Goal: Task Accomplishment & Management: Use online tool/utility

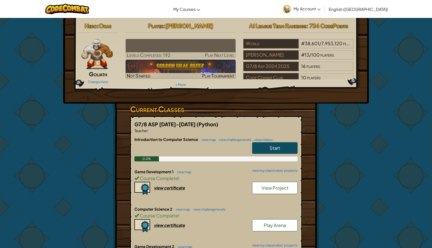
click at [320, 11] on span "My Account" at bounding box center [306, 8] width 27 height 5
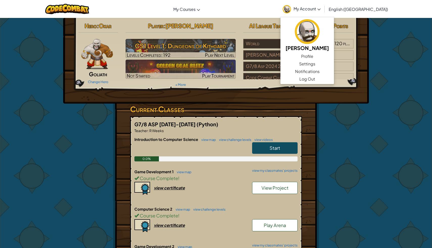
click at [323, 4] on link "My Account" at bounding box center [301, 9] width 43 height 16
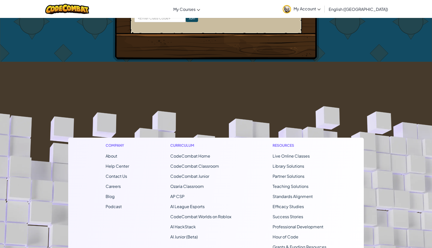
scroll to position [498, 0]
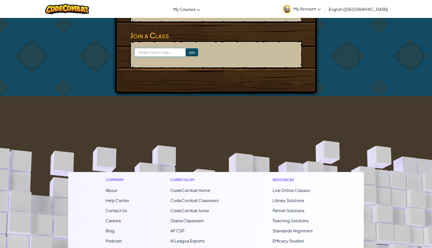
click at [149, 49] on input at bounding box center [159, 52] width 51 height 9
type input "NosePlanePaper"
click at [185, 55] on input "Join" at bounding box center [191, 52] width 12 height 8
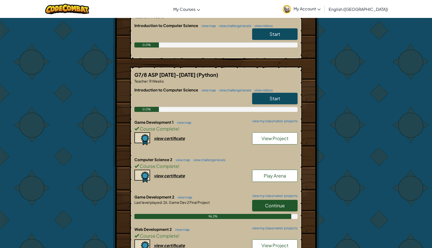
scroll to position [135, 0]
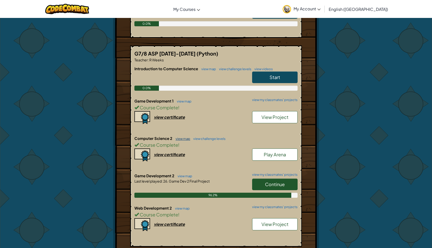
click at [186, 137] on link "view map" at bounding box center [181, 139] width 17 height 4
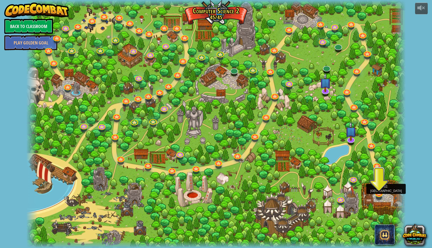
click at [375, 194] on div at bounding box center [379, 193] width 8 height 8
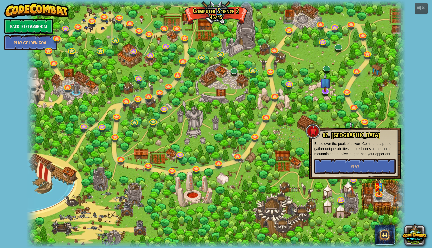
click at [328, 204] on div at bounding box center [215, 124] width 379 height 248
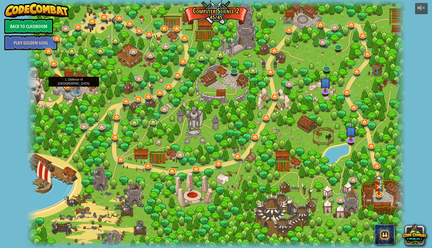
click at [69, 86] on link at bounding box center [67, 85] width 10 height 10
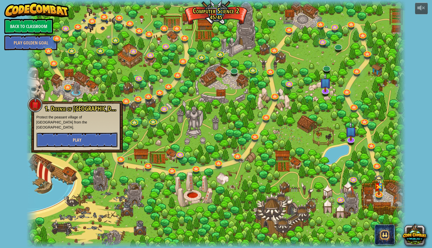
click at [94, 137] on button "Play" at bounding box center [76, 139] width 81 height 15
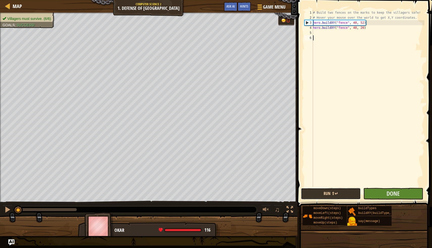
click at [327, 199] on button "Run ⇧↵" at bounding box center [331, 194] width 60 height 12
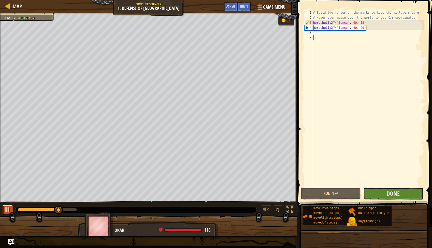
click at [8, 208] on div at bounding box center [7, 209] width 7 height 7
click at [15, 2] on div "Map" at bounding box center [16, 6] width 12 height 13
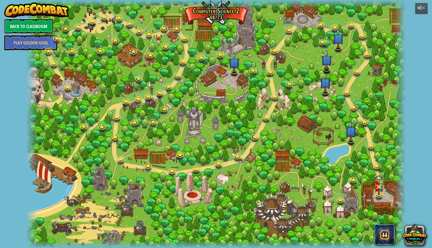
click at [21, 27] on link "Back to Classroom" at bounding box center [28, 26] width 49 height 15
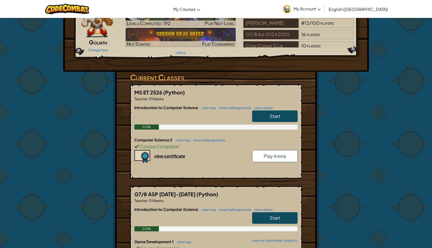
scroll to position [24, 0]
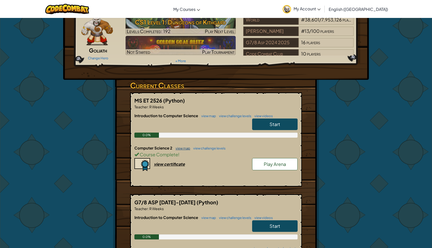
click at [180, 146] on link "view map" at bounding box center [181, 148] width 17 height 4
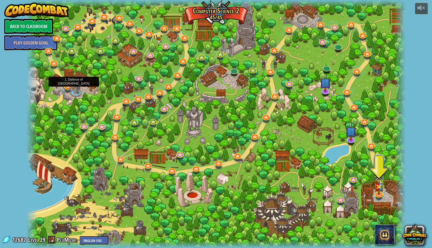
click at [67, 87] on link at bounding box center [67, 85] width 10 height 10
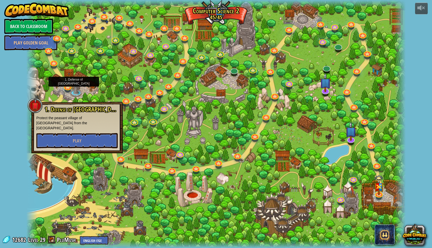
click at [48, 179] on div at bounding box center [215, 124] width 379 height 248
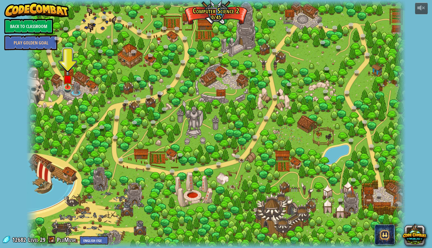
click at [72, 90] on div at bounding box center [215, 124] width 379 height 248
click at [71, 87] on img at bounding box center [68, 75] width 10 height 24
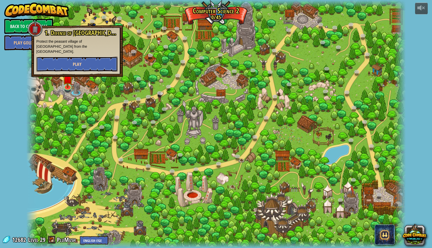
click at [77, 61] on span "Play" at bounding box center [77, 64] width 9 height 6
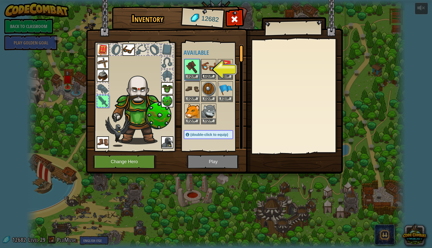
click at [211, 74] on button "Equip" at bounding box center [208, 76] width 14 height 5
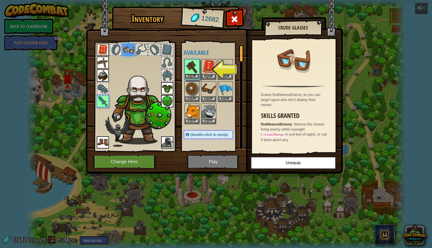
click at [194, 74] on button "Equip" at bounding box center [192, 76] width 14 height 5
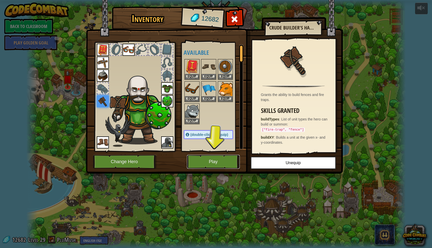
click at [207, 163] on button "Play" at bounding box center [213, 162] width 53 height 14
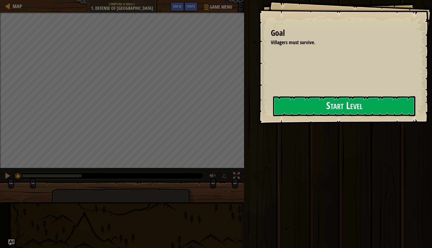
click at [289, 95] on div "Goal Villagers must survive. Start Level Error loading from server. Try refresh…" at bounding box center [345, 62] width 174 height 124
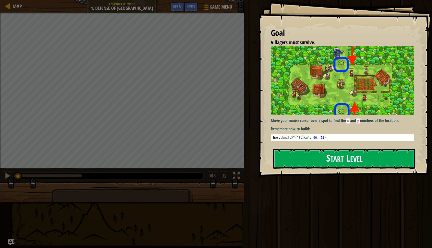
click at [296, 149] on button "Start Level" at bounding box center [344, 159] width 142 height 20
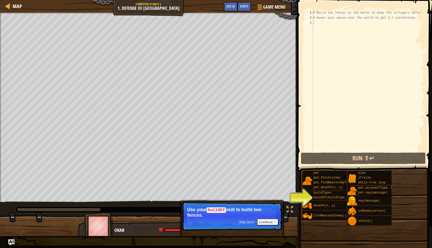
click at [243, 213] on p "Use your buildXY skill to build two fences." at bounding box center [232, 212] width 90 height 11
click at [260, 222] on button "Continue" at bounding box center [267, 222] width 21 height 7
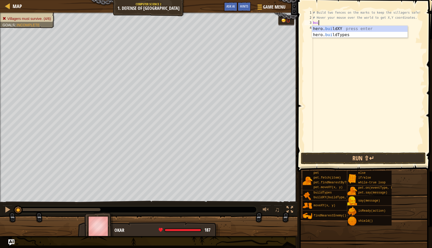
scroll to position [2, 1]
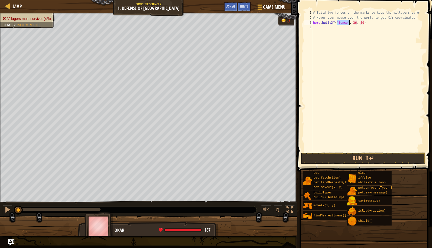
click at [356, 23] on div "# Build two fences on the marks to keep the villagers safe! # Hover your mouse …" at bounding box center [368, 85] width 112 height 151
click at [363, 23] on div "# Build two fences on the marks to keep the villagers safe! # Hover your mouse …" at bounding box center [368, 85] width 112 height 151
type textarea "hero.buildXY("fence", 40, 52)"
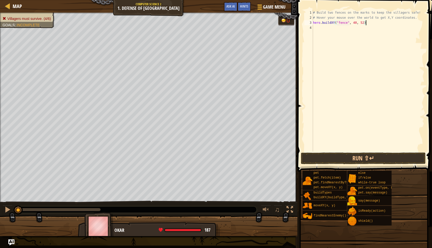
click at [369, 24] on div "# Build two fences on the marks to keep the villagers safe! # Hover your mouse …" at bounding box center [368, 85] width 112 height 151
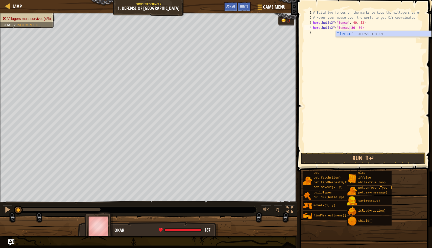
scroll to position [2, 3]
click at [355, 27] on div "# Build two fences on the marks to keep the villagers safe! # Hover your mouse …" at bounding box center [368, 85] width 112 height 151
click at [356, 27] on div "# Build two fences on the marks to keep the villagers safe! # Hover your mouse …" at bounding box center [368, 85] width 112 height 151
click at [365, 26] on div "# Build two fences on the marks to keep the villagers safe! # Hover your mouse …" at bounding box center [368, 85] width 112 height 151
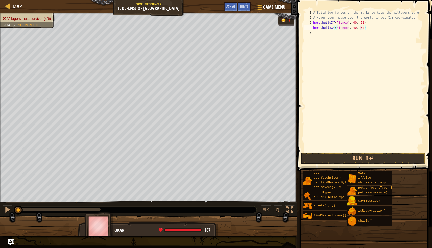
click at [365, 26] on div "# Build two fences on the marks to keep the villagers safe! # Hover your mouse …" at bounding box center [368, 85] width 112 height 151
click at [363, 27] on div "# Build two fences on the marks to keep the villagers safe! # Hover your mouse …" at bounding box center [368, 85] width 112 height 151
type textarea "hero.buildXY("fence", 40, 20)"
click at [366, 153] on button "Run ⇧↵" at bounding box center [363, 158] width 125 height 12
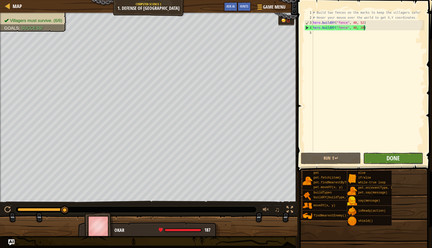
click at [387, 161] on span "Done" at bounding box center [392, 158] width 13 height 8
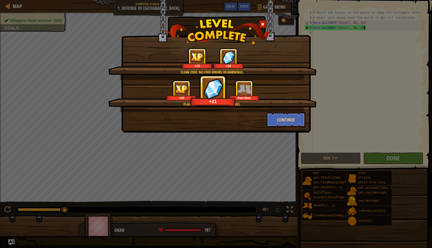
click at [239, 108] on div "Plainswood is protected from ogres. +30 +21 New Item" at bounding box center [212, 96] width 208 height 32
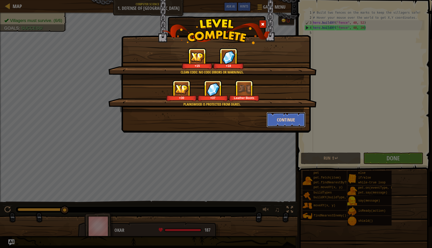
click at [279, 121] on button "Continue" at bounding box center [285, 119] width 39 height 15
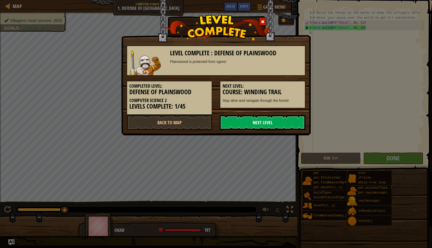
click at [268, 123] on link "Next Level" at bounding box center [263, 122] width 86 height 15
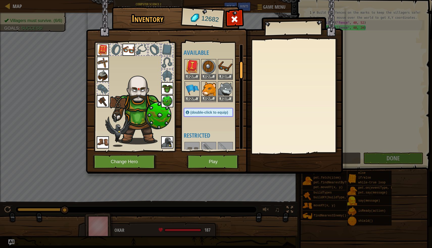
scroll to position [179, 0]
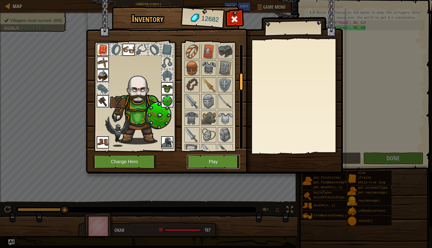
click at [205, 167] on button "Play" at bounding box center [213, 162] width 53 height 14
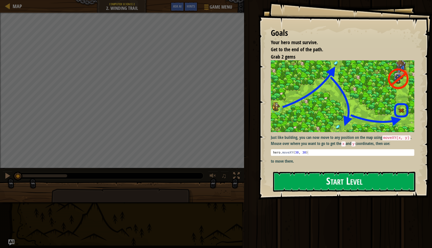
click at [346, 178] on button "Start Level" at bounding box center [344, 182] width 142 height 20
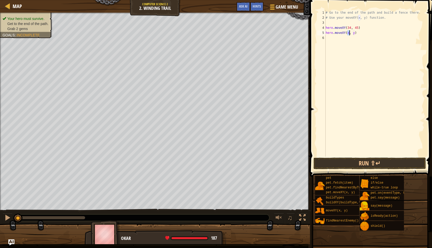
scroll to position [2, 2]
type textarea "hero.moveXY(36, 60)"
click at [338, 38] on div "# Go to the end of the path and build a fence there. # Use your moveXY(x, y) fu…" at bounding box center [374, 88] width 100 height 156
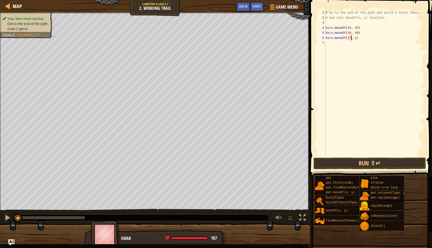
click at [357, 38] on div "# Go to the end of the path and build a fence there. # Use your moveXY(x, y) fu…" at bounding box center [374, 88] width 100 height 156
click at [356, 38] on div "# Go to the end of the path and build a fence there. # Use your moveXY(x, y) fu…" at bounding box center [374, 88] width 100 height 156
click at [353, 37] on div "# Go to the end of the path and build a fence there. # Use your moveXY(x, y) fu…" at bounding box center [374, 88] width 100 height 156
click at [346, 158] on button "Run ⇧↵" at bounding box center [369, 163] width 112 height 12
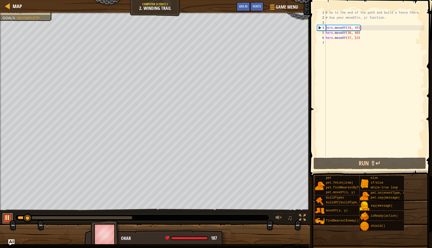
click at [8, 218] on div at bounding box center [7, 217] width 7 height 7
click at [365, 34] on div "# Go to the end of the path and build a fence there. # Use your moveXY(x, y) fu…" at bounding box center [374, 88] width 100 height 156
type textarea "hero.moveXY(36, 60)"
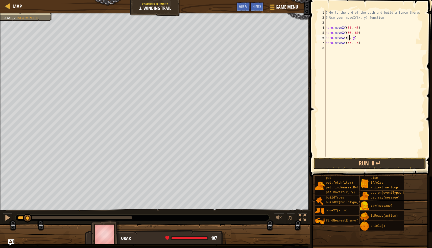
scroll to position [2, 2]
type textarea "hero.moveXY(49, 23)"
click at [347, 53] on div "# Go to the end of the path and build a fence there. # Use your moveXY(x, y) fu…" at bounding box center [374, 88] width 100 height 156
type textarea "hero.moveXY(72, 25)"
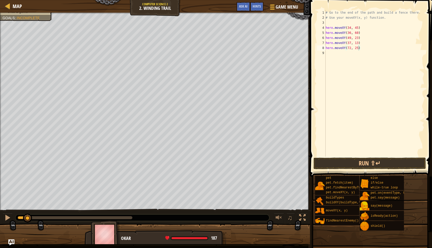
click at [333, 170] on span at bounding box center [371, 80] width 126 height 191
click at [332, 167] on button "Run ⇧↵" at bounding box center [369, 163] width 112 height 12
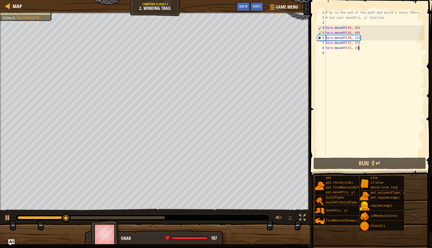
click at [334, 56] on div "# Go to the end of the path and build a fence there. # Use your moveXY(x, y) fu…" at bounding box center [374, 88] width 100 height 156
click at [365, 47] on div "# Go to the end of the path and build a fence there. # Use your moveXY(x, y) fu…" at bounding box center [374, 88] width 100 height 156
click at [363, 43] on div "# Go to the end of the path and build a fence there. # Use your moveXY(x, y) fu…" at bounding box center [374, 88] width 100 height 156
type textarea "hero.moveXY(37, 13)"
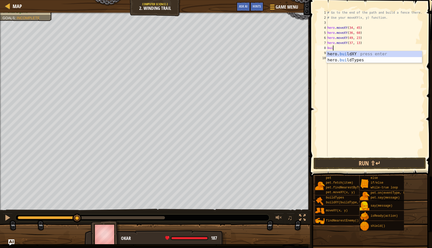
scroll to position [2, 1]
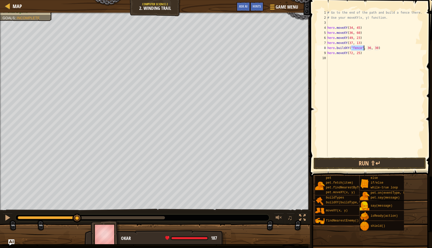
click at [369, 47] on div "# Go to the end of the path and build a fence there. # Use your moveXY(x, y) fu…" at bounding box center [375, 88] width 98 height 156
click at [377, 48] on div "# Go to the end of the path and build a fence there. # Use your moveXY(x, y) fu…" at bounding box center [375, 88] width 98 height 156
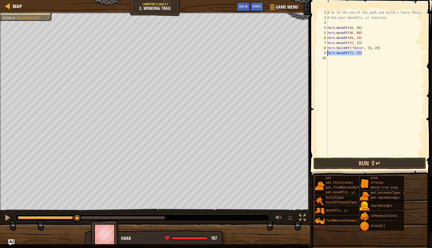
click at [297, 52] on div "Map Computer Science 2 2. Winding Trail Game Menu Done Hints Ask AI 1 ההההההההה…" at bounding box center [216, 124] width 432 height 248
type textarea "hero.moveXY(72, 25)"
click at [343, 160] on button "Run ⇧↵" at bounding box center [369, 163] width 112 height 12
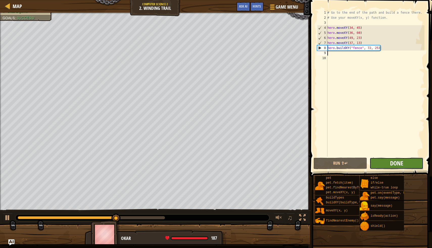
click at [397, 161] on span "Done" at bounding box center [396, 163] width 13 height 8
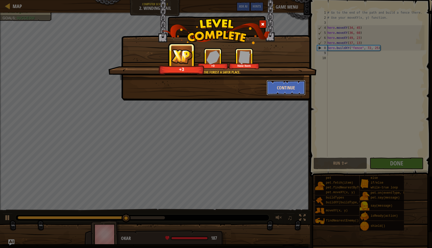
click at [284, 90] on button "Continue" at bounding box center [285, 87] width 39 height 15
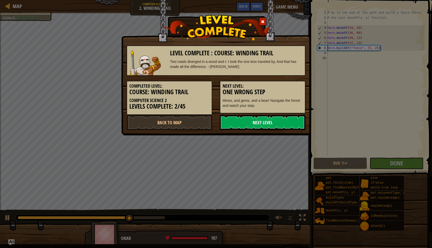
click at [259, 126] on link "Next Level" at bounding box center [263, 122] width 86 height 15
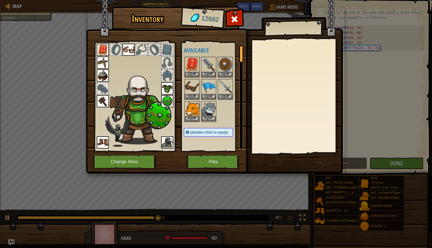
click at [211, 113] on img at bounding box center [208, 109] width 14 height 14
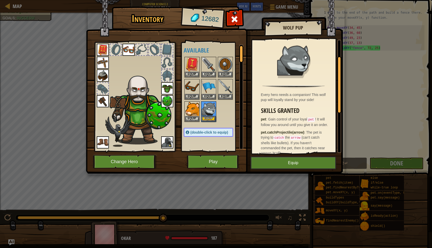
scroll to position [118, 0]
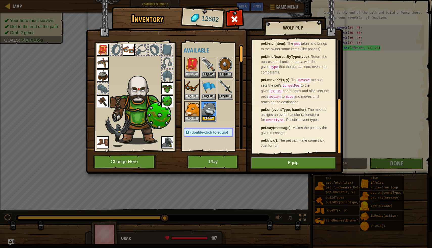
click at [208, 117] on button "Equip" at bounding box center [208, 118] width 14 height 5
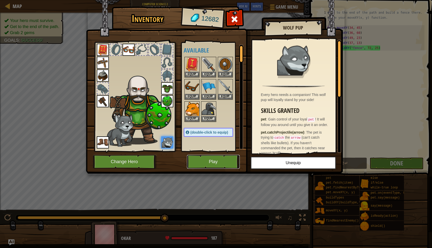
click at [210, 164] on button "Play" at bounding box center [213, 162] width 53 height 14
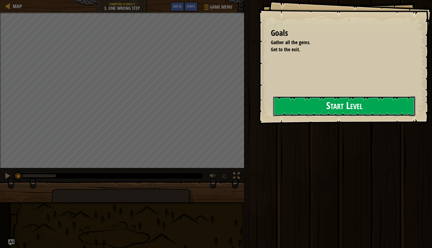
click at [273, 116] on button "Start Level" at bounding box center [344, 106] width 142 height 20
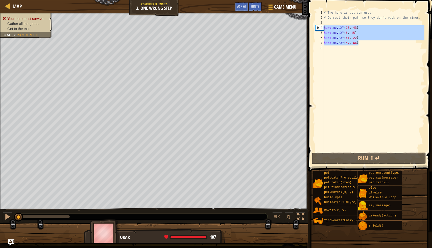
drag, startPoint x: 364, startPoint y: 40, endPoint x: 309, endPoint y: 26, distance: 56.9
click at [309, 26] on div "1 2 3 4 5 6 7 8 # The hero is all confused! # Correct their path so they don't …" at bounding box center [368, 96] width 125 height 186
type textarea "hero.moveXY(26, 43) hero.moveXY(6, 15)"
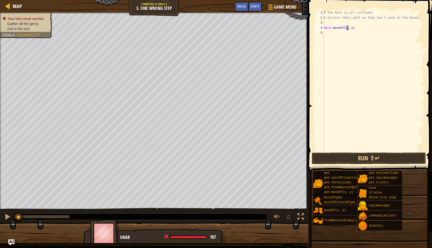
scroll to position [2, 2]
type textarea "hero.moveXY(11, 36)"
click at [339, 35] on div "# The hero is all confused! # Correct their path so they don't walk on the mine…" at bounding box center [372, 85] width 101 height 151
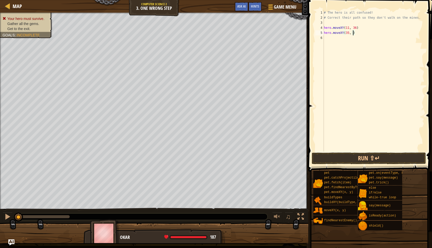
type textarea "hero.moveXY(35, 25)"
click at [329, 42] on div "# The hero is all confused! # Correct their path so they don't walk on the mine…" at bounding box center [372, 85] width 101 height 151
type textarea "hero.moveXY(58, 48)"
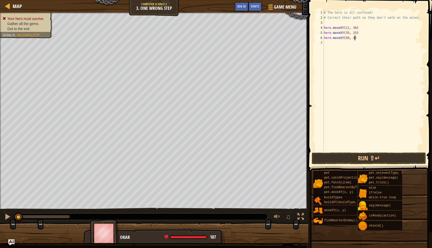
scroll to position [2, 3]
click at [339, 44] on div "# The hero is all confused! # Correct their path so they don't walk on the mine…" at bounding box center [372, 85] width 101 height 151
click at [344, 156] on button "Run ⇧↵" at bounding box center [368, 158] width 114 height 12
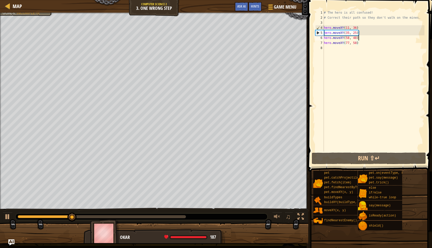
click at [363, 38] on div "# The hero is all confused! # Correct their path so they don't walk on the mine…" at bounding box center [372, 85] width 101 height 151
type textarea "hero.moveXY(58, 48)"
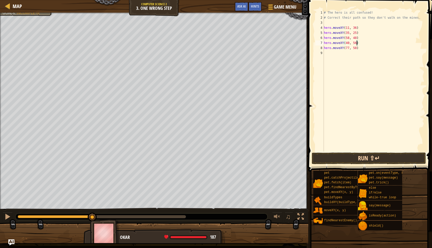
type textarea "hero.moveXY(40, 56)"
click at [347, 156] on button "Run ⇧↵" at bounding box center [368, 158] width 114 height 12
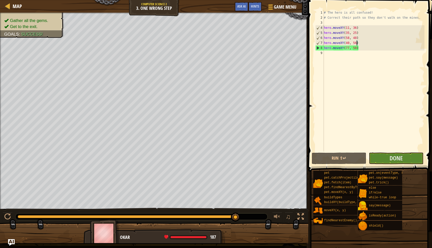
click at [12, 241] on img "Ask AI" at bounding box center [11, 242] width 7 height 7
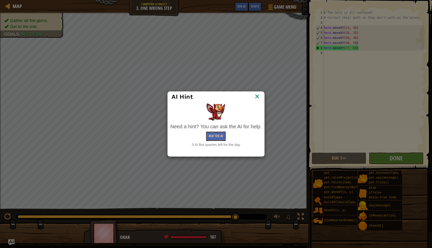
click at [258, 97] on img at bounding box center [257, 97] width 7 height 8
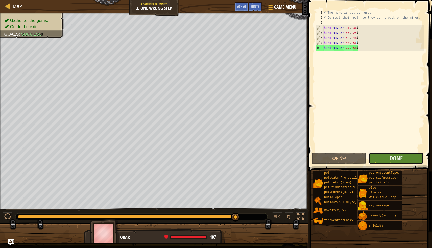
click at [386, 154] on button "Done" at bounding box center [395, 158] width 55 height 12
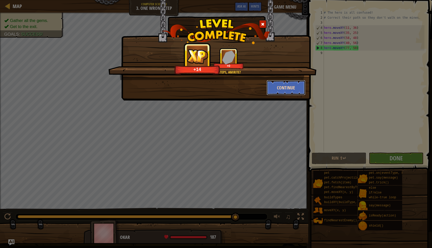
click at [282, 91] on button "Continue" at bounding box center [285, 87] width 39 height 15
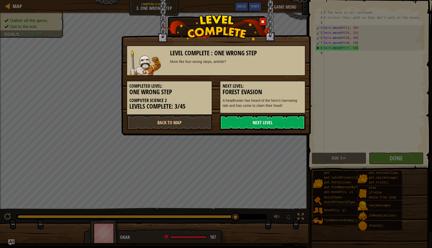
click at [263, 125] on link "Next Level" at bounding box center [263, 122] width 86 height 15
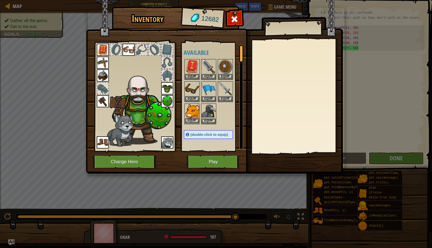
click at [192, 112] on img at bounding box center [192, 111] width 14 height 14
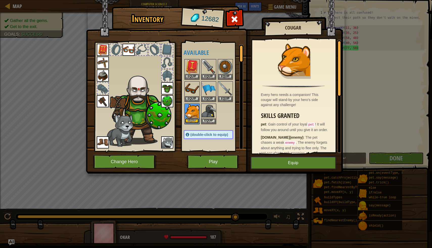
click at [192, 120] on button "Equip" at bounding box center [192, 120] width 14 height 5
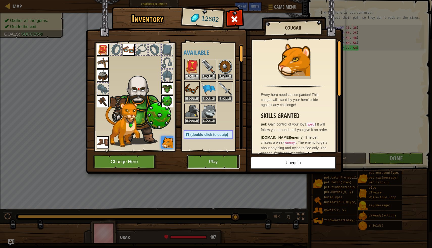
click at [210, 164] on button "Play" at bounding box center [213, 162] width 53 height 14
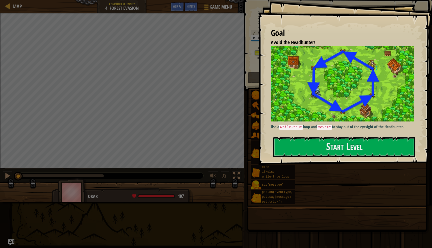
click at [341, 137] on button "Start Level" at bounding box center [344, 147] width 142 height 20
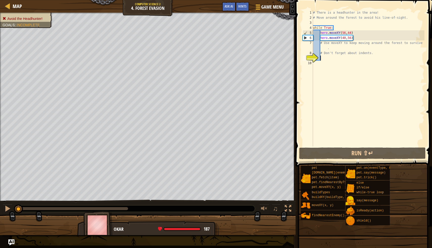
click at [328, 48] on div "# There is a headhunter in the area! # Move around the forest to avoid his line…" at bounding box center [368, 83] width 112 height 146
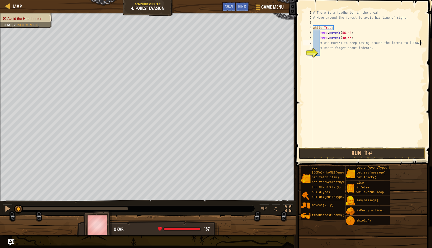
type textarea "."
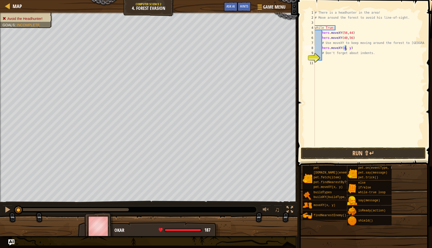
scroll to position [2, 3]
type textarea "hero.moveXY(56, 24)"
click at [351, 57] on div "# There is a headhunter in the area! # Move around the forest to avoid his line…" at bounding box center [368, 83] width 111 height 146
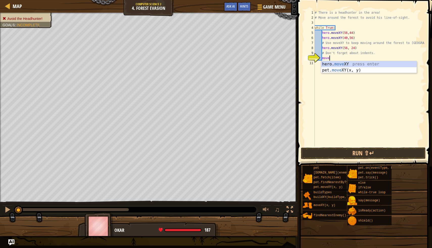
scroll to position [2, 1]
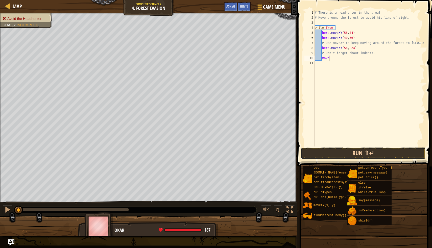
click at [338, 153] on button "Run ⇧↵" at bounding box center [363, 153] width 125 height 12
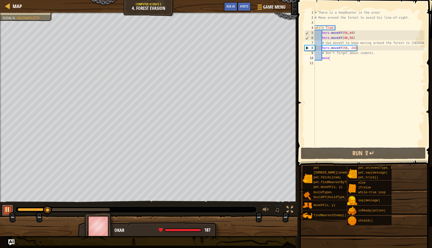
click at [11, 209] on div at bounding box center [7, 209] width 7 height 7
click at [347, 47] on div "# There is a headhunter in the area! # Move around the forest to avoid his line…" at bounding box center [368, 83] width 111 height 146
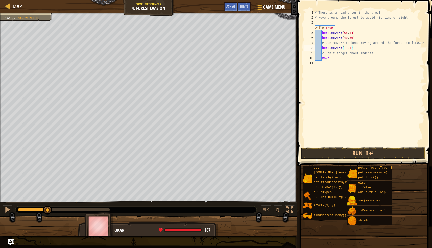
scroll to position [2, 3]
click at [355, 46] on div "# There is a headhunter in the area! # Move around the forest to avoid his line…" at bounding box center [368, 83] width 111 height 146
click at [342, 59] on div "# There is a headhunter in the area! # Move around the forest to avoid his line…" at bounding box center [368, 83] width 111 height 146
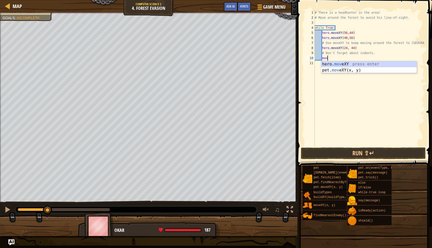
type textarea "m"
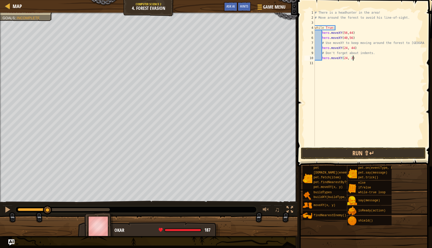
type textarea "hero.moveXY(24, 24)"
click at [362, 57] on div "# There is a headhunter in the area! # Move around the forest to avoid his line…" at bounding box center [368, 83] width 111 height 146
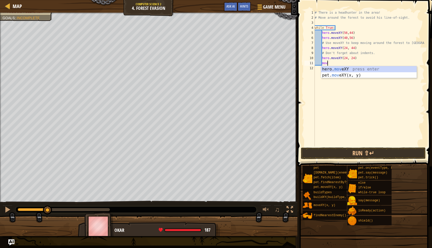
scroll to position [2, 1]
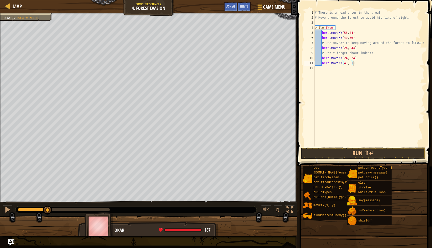
type textarea "hero.moveXY(40, 12)"
click at [359, 63] on div "# There is a headhunter in the area! # Move around the forest to avoid his line…" at bounding box center [368, 83] width 111 height 146
type textarea "hero.moveXY(56, 24)"
click at [320, 154] on button "Run ⇧↵" at bounding box center [363, 153] width 125 height 12
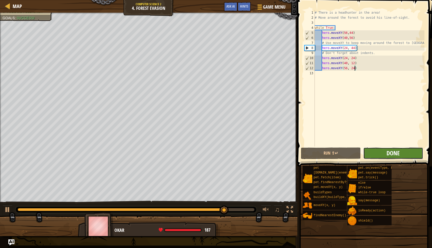
click at [398, 156] on span "Done" at bounding box center [392, 153] width 13 height 8
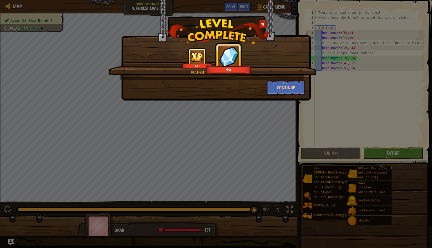
click at [234, 87] on div "Continue" at bounding box center [216, 87] width 186 height 15
click at [236, 91] on div "Continue" at bounding box center [216, 87] width 186 height 15
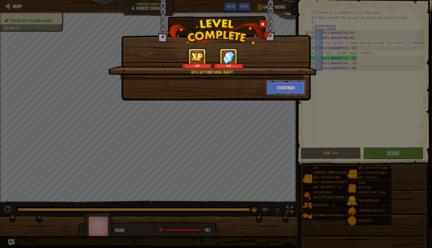
click at [275, 86] on button "Continue" at bounding box center [285, 87] width 39 height 15
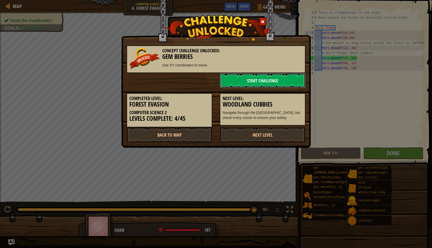
click at [231, 79] on link "Start Challenge" at bounding box center [263, 80] width 86 height 15
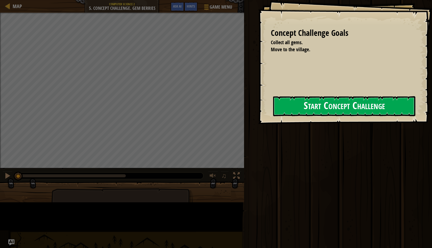
click at [273, 108] on button "Start Concept Challenge" at bounding box center [344, 106] width 142 height 20
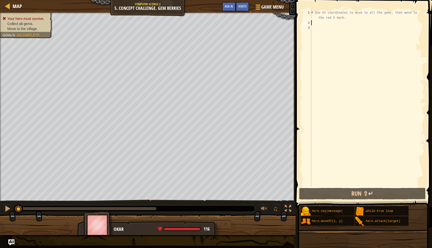
click at [318, 25] on div "# Use XY coordinates to move to all the gems, then move to the red X mark." at bounding box center [367, 106] width 114 height 192
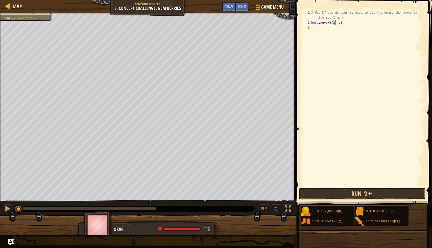
scroll to position [2, 2]
type textarea "hero.moveXY(8, 48)"
click at [325, 34] on div "# Use XY coordinates to move to all the gems, then move to the red X mark. hero…" at bounding box center [367, 106] width 114 height 192
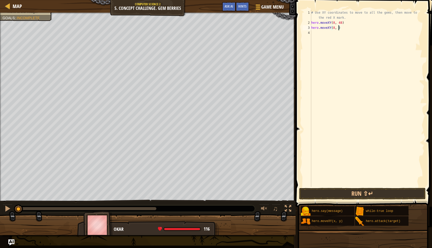
type textarea "hero.moveXY(8, 12)"
click at [319, 34] on div "# Use XY coordinates to move to all the gems, then move to the red X mark. hero…" at bounding box center [367, 106] width 114 height 192
type textarea "hero.moveXY(12, 26)"
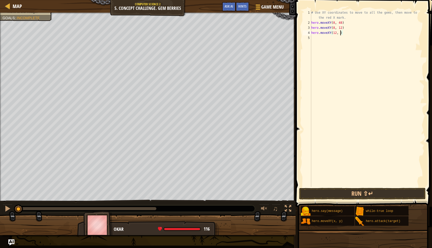
scroll to position [2, 3]
click at [319, 46] on div "# Use XY coordinates to move to all the gems, then move to the red X mark. hero…" at bounding box center [367, 106] width 114 height 192
type textarea "hero.moveXY(24, 26)"
click at [343, 45] on div "# Use XY coordinates to move to all the gems, then move to the red X mark. hero…" at bounding box center [367, 106] width 114 height 192
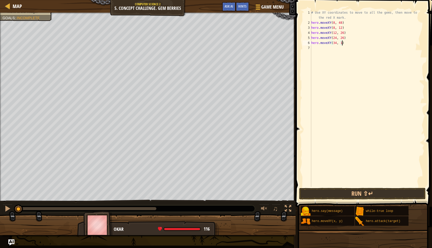
type textarea "hero.moveXY(34, 14)"
click at [324, 49] on div "# Use XY coordinates to move to all the gems, then move to the red X mark. hero…" at bounding box center [367, 106] width 114 height 192
type textarea "hero.moveXY(40, 56)"
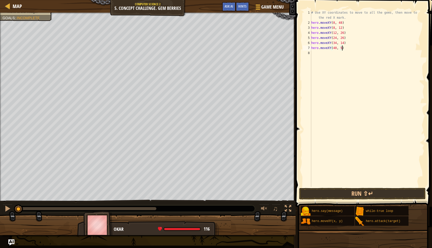
scroll to position [2, 3]
click at [335, 54] on div "# Use XY coordinates to move to all the gems, then move to the red X mark. hero…" at bounding box center [367, 106] width 114 height 192
type textarea "hero.moveXY(50, 34)"
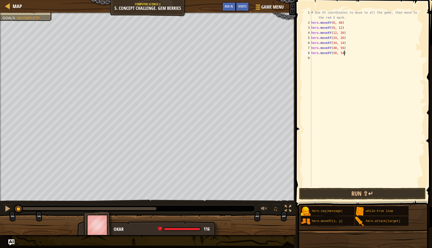
click at [329, 56] on div "# Use XY coordinates to move to all the gems, then move to the red X mark. hero…" at bounding box center [367, 106] width 114 height 192
type textarea "hero.moveXY(74, 34)"
click at [371, 196] on button "Run ⇧↵" at bounding box center [362, 194] width 126 height 12
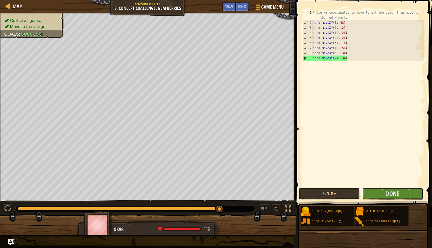
click at [371, 196] on button "Done" at bounding box center [392, 194] width 61 height 12
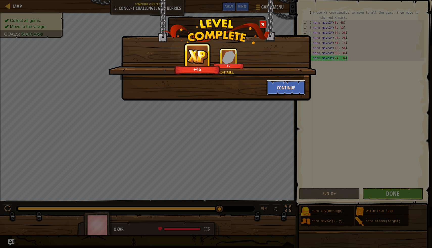
click at [277, 82] on button "Continue" at bounding box center [285, 87] width 39 height 15
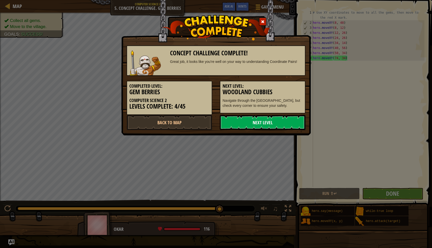
click at [257, 123] on link "Next Level" at bounding box center [263, 122] width 86 height 15
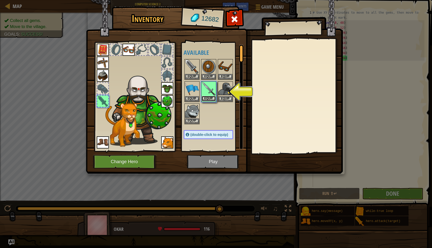
click at [208, 98] on button "Equip" at bounding box center [208, 98] width 14 height 5
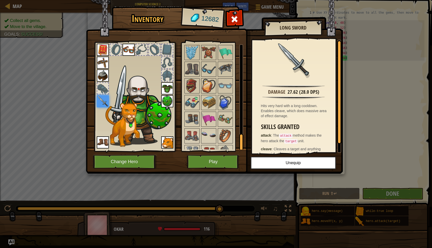
scroll to position [572, 0]
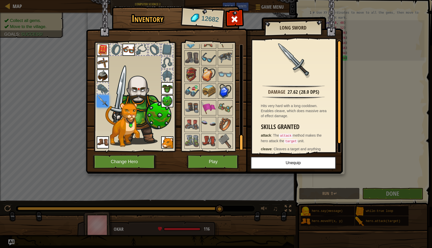
click at [226, 97] on img at bounding box center [225, 91] width 14 height 14
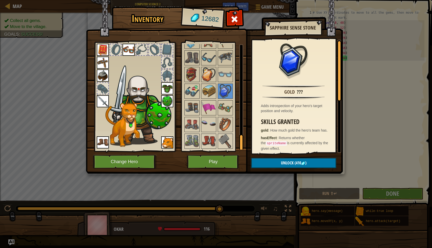
scroll to position [103, 0]
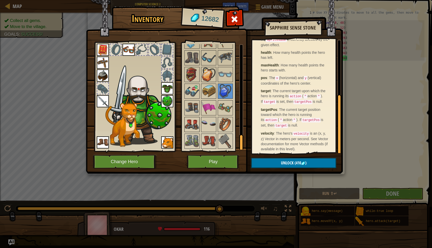
click at [191, 123] on img at bounding box center [192, 124] width 14 height 14
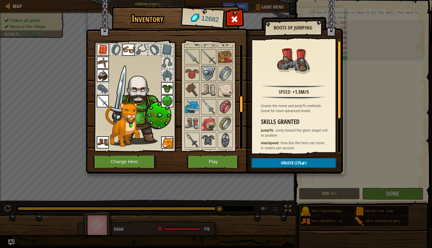
scroll to position [295, 0]
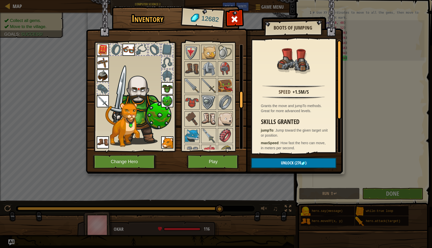
click at [208, 123] on img at bounding box center [208, 119] width 14 height 14
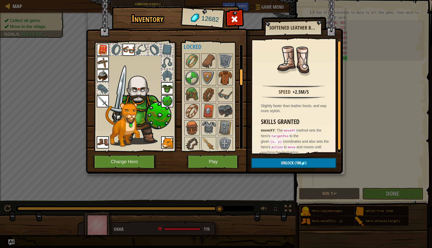
scroll to position [150, 0]
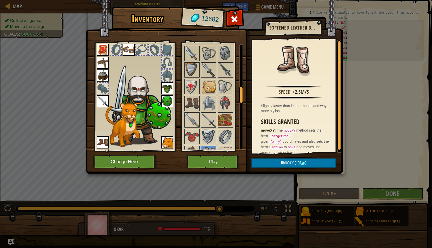
scroll to position [266, 0]
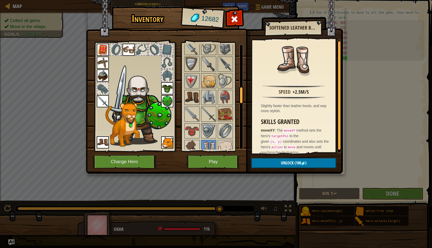
click at [192, 97] on img at bounding box center [192, 97] width 14 height 14
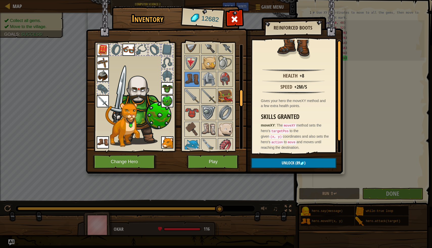
scroll to position [0, 0]
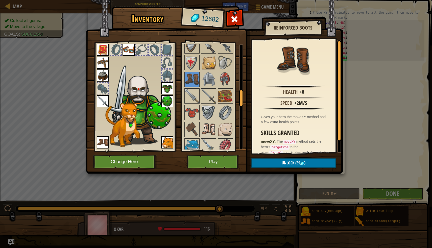
click at [206, 126] on img at bounding box center [208, 129] width 14 height 14
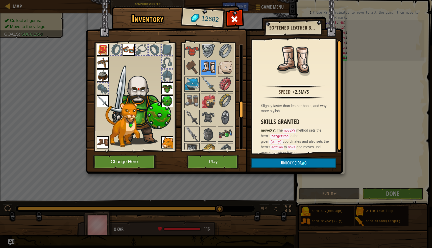
scroll to position [358, 0]
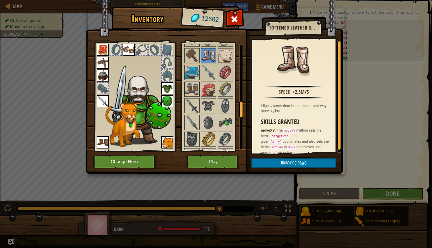
click at [191, 82] on img at bounding box center [192, 89] width 14 height 14
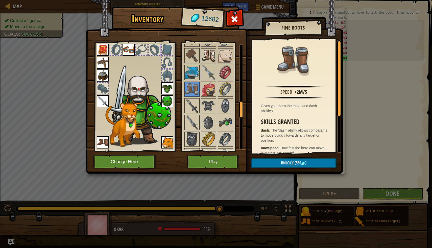
click at [208, 56] on img at bounding box center [208, 56] width 14 height 14
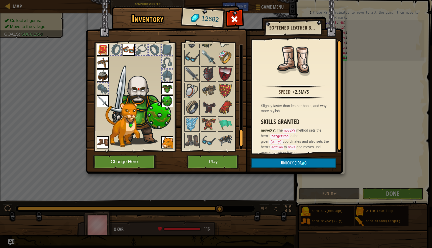
scroll to position [540, 0]
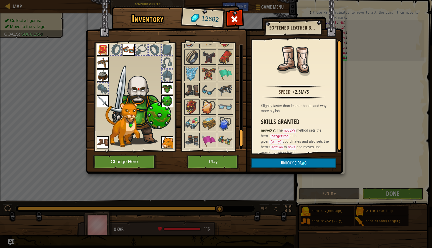
click at [190, 89] on img at bounding box center [192, 90] width 14 height 14
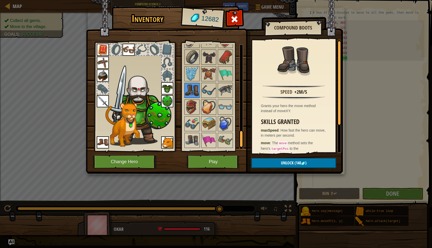
scroll to position [572, 0]
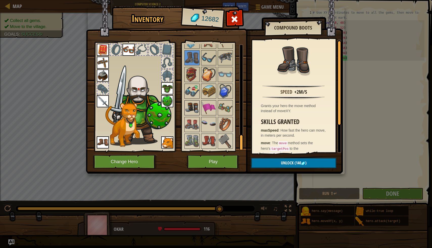
click at [192, 106] on img at bounding box center [192, 108] width 14 height 14
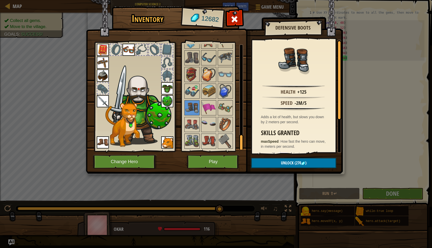
click at [192, 140] on img at bounding box center [192, 141] width 14 height 14
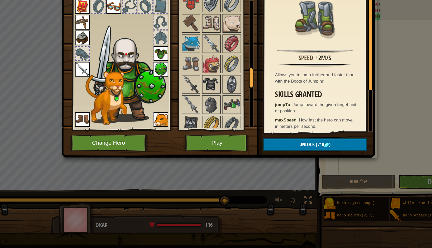
scroll to position [0, 0]
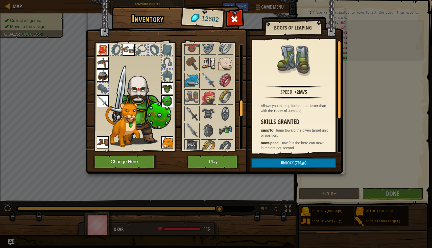
click at [207, 64] on img at bounding box center [208, 64] width 14 height 14
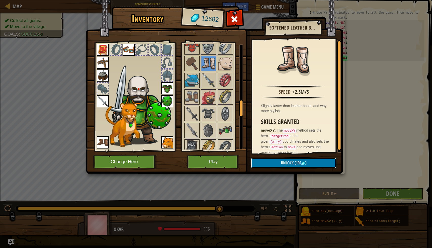
click at [271, 165] on button "Unlock (100 )" at bounding box center [293, 163] width 85 height 10
click at [274, 160] on button "Confirm" at bounding box center [293, 163] width 85 height 10
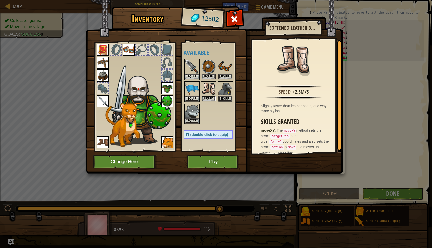
click at [207, 97] on button "Equip" at bounding box center [208, 98] width 14 height 5
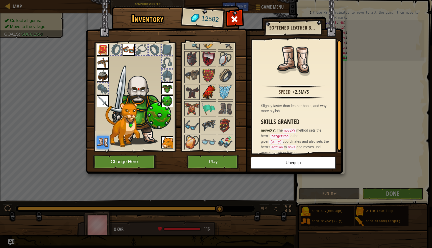
scroll to position [595, 0]
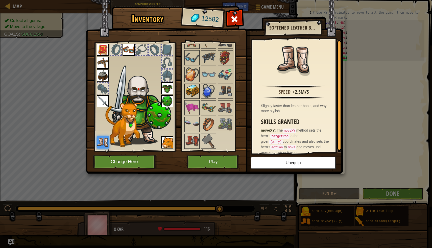
click at [190, 90] on img at bounding box center [192, 91] width 14 height 14
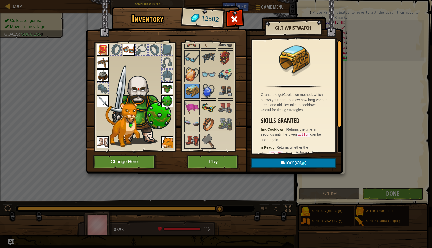
click at [209, 103] on img at bounding box center [208, 108] width 14 height 14
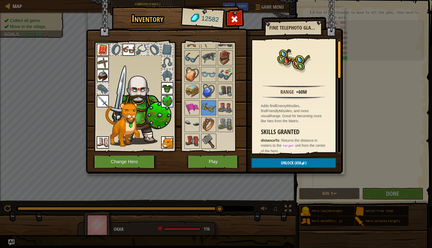
click at [208, 136] on img at bounding box center [208, 141] width 14 height 14
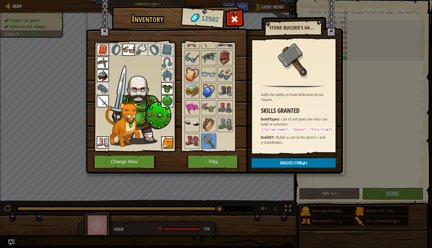
click at [195, 126] on img at bounding box center [192, 124] width 14 height 14
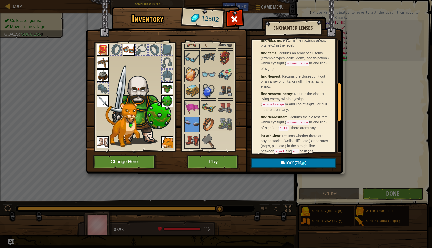
scroll to position [225, 0]
click at [225, 160] on button "Play" at bounding box center [213, 162] width 53 height 14
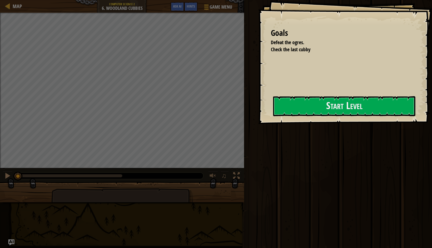
click at [294, 133] on div "Run ⇧↵ Submit Done" at bounding box center [336, 122] width 189 height 245
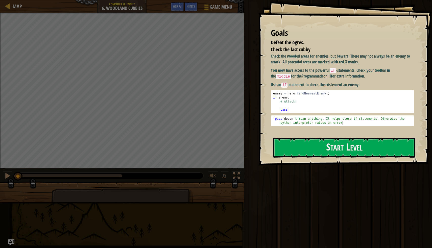
type textarea "`pass` doesn't mean anything. It helps close if-statements. Otherwise the pytho…"
click at [294, 121] on div "` pass ` doesn 't mean anything. It helps close if-statements. Otherwise the py…" at bounding box center [342, 129] width 141 height 24
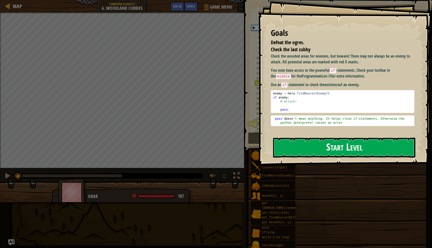
click at [294, 138] on button "Start Level" at bounding box center [344, 148] width 142 height 20
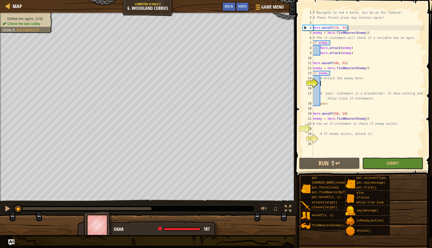
click at [325, 83] on div "# Navigate to red X marks, but be on the lookout! # These forest areas may cont…" at bounding box center [368, 88] width 112 height 156
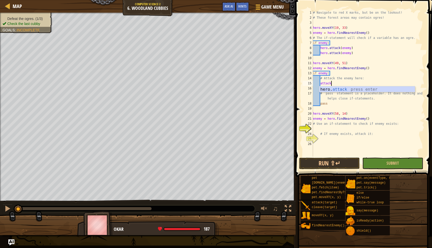
scroll to position [2, 1]
type textarea "hero.attack(enemy)"
click at [330, 126] on div "# Navigate to red X marks, but be on the lookout! # These forest areas may cont…" at bounding box center [368, 88] width 112 height 156
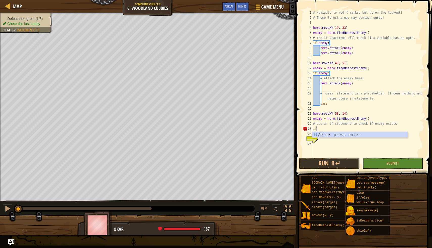
type textarea "if enemy:"
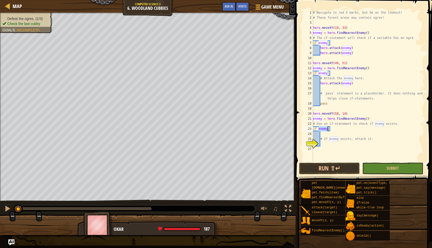
click at [337, 144] on div "# Navigate to red X marks, but be on the lookout! # These forest areas may cont…" at bounding box center [368, 90] width 112 height 161
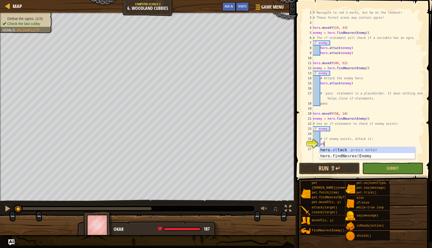
scroll to position [2, 1]
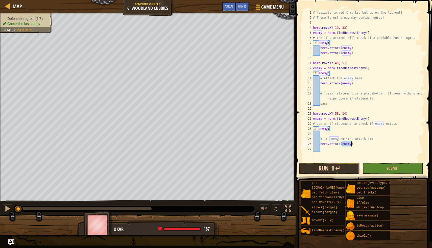
type textarea "hero.attack(enemy)"
click at [343, 165] on button "Run ⇧↵" at bounding box center [329, 169] width 61 height 12
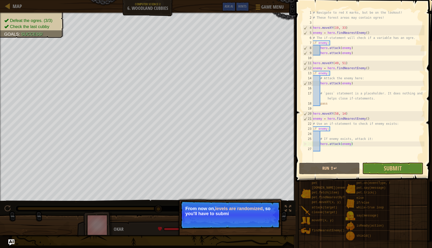
click at [263, 213] on p "From now on, levels are randomized , so you'll have to submi" at bounding box center [230, 211] width 90 height 10
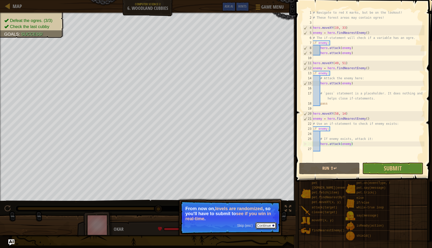
click at [265, 226] on button "Continue" at bounding box center [265, 225] width 21 height 7
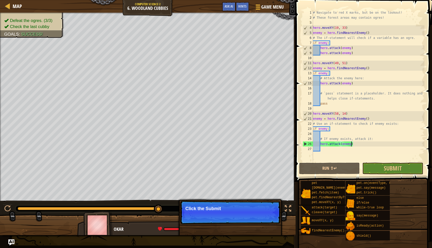
click at [262, 216] on p "Click the Submit" at bounding box center [230, 212] width 100 height 23
click at [262, 217] on p "Click the Submit button to try to bea" at bounding box center [230, 212] width 100 height 23
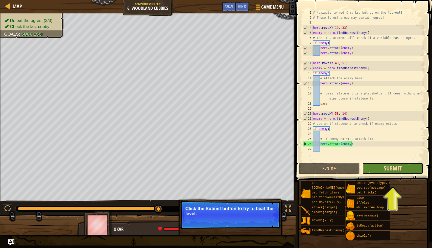
click at [386, 170] on span "Submit" at bounding box center [392, 168] width 18 height 8
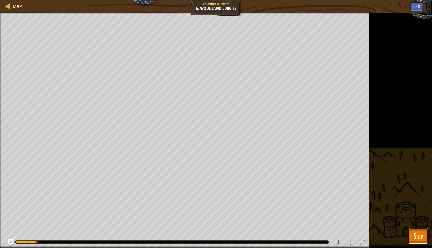
click at [418, 235] on span "Skip" at bounding box center [418, 235] width 10 height 10
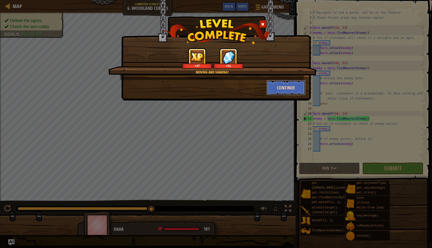
click at [272, 90] on button "Continue" at bounding box center [285, 87] width 39 height 15
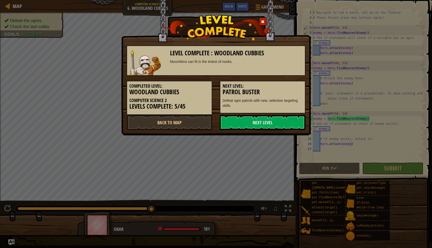
click at [262, 20] on span at bounding box center [263, 22] width 4 height 4
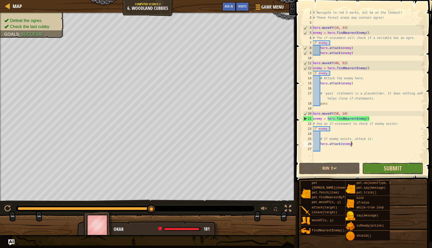
click at [385, 169] on span "Submit" at bounding box center [392, 168] width 18 height 8
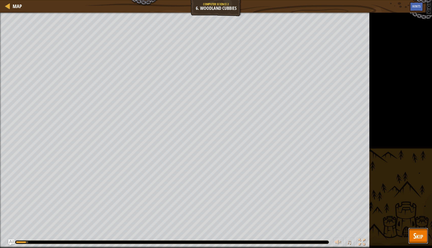
click at [420, 234] on span "Skip" at bounding box center [418, 235] width 10 height 10
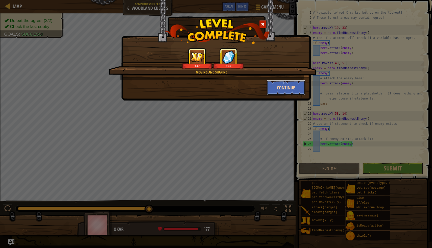
click at [282, 91] on button "Continue" at bounding box center [285, 87] width 39 height 15
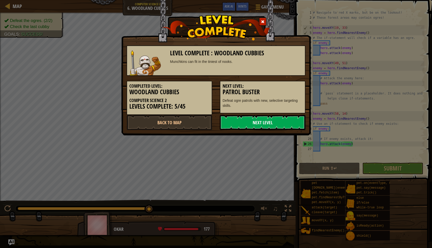
click at [231, 119] on link "Next Level" at bounding box center [263, 122] width 86 height 15
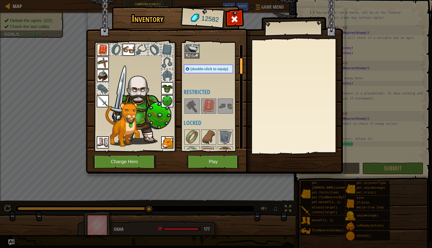
scroll to position [96, 0]
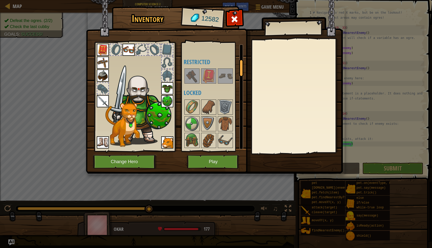
click at [211, 72] on img at bounding box center [208, 76] width 14 height 14
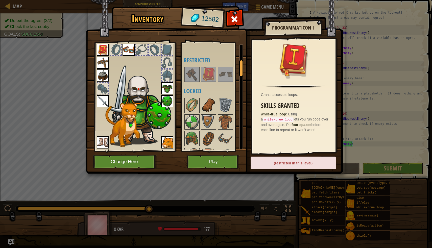
click at [211, 101] on img at bounding box center [208, 105] width 14 height 14
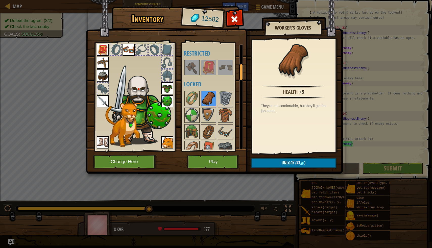
scroll to position [142, 0]
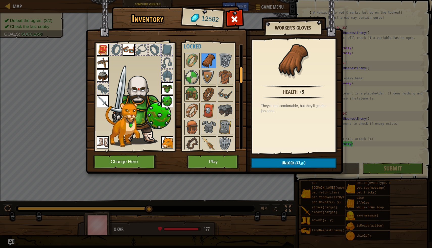
click at [206, 81] on img at bounding box center [208, 77] width 14 height 14
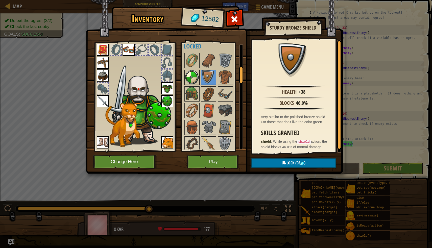
click at [195, 81] on img at bounding box center [192, 77] width 14 height 14
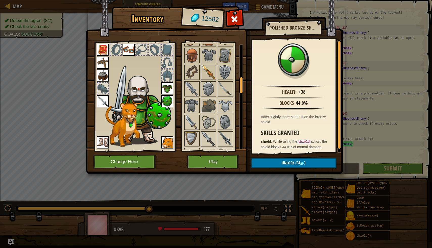
scroll to position [210, 0]
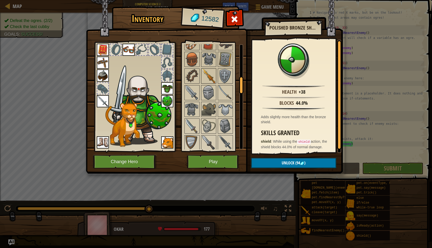
click at [208, 75] on img at bounding box center [208, 76] width 14 height 14
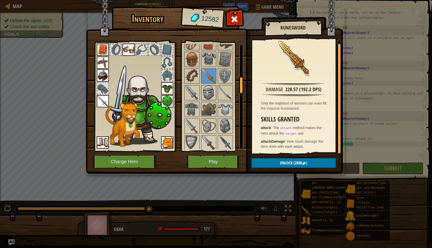
scroll to position [211, 0]
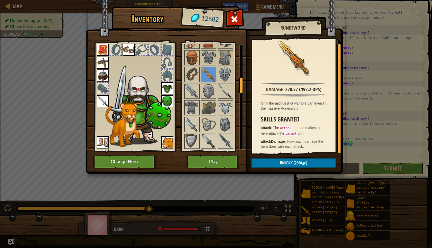
click at [220, 91] on img at bounding box center [225, 91] width 14 height 14
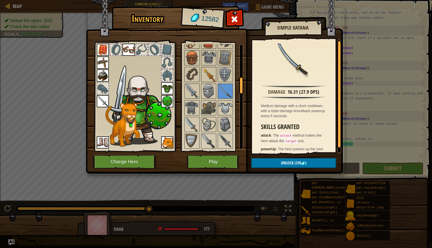
click at [208, 74] on img at bounding box center [208, 74] width 14 height 14
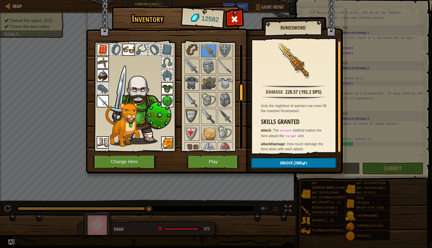
scroll to position [232, 0]
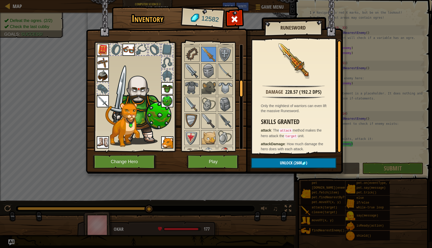
click at [189, 67] on img at bounding box center [192, 71] width 14 height 14
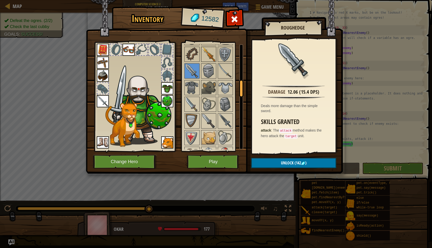
click at [206, 55] on img at bounding box center [208, 54] width 14 height 14
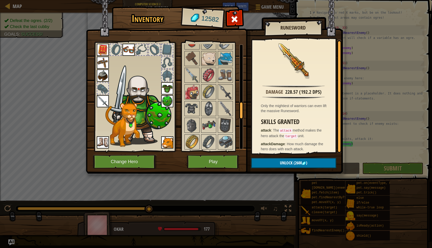
scroll to position [371, 0]
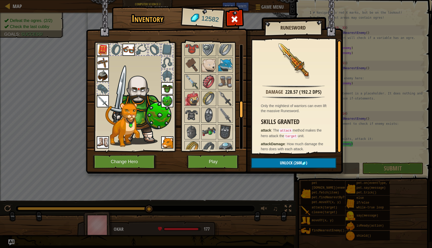
click at [187, 85] on img at bounding box center [192, 82] width 14 height 14
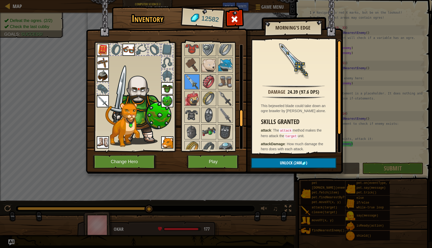
scroll to position [429, 0]
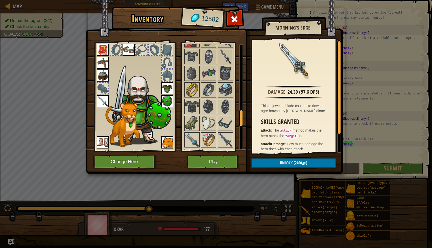
click at [224, 54] on img at bounding box center [225, 56] width 14 height 14
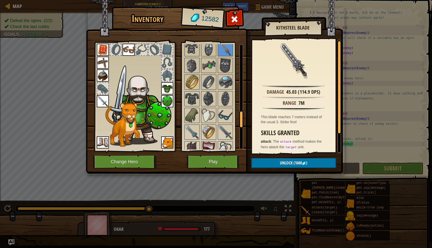
scroll to position [437, 0]
click at [191, 130] on img at bounding box center [192, 132] width 14 height 14
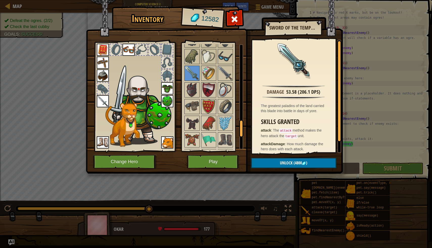
scroll to position [498, 0]
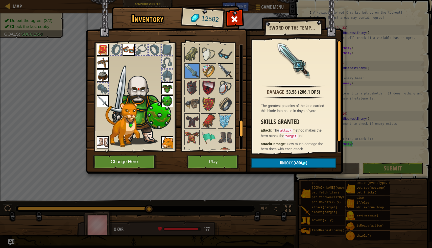
click at [229, 73] on img at bounding box center [225, 71] width 14 height 14
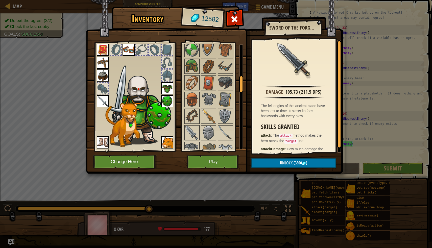
scroll to position [203, 0]
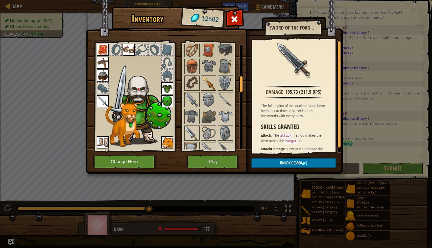
click at [206, 85] on img at bounding box center [208, 83] width 14 height 14
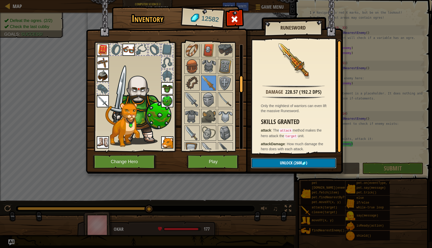
click at [273, 165] on button "Unlock (2600 )" at bounding box center [293, 163] width 85 height 10
click at [275, 165] on button "Confirm" at bounding box center [293, 163] width 85 height 10
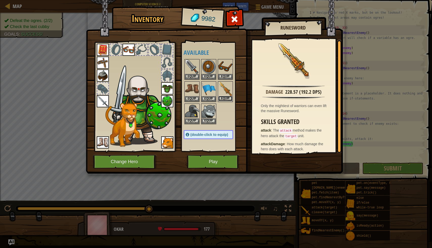
click at [224, 98] on button "Equip" at bounding box center [225, 98] width 14 height 5
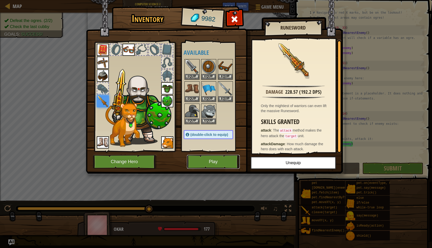
click at [217, 163] on button "Play" at bounding box center [213, 162] width 53 height 14
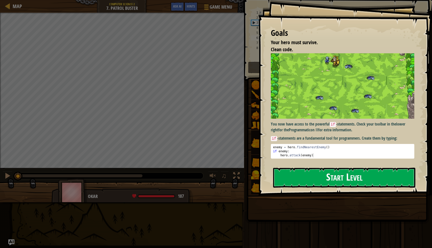
click at [308, 168] on button "Start Level" at bounding box center [344, 178] width 142 height 20
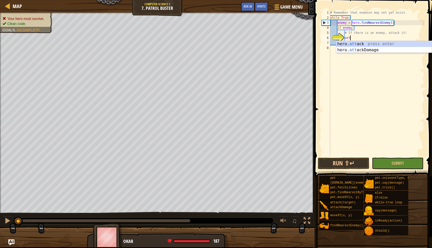
scroll to position [2, 2]
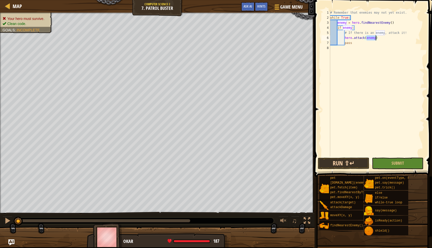
type textarea "hero.attack(enemy)"
click at [360, 167] on button "Run ⇧↵" at bounding box center [342, 163] width 51 height 12
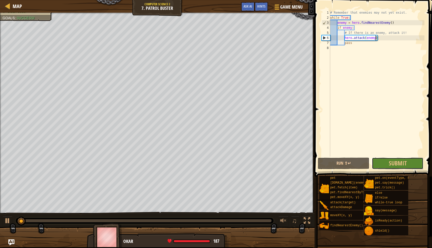
click at [378, 165] on button "Submit" at bounding box center [396, 163] width 51 height 12
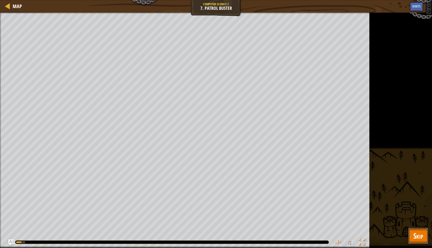
click at [418, 231] on span "Skip" at bounding box center [418, 235] width 10 height 10
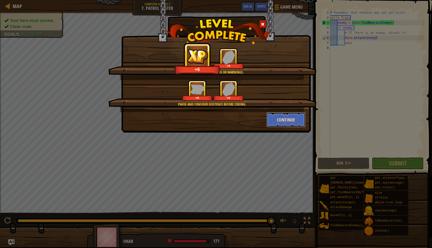
click at [285, 121] on button "Continue" at bounding box center [285, 119] width 39 height 15
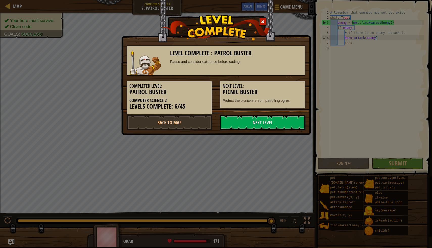
click at [285, 121] on link "Next Level" at bounding box center [263, 122] width 86 height 15
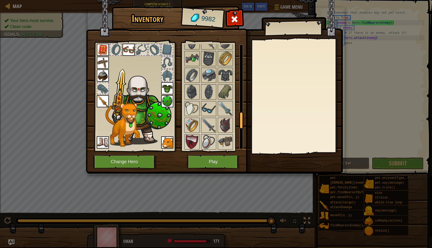
scroll to position [337, 0]
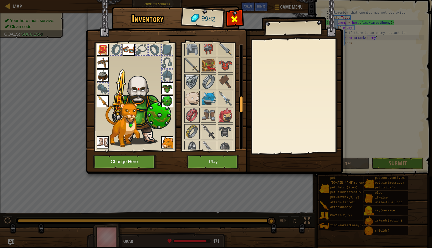
click at [238, 19] on div at bounding box center [234, 21] width 16 height 16
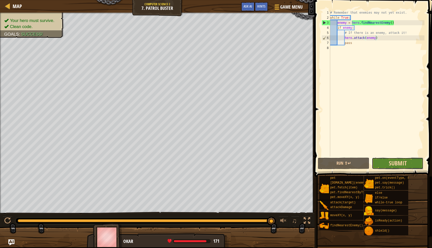
click at [398, 166] on span "Submit" at bounding box center [397, 163] width 18 height 8
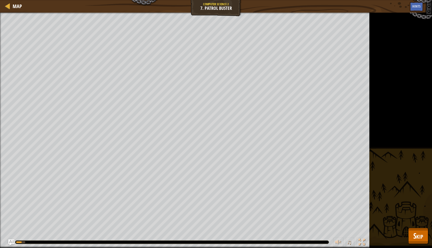
click at [406, 227] on div "Your hero must survive. Clean code. Goals : Running... ♫ Okar 187 x: 35 y: 28 D…" at bounding box center [216, 130] width 432 height 235
click at [410, 231] on button "Skip" at bounding box center [418, 236] width 20 height 16
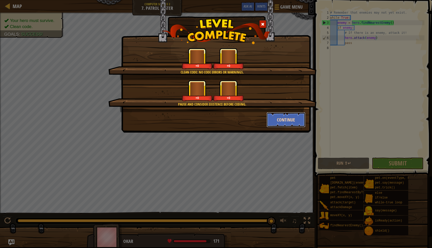
click at [281, 116] on button "Continue" at bounding box center [285, 119] width 39 height 15
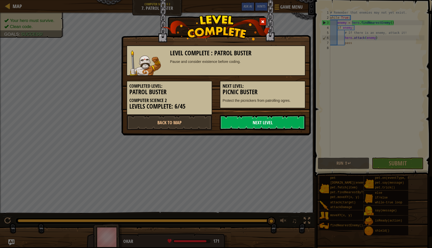
click at [281, 122] on link "Next Level" at bounding box center [263, 122] width 86 height 15
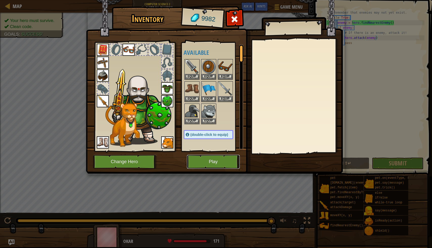
click at [221, 156] on button "Play" at bounding box center [213, 162] width 53 height 14
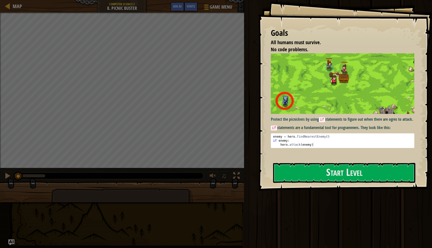
click at [340, 91] on img at bounding box center [342, 83] width 143 height 61
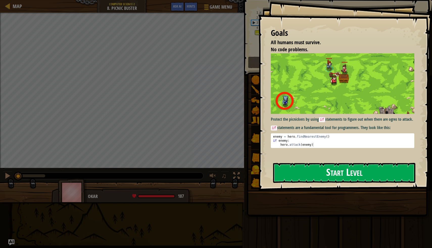
click at [318, 163] on button "Start Level" at bounding box center [344, 173] width 142 height 20
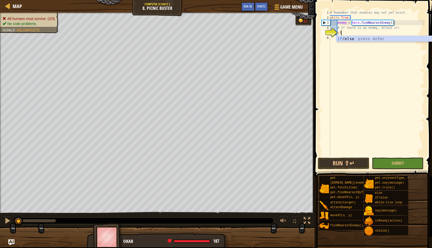
scroll to position [2, 1]
type textarea "if enemy:"
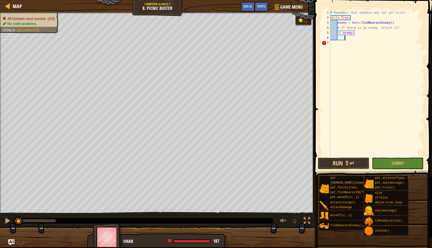
click at [355, 37] on div "# Remember that enemies may not yet exist. while True : enemy = hero . findNear…" at bounding box center [376, 88] width 95 height 156
type textarea "hero.attack(enemy)"
click at [384, 162] on button "Submit" at bounding box center [396, 163] width 51 height 12
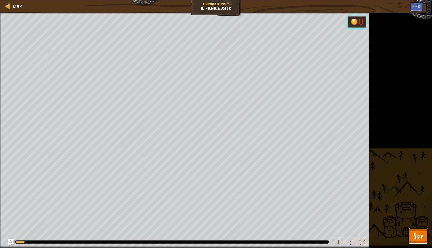
click at [416, 234] on span "Skip" at bounding box center [418, 235] width 10 height 10
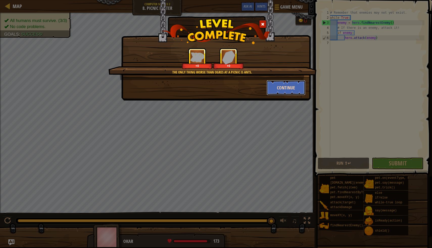
click at [280, 94] on button "Continue" at bounding box center [285, 87] width 39 height 15
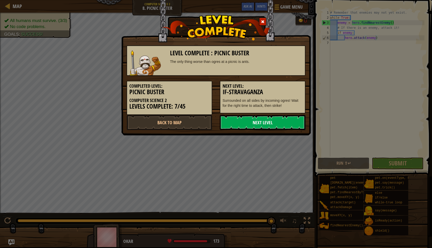
click at [272, 121] on link "Next Level" at bounding box center [263, 122] width 86 height 15
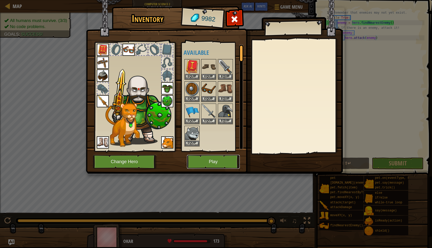
click at [202, 161] on button "Play" at bounding box center [213, 162] width 53 height 14
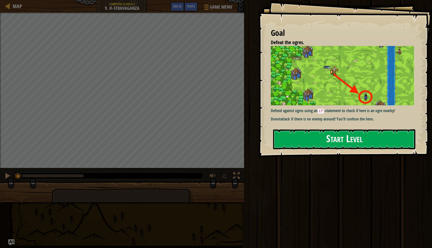
click at [319, 141] on button "Start Level" at bounding box center [344, 139] width 142 height 20
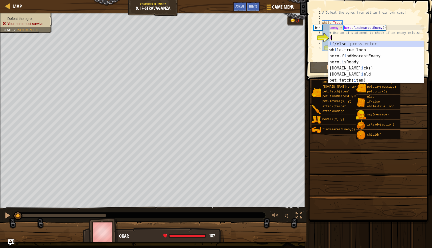
scroll to position [2, 1]
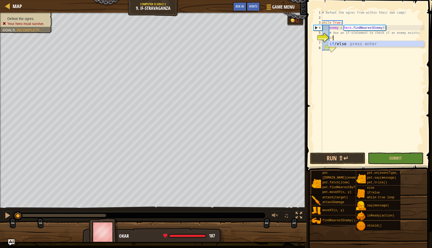
type textarea "if enemy:"
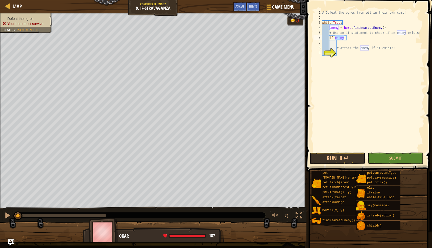
click at [350, 52] on div "# Defeat the ogres from within their own camp! while True : enemy = hero . find…" at bounding box center [372, 85] width 103 height 151
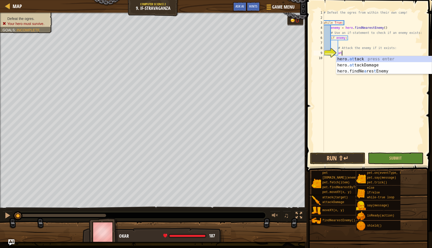
scroll to position [2, 1]
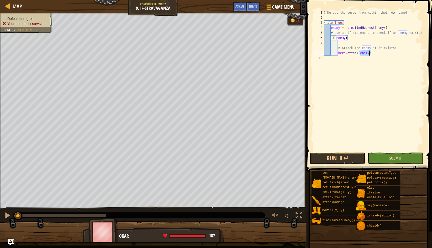
type textarea "hero.attack(enemy)"
click at [386, 161] on button "Submit" at bounding box center [394, 158] width 55 height 12
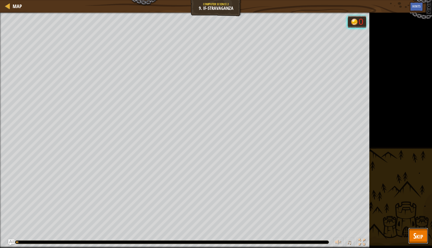
click at [421, 235] on span "Skip" at bounding box center [418, 235] width 10 height 10
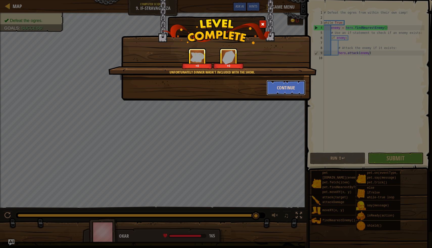
click at [288, 89] on button "Continue" at bounding box center [285, 87] width 39 height 15
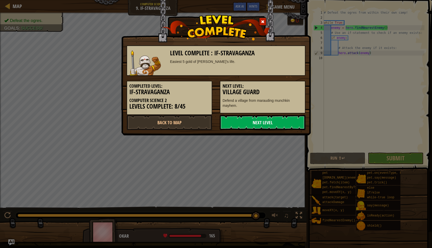
click at [283, 125] on link "Next Level" at bounding box center [263, 122] width 86 height 15
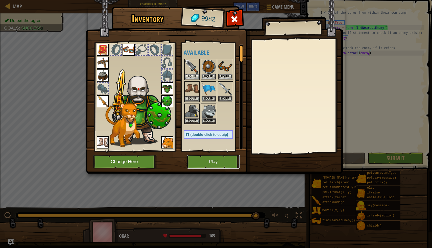
click at [223, 163] on button "Play" at bounding box center [213, 162] width 53 height 14
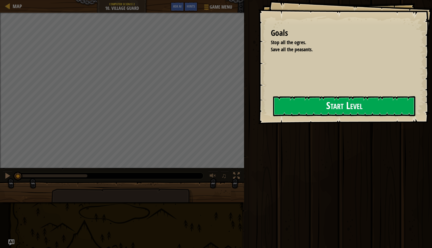
drag, startPoint x: 263, startPoint y: 138, endPoint x: 266, endPoint y: 111, distance: 27.2
click at [263, 138] on div "Run ⇧↵ Submit Done" at bounding box center [336, 122] width 189 height 245
click at [269, 93] on div "Goals Stop all the ogres. Save all the peasants. Start Level Error loading from…" at bounding box center [345, 62] width 174 height 124
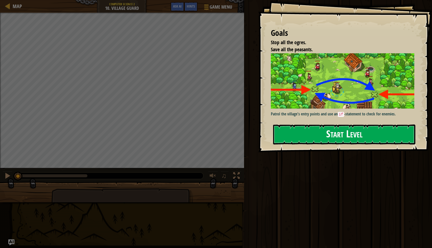
click at [303, 124] on button "Start Level" at bounding box center [344, 134] width 142 height 20
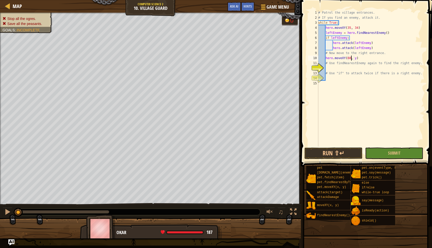
scroll to position [2, 3]
type textarea "hero.moveXY(60, 31)"
click at [333, 70] on div "# Patrol the village entrances. # If you find an enemy, attack it. while True :…" at bounding box center [370, 83] width 107 height 146
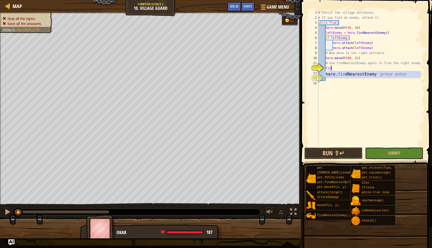
type textarea "find"
click at [361, 86] on div "# Patrol the village entrances. # If you find an enemy, attack it. while True :…" at bounding box center [370, 83] width 107 height 146
click at [360, 78] on div "# Patrol the village entrances. # If you find an enemy, attack it. while True :…" at bounding box center [370, 83] width 107 height 146
type textarea "# Use "if" to attack twice if there is a right enemy."
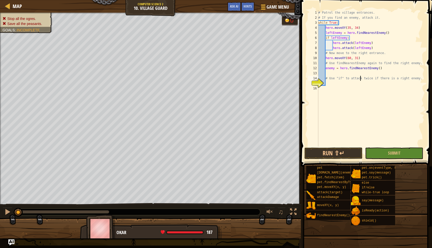
click at [360, 81] on div "# Patrol the village entrances. # If you find an enemy, attack it. while True :…" at bounding box center [370, 83] width 107 height 146
type textarea "if enemy:"
click at [342, 88] on div "# Patrol the village entrances. # If you find an enemy, attack it. while True :…" at bounding box center [370, 83] width 107 height 146
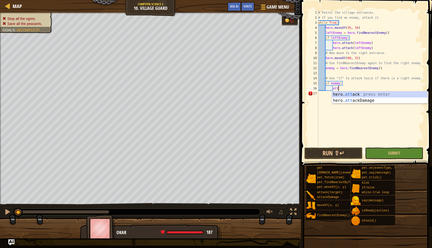
scroll to position [2, 1]
type textarea "hero.attack(enemy)"
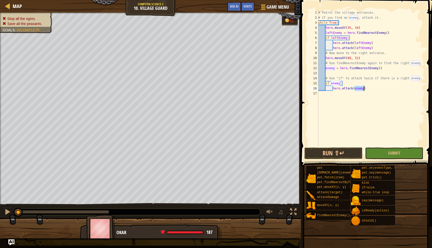
click at [370, 88] on div "# Patrol the village entrances. # If you find an enemy, attack it. while True :…" at bounding box center [370, 83] width 107 height 146
type textarea "hero.attack(enemy)"
click at [370, 153] on button "Submit" at bounding box center [394, 153] width 58 height 12
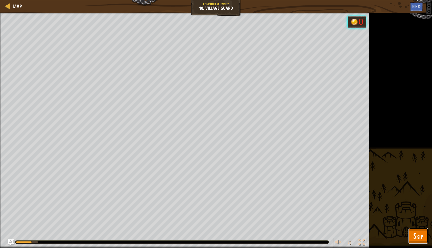
click at [423, 229] on button "Skip" at bounding box center [418, 236] width 20 height 16
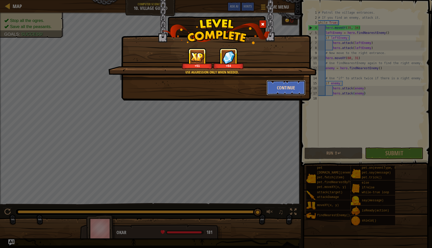
click at [274, 93] on button "Continue" at bounding box center [285, 87] width 39 height 15
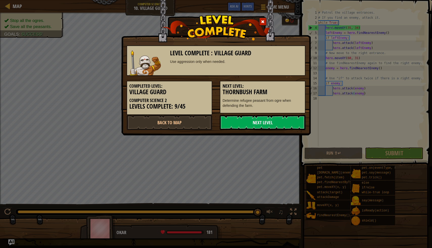
click at [266, 122] on link "Next Level" at bounding box center [263, 122] width 86 height 15
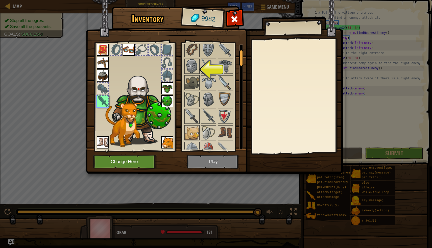
scroll to position [0, 0]
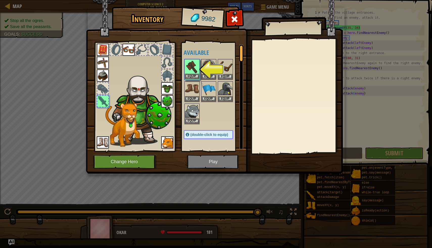
click at [192, 73] on img at bounding box center [192, 67] width 14 height 14
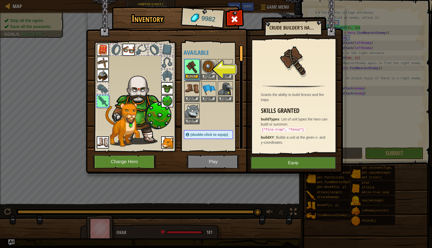
click at [193, 75] on button "Equip" at bounding box center [192, 76] width 14 height 5
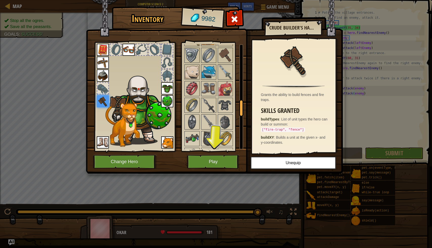
scroll to position [359, 0]
click at [204, 71] on img at bounding box center [208, 71] width 14 height 14
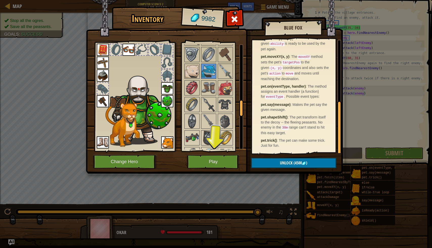
scroll to position [0, 0]
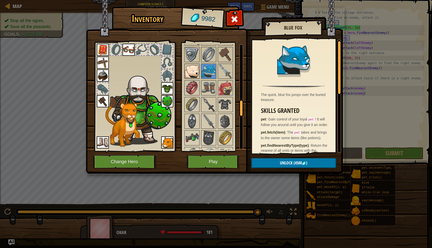
click at [194, 68] on img at bounding box center [192, 71] width 14 height 14
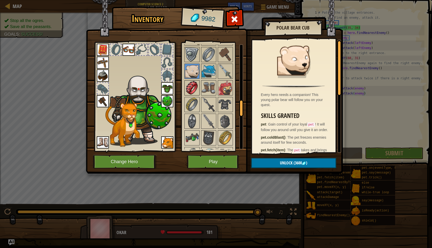
click at [190, 82] on img at bounding box center [192, 88] width 14 height 14
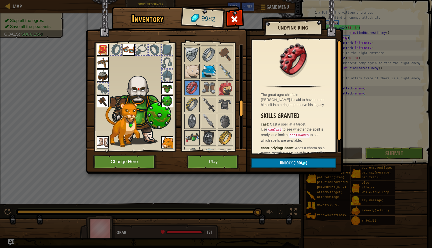
click at [203, 74] on img at bounding box center [208, 71] width 14 height 14
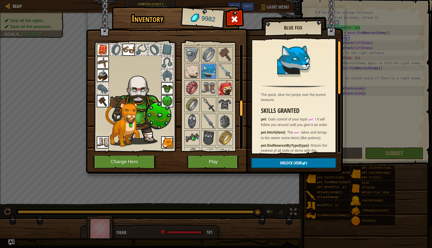
click at [227, 88] on img at bounding box center [225, 88] width 14 height 14
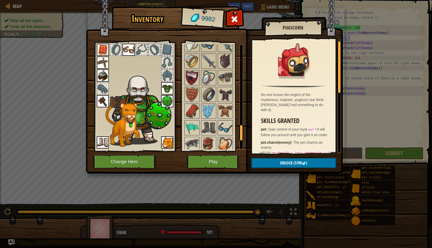
scroll to position [552, 0]
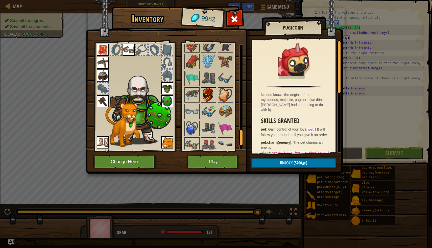
click at [211, 96] on img at bounding box center [208, 95] width 14 height 14
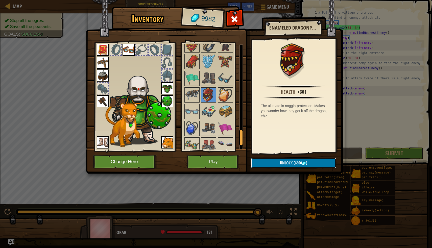
click at [278, 164] on button "Unlock (6600 )" at bounding box center [293, 163] width 85 height 10
click at [282, 165] on button "Confirm" at bounding box center [293, 163] width 85 height 10
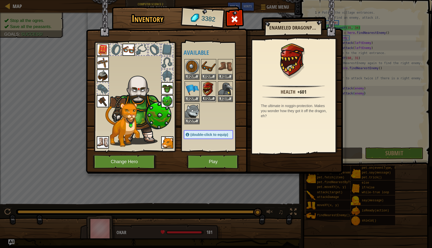
click at [209, 97] on button "Equip" at bounding box center [208, 98] width 14 height 5
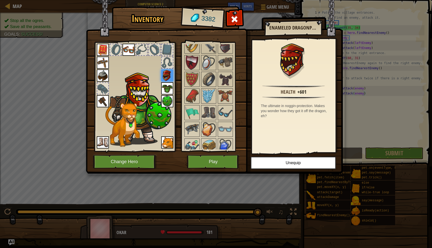
scroll to position [572, 0]
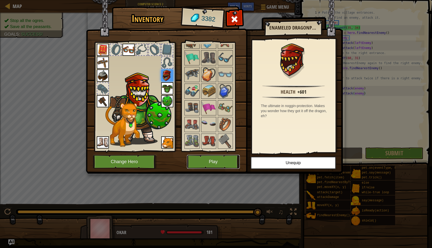
click at [227, 158] on button "Play" at bounding box center [213, 162] width 53 height 14
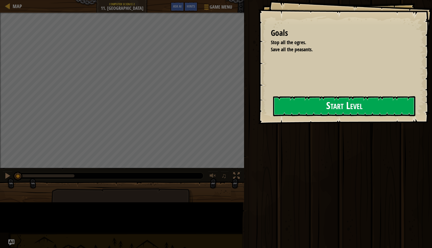
click at [273, 115] on button "Start Level" at bounding box center [344, 106] width 142 height 20
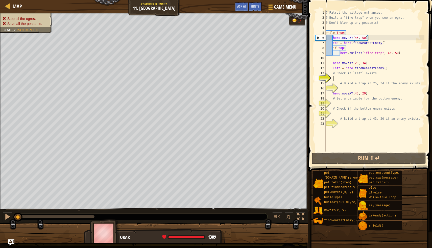
click at [339, 78] on div "# Patrol the village entrances. # Build a "fire-trap" when you see an ogre. # D…" at bounding box center [374, 85] width 100 height 151
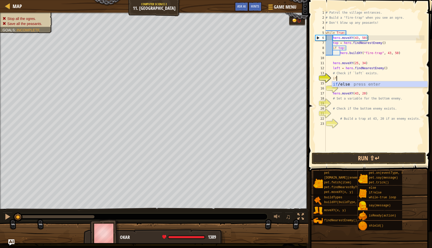
scroll to position [2, 1]
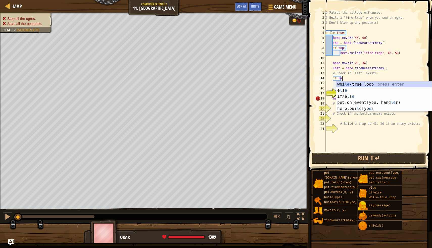
type textarea "if left:"
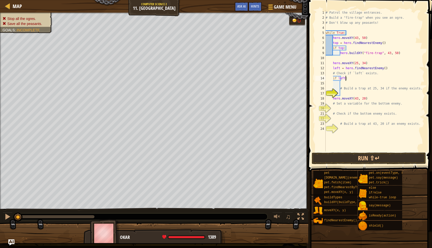
click at [351, 83] on div "# Patrol the village entrances. # Build a "fire-trap" when you see an ogre. # D…" at bounding box center [374, 85] width 100 height 151
click at [347, 92] on div "# Patrol the village entrances. # Build a "fire-trap" when you see an ogre. # D…" at bounding box center [374, 85] width 100 height 151
click at [345, 79] on div "# Patrol the village entrances. # Build a "fire-trap" when you see an ogre. # D…" at bounding box center [374, 85] width 100 height 151
type textarea "if left:"
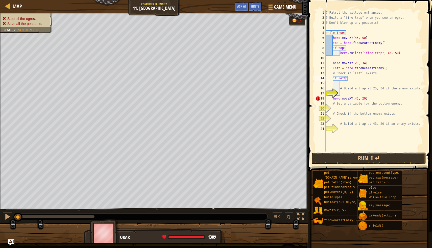
click at [346, 94] on div "# Patrol the village entrances. # Build a "fire-trap" when you see an ogre. # D…" at bounding box center [374, 85] width 100 height 151
click at [373, 92] on div "# Patrol the village entrances. # Build a "fire-trap" when you see an ogre. # D…" at bounding box center [374, 85] width 100 height 151
click at [374, 93] on div "# Patrol the village entrances. # Build a "fire-trap" when you see an ogre. # D…" at bounding box center [374, 85] width 100 height 151
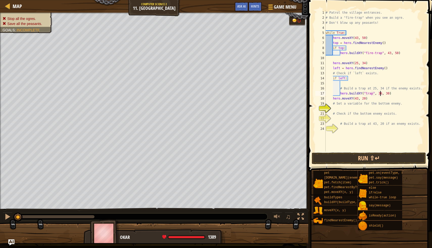
click at [380, 94] on div "# Patrol the village entrances. # Build a "fire-trap" when you see an ogre. # D…" at bounding box center [374, 85] width 100 height 151
click at [381, 95] on div "# Patrol the village entrances. # Build a "fire-trap" when you see an ogre. # D…" at bounding box center [374, 85] width 100 height 151
click at [389, 94] on div "# Patrol the village entrances. # Build a "fire-trap" when you see an ogre. # D…" at bounding box center [374, 85] width 100 height 151
type textarea "hero.buildXY("trap", 25, 34)"
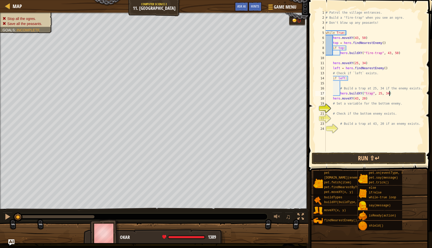
click at [368, 107] on div "# Patrol the village entrances. # Build a "fire-trap" when you see an ogre. # D…" at bounding box center [374, 85] width 100 height 151
type textarea "b"
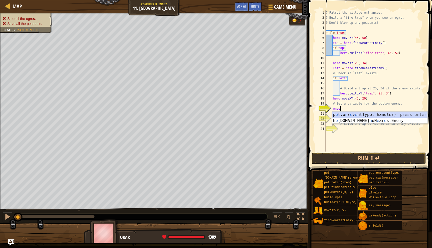
type textarea "e"
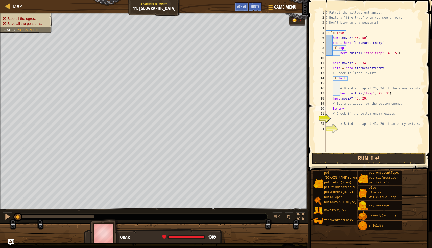
scroll to position [2, 2]
type textarea "Benemy = find"
click at [370, 113] on div "hero. find NearestEnemy press enter" at bounding box center [383, 121] width 95 height 18
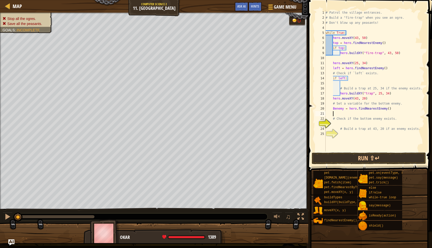
click at [353, 123] on div "# Patrol the village entrances. # Build a "fire-trap" when you see an ogre. # D…" at bounding box center [374, 85] width 100 height 151
click at [338, 123] on div "# Patrol the village entrances. # Build a "fire-trap" when you see an ogre. # D…" at bounding box center [374, 85] width 100 height 151
type textarea "if Benemy:"
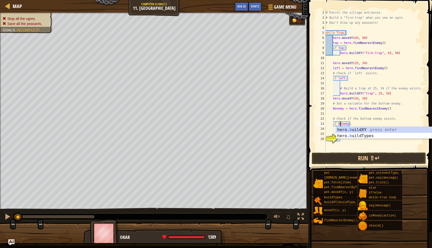
click at [345, 142] on div "# Patrol the village entrances. # Build a "fire-trap" when you see an ogre. # D…" at bounding box center [374, 85] width 100 height 151
click at [345, 137] on div "# Patrol the village entrances. # Build a "fire-trap" when you see an ogre. # D…" at bounding box center [374, 85] width 100 height 151
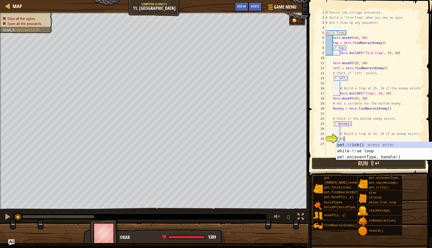
type textarea "t"
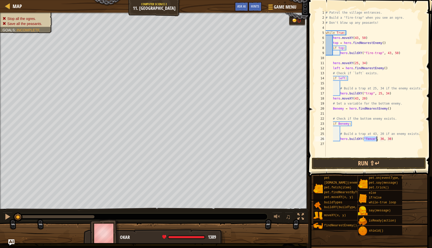
click at [375, 138] on div "# Patrol the village entrances. # Build a "fire-trap" when you see an ogre. # D…" at bounding box center [374, 88] width 100 height 156
click at [381, 137] on div "# Patrol the village entrances. # Build a "fire-trap" when you see an ogre. # D…" at bounding box center [374, 88] width 100 height 156
click at [389, 139] on div "# Patrol the village entrances. # Build a "fire-trap" when you see an ogre. # D…" at bounding box center [374, 88] width 100 height 156
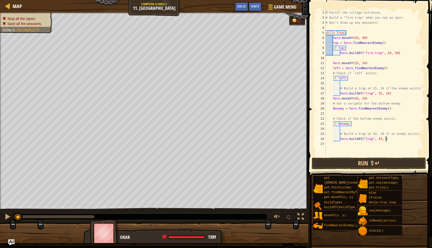
scroll to position [2, 5]
click at [381, 166] on button "Run ⇧↵" at bounding box center [368, 163] width 114 height 12
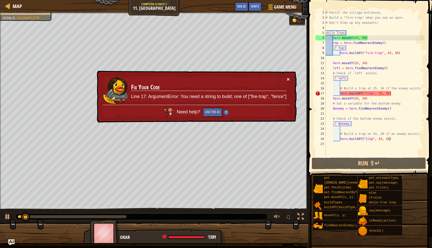
click at [288, 78] on button "×" at bounding box center [287, 78] width 3 height 5
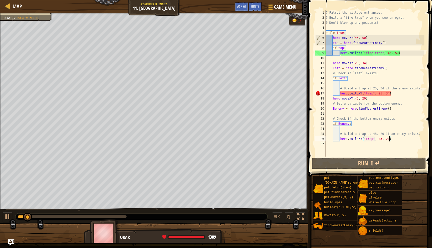
click at [371, 96] on div "# Patrol the village entrances. # Build a "fire-trap" when you see an ogre. # D…" at bounding box center [374, 88] width 100 height 156
click at [383, 97] on div "# Patrol the village entrances. # Build a "fire-trap" when you see an ogre. # D…" at bounding box center [374, 88] width 100 height 156
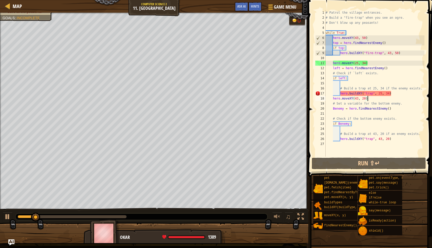
click at [394, 96] on div "# Patrol the village entrances. # Build a "fire-trap" when you see an ogre. # D…" at bounding box center [374, 88] width 100 height 156
click at [394, 94] on div "# Patrol the village entrances. # Build a "fire-trap" when you see an ogre. # D…" at bounding box center [374, 88] width 100 height 156
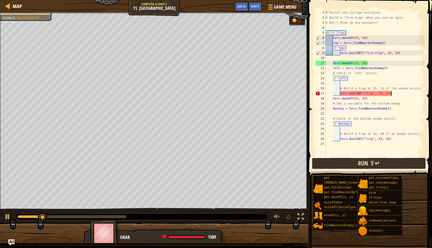
click at [344, 162] on button "Run ⇧↵" at bounding box center [368, 163] width 114 height 12
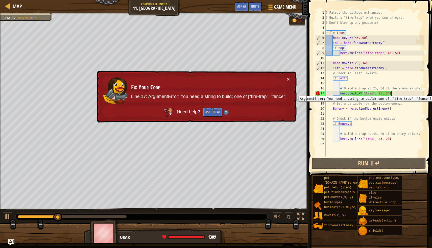
click at [318, 92] on div "17" at bounding box center [320, 93] width 10 height 5
click at [367, 94] on div "# Patrol the village entrances. # Build a "fire-trap" when you see an ogre. # D…" at bounding box center [374, 88] width 100 height 156
click at [365, 94] on div "# Patrol the village entrances. # Build a "fire-trap" when you see an ogre. # D…" at bounding box center [374, 88] width 100 height 156
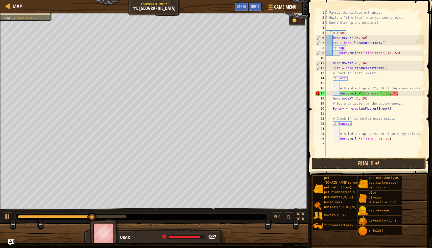
scroll to position [2, 4]
click at [365, 139] on div "# Patrol the village entrances. # Build a "fire-trap" when you see an ogre. # D…" at bounding box center [374, 88] width 100 height 156
type textarea "hero.buildXY("fire-trap", 43, 20)"
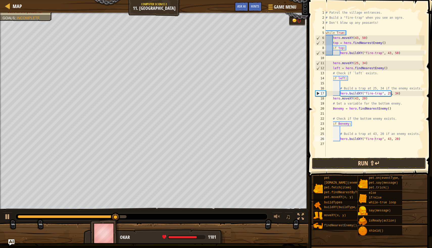
click at [370, 160] on button "Run ⇧↵" at bounding box center [368, 163] width 114 height 12
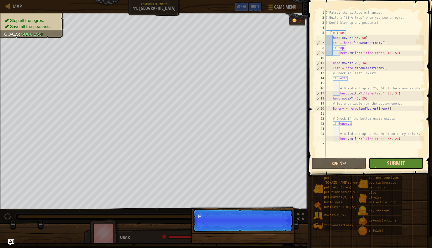
click at [390, 163] on span "Submit" at bounding box center [396, 163] width 18 height 8
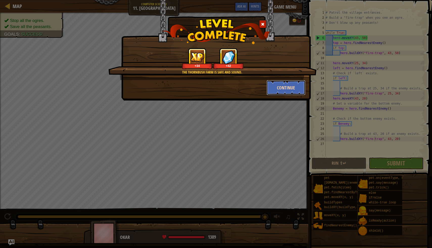
click at [286, 87] on button "Continue" at bounding box center [285, 87] width 39 height 15
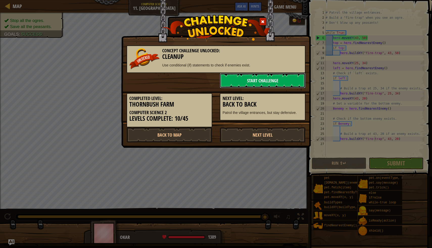
click at [272, 82] on link "Start Challenge" at bounding box center [263, 80] width 86 height 15
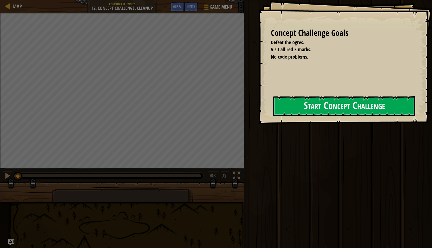
click at [263, 99] on div "Concept Challenge Goals Defeat the ogres. Visit all red X marks. No code proble…" at bounding box center [345, 62] width 174 height 124
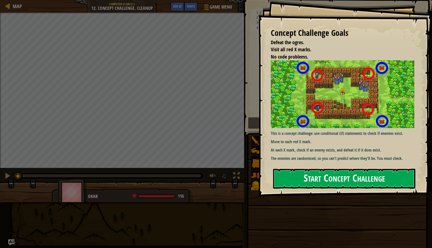
click at [291, 169] on button "Start Concept Challenge" at bounding box center [344, 179] width 142 height 20
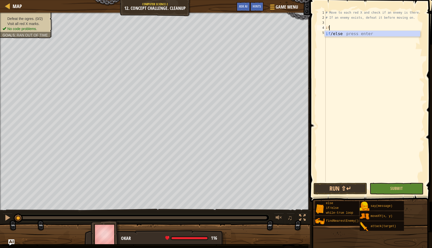
scroll to position [2, 0]
type textarea "i"
type textarea "enemy = find"
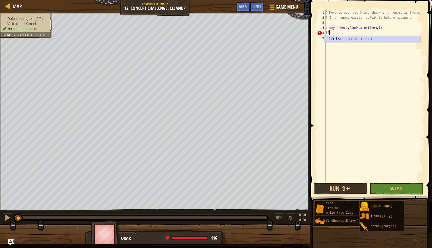
type textarea "if enemy:"
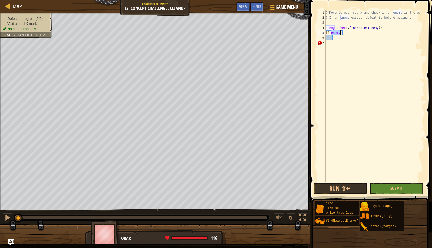
click at [342, 38] on div "# Move to each red X and check if an enemy is there. # If an enemy exists, defe…" at bounding box center [374, 101] width 100 height 182
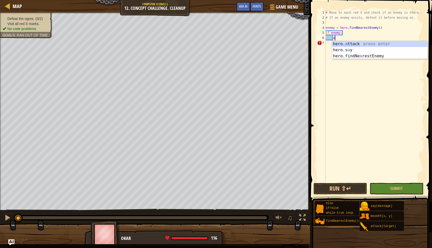
scroll to position [2, 1]
type textarea "hero.attack(enemy)"
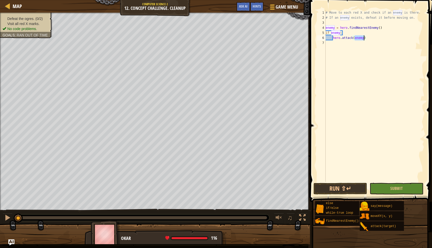
click at [369, 37] on div "# Move to each red X and check if an enemy is there. # If an enemy exists, defe…" at bounding box center [374, 101] width 100 height 182
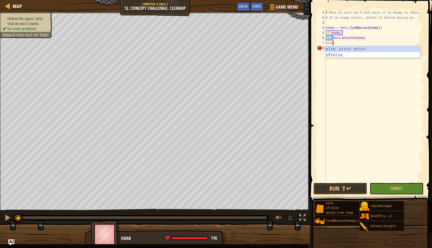
scroll to position [2, 0]
type textarea "e"
type textarea "hero.attack(enemy)"
type textarea "else:"
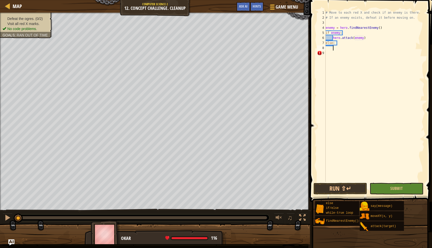
scroll to position [2, 0]
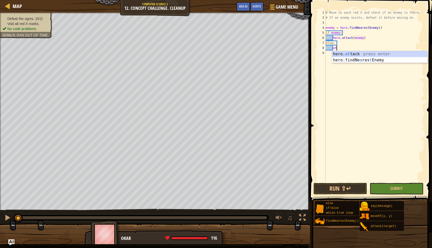
type textarea "a"
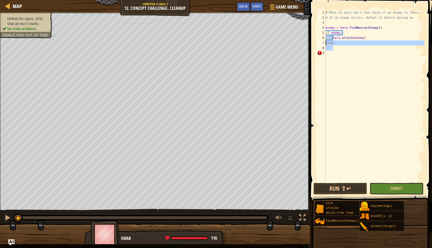
drag, startPoint x: 340, startPoint y: 48, endPoint x: 326, endPoint y: 43, distance: 14.9
click at [326, 43] on div "# Move to each red X and check if an enemy is there. # If an enemy exists, defe…" at bounding box center [374, 101] width 100 height 182
type textarea "else:"
click at [343, 51] on div "# Move to each red X and check if an enemy is there. # If an enemy exists, defe…" at bounding box center [374, 101] width 100 height 182
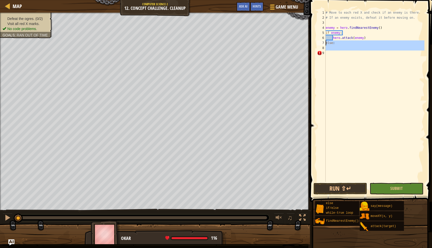
drag, startPoint x: 343, startPoint y: 51, endPoint x: 321, endPoint y: 43, distance: 23.0
click at [321, 43] on div "1 2 3 4 5 6 7 8 9 # Move to each red X and check if an enemy is there. # If an …" at bounding box center [370, 96] width 108 height 172
type textarea "else:"
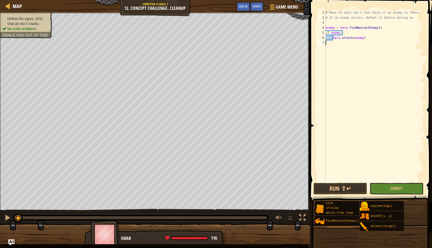
click at [350, 48] on div "# Move to each red X and check if an enemy is there. # If an enemy exists, defe…" at bounding box center [374, 101] width 100 height 182
drag, startPoint x: 347, startPoint y: 66, endPoint x: 324, endPoint y: 30, distance: 42.5
click at [324, 30] on div "1 2 3 4 5 6 7 # Move to each red X and check if an enemy is there. # If an enem…" at bounding box center [370, 96] width 108 height 172
type textarea "if enemy: hero.attack(enemy)"
click at [334, 44] on div "# Move to each red X and check if an enemy is there. # If an enemy exists, defe…" at bounding box center [374, 101] width 100 height 182
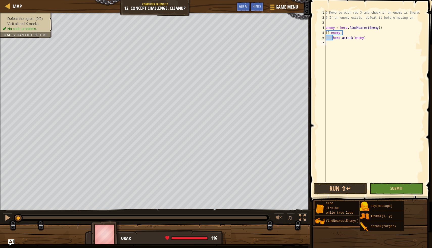
click at [334, 20] on div "# Move to each red X and check if an enemy is there. # If an enemy exists, defe…" at bounding box center [374, 101] width 100 height 182
click at [332, 26] on div "# Move to each red X and check if an enemy is there. # If an enemy exists, defe…" at bounding box center [374, 101] width 100 height 182
type textarea "enemy = hero.findNearestEnemy()"
click at [328, 23] on div "# Move to each red X and check if an enemy is there. # If an enemy exists, defe…" at bounding box center [374, 101] width 100 height 182
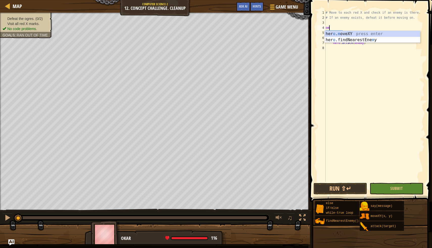
type textarea "o"
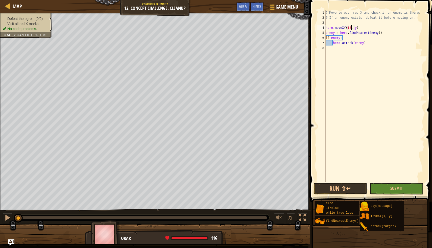
scroll to position [2, 2]
click at [357, 28] on div "# Move to each red X and check if an enemy is there. # If an enemy exists, defe…" at bounding box center [374, 101] width 100 height 182
type textarea "hero.moveXY(18, 14)"
click at [347, 50] on div "# Move to each red X and check if an enemy is there. # If an enemy exists, defe…" at bounding box center [374, 101] width 100 height 182
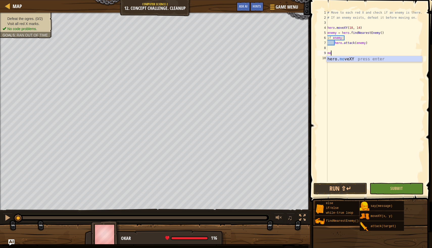
scroll to position [2, 0]
type textarea "m"
click at [358, 51] on div "# Move to each red X and check if an enemy is there. # If an enemy exists, defe…" at bounding box center [375, 101] width 98 height 182
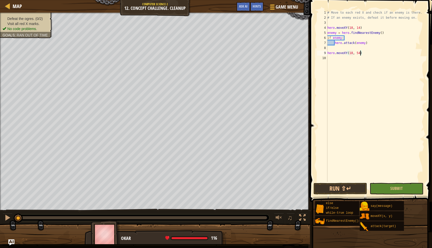
click at [371, 43] on div "# Move to each red X and check if an enemy is there. # If an enemy exists, defe…" at bounding box center [375, 101] width 98 height 182
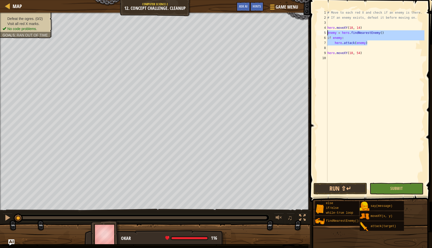
drag, startPoint x: 371, startPoint y: 43, endPoint x: 324, endPoint y: 32, distance: 48.0
click at [324, 32] on div "hero.attack(enemy) 1 2 3 4 5 6 7 8 9 10 # Move to each red X and check if an en…" at bounding box center [370, 96] width 108 height 172
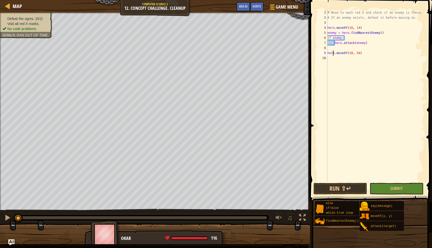
click at [333, 55] on div "# Move to each red X and check if an enemy is there. # If an enemy exists, defe…" at bounding box center [375, 101] width 98 height 182
type textarea "hero.moveXY(18, 54)"
click at [331, 58] on div "# Move to each red X and check if an enemy is there. # If an enemy exists, defe…" at bounding box center [375, 101] width 98 height 182
paste textarea "hero.attack(enemy)"
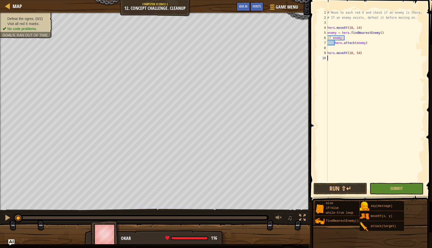
type textarea "hero.attack(enemy)"
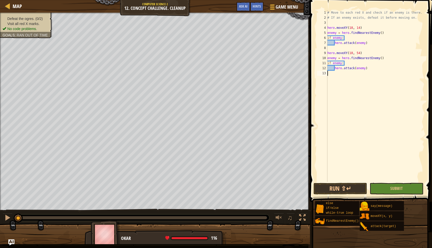
click at [332, 79] on div "# Move to each red X and check if an enemy is there. # If an enemy exists, defe…" at bounding box center [375, 101] width 98 height 182
click at [338, 78] on div "# Move to each red X and check if an enemy is there. # If an enemy exists, defe…" at bounding box center [375, 101] width 98 height 182
type textarea "m"
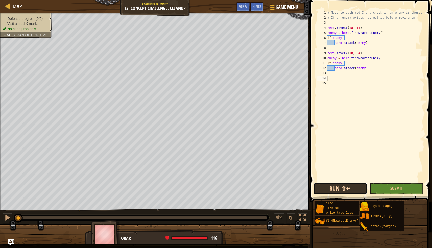
click at [345, 184] on button "Run ⇧↵" at bounding box center [339, 189] width 53 height 12
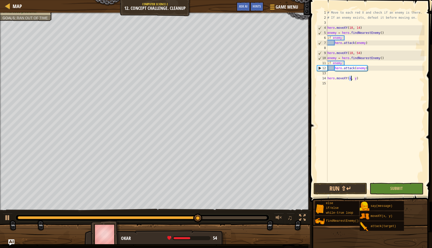
scroll to position [2, 2]
type textarea "hero.moveXY(62, 54)"
click at [345, 89] on div "# Move to each red X and check if an enemy is there. # If an enemy exists, defe…" at bounding box center [375, 101] width 98 height 182
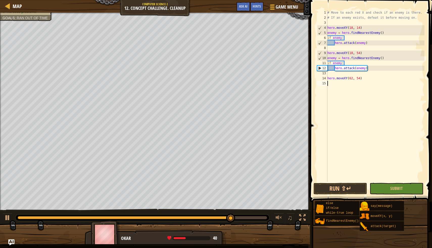
paste textarea "hero.attack(enemy)"
type textarea "hero.attack(enemy)"
click at [331, 99] on div "# Move to each red X and check if an enemy is there. # If an enemy exists, defe…" at bounding box center [375, 101] width 98 height 182
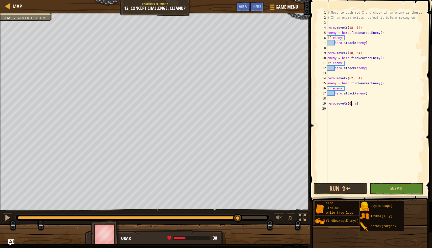
scroll to position [2, 2]
click at [359, 103] on div "# Move to each red X and check if an enemy is there. # If an enemy exists, defe…" at bounding box center [375, 101] width 98 height 182
type textarea "hero.moveXY(62, 14)"
click at [352, 110] on div "# Move to each red X and check if an enemy is there. # If an enemy exists, defe…" at bounding box center [375, 101] width 98 height 182
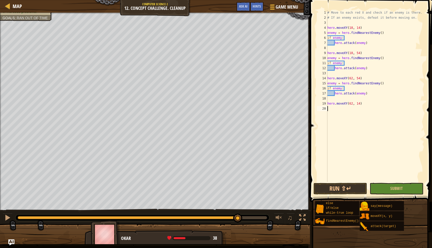
scroll to position [2, 0]
paste textarea "hero.attack(enemy)"
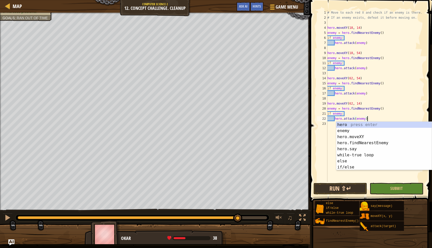
type textarea "hero.attack(enemy)"
click at [353, 190] on button "Run ⇧↵" at bounding box center [339, 189] width 53 height 12
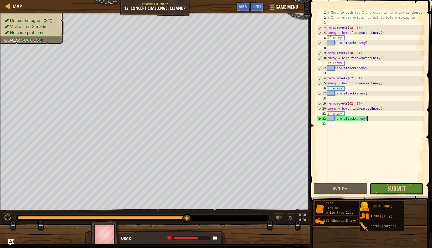
click at [375, 188] on button "Submit" at bounding box center [395, 189] width 53 height 12
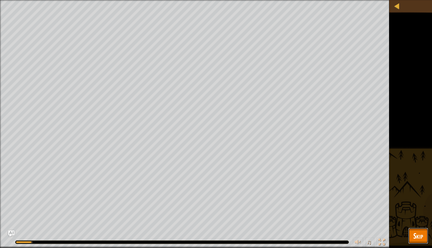
click at [421, 232] on span "Skip" at bounding box center [418, 235] width 10 height 10
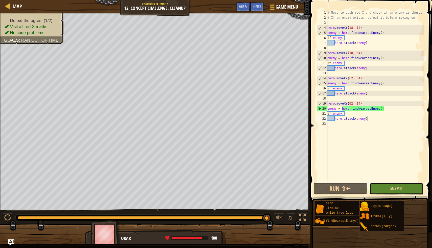
click at [386, 189] on button "Submit" at bounding box center [395, 189] width 53 height 12
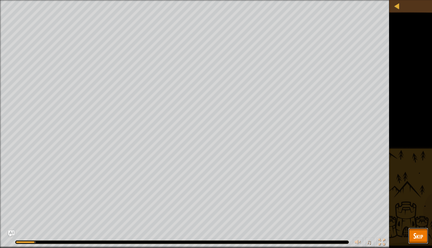
click at [414, 229] on button "Skip" at bounding box center [418, 236] width 20 height 16
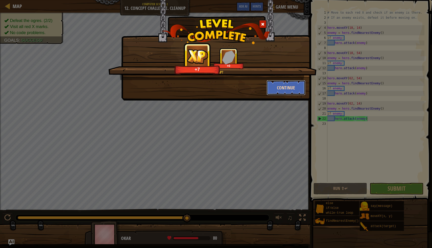
click at [291, 84] on button "Continue" at bounding box center [285, 87] width 39 height 15
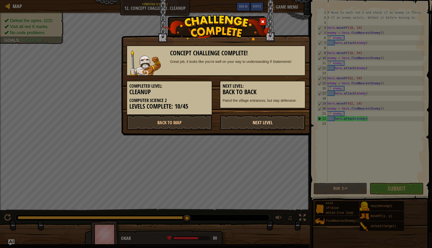
click at [260, 126] on link "Next Level" at bounding box center [263, 122] width 86 height 15
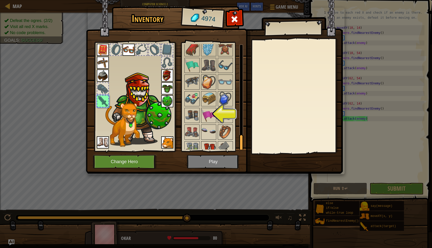
scroll to position [595, 0]
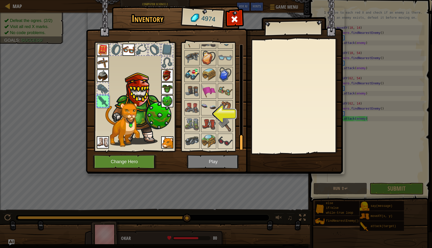
click at [195, 71] on img at bounding box center [192, 74] width 14 height 14
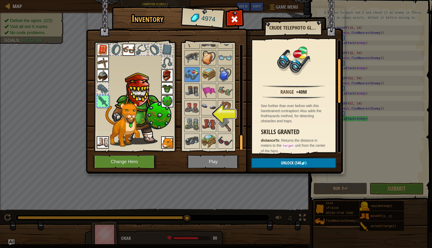
scroll to position [172, 0]
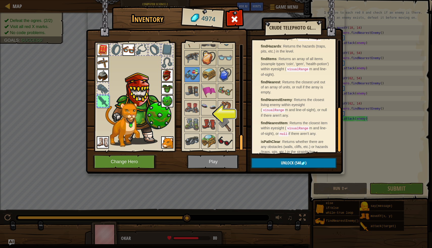
click at [223, 143] on img at bounding box center [225, 141] width 14 height 14
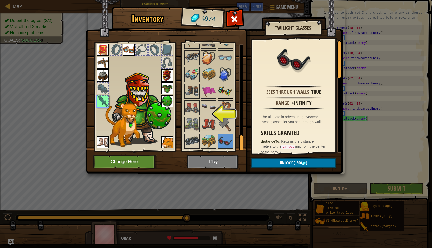
click at [228, 90] on img at bounding box center [225, 91] width 14 height 14
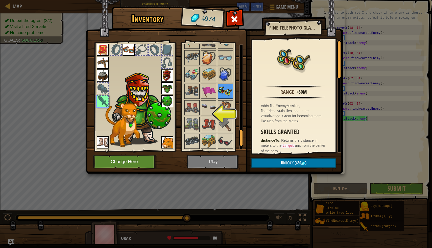
scroll to position [549, 0]
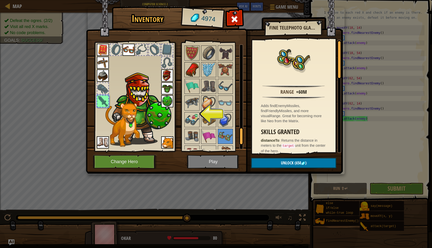
click at [190, 71] on img at bounding box center [192, 70] width 14 height 14
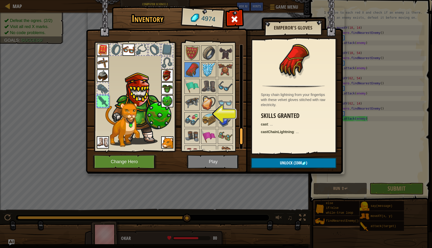
click at [203, 71] on img at bounding box center [208, 70] width 14 height 14
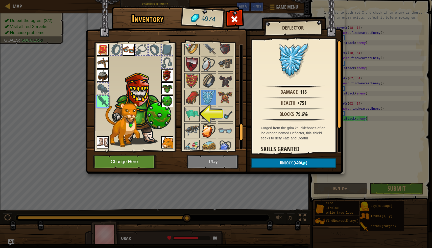
scroll to position [522, 0]
click at [227, 82] on img at bounding box center [225, 80] width 14 height 14
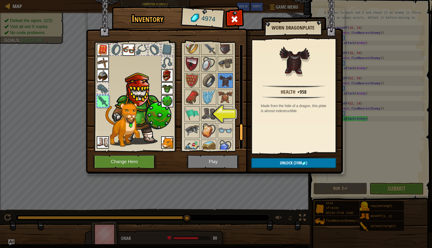
drag, startPoint x: 214, startPoint y: 20, endPoint x: 207, endPoint y: 20, distance: 7.6
click at [207, 20] on span "4974" at bounding box center [208, 19] width 15 height 10
click at [288, 120] on div "Health +958 Made from the hide of a dragon, this plate is almost indestructible." at bounding box center [293, 96] width 83 height 113
click at [210, 92] on img at bounding box center [208, 97] width 14 height 14
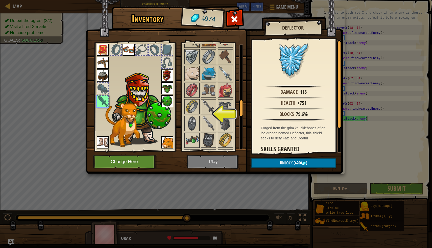
scroll to position [362, 0]
click at [219, 88] on img at bounding box center [225, 91] width 14 height 14
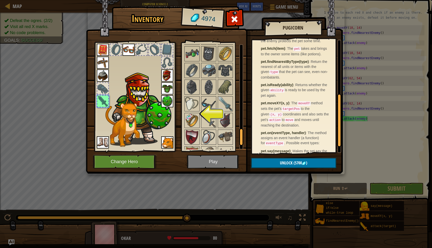
scroll to position [554, 0]
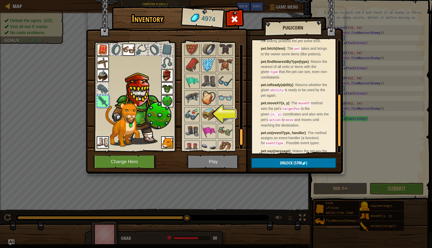
click at [205, 61] on img at bounding box center [208, 65] width 14 height 14
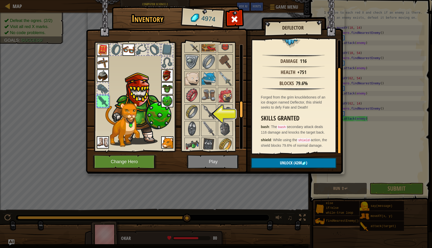
scroll to position [351, 0]
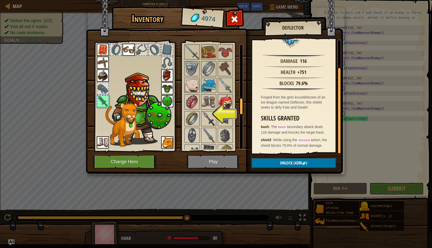
click at [219, 103] on img at bounding box center [225, 102] width 14 height 14
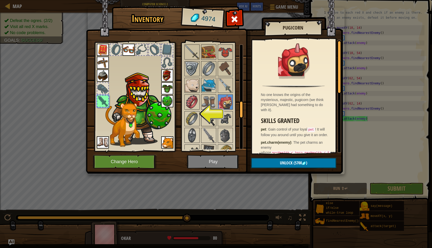
scroll to position [382, 0]
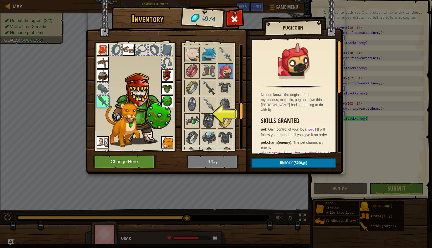
click at [204, 166] on img at bounding box center [214, 81] width 257 height 183
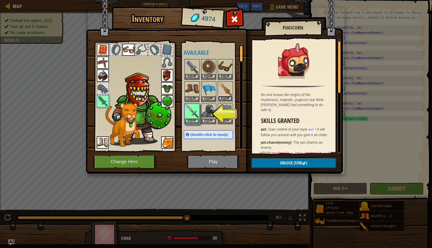
click at [221, 97] on button "Equip" at bounding box center [225, 98] width 14 height 5
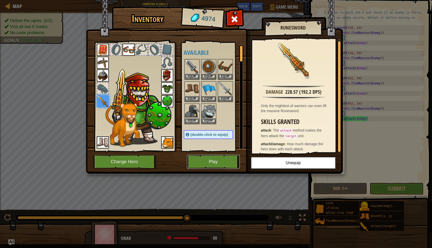
click at [204, 159] on button "Play" at bounding box center [213, 162] width 53 height 14
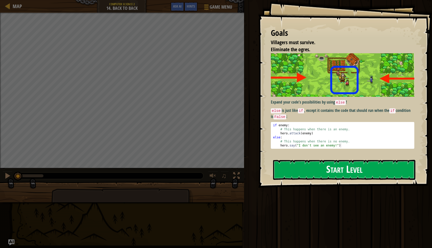
click at [308, 169] on button "Start Level" at bounding box center [344, 170] width 142 height 20
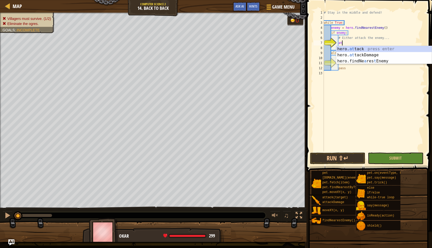
scroll to position [2, 1]
type textarea "hero.attack(enemy)"
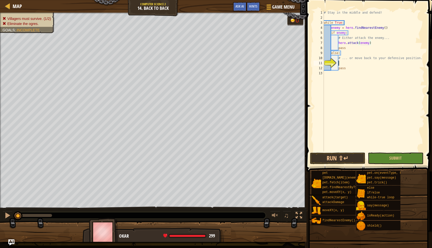
click at [353, 63] on div "# Stay in the middle and defend! while True : enemy = hero . findNearestEnemy (…" at bounding box center [372, 85] width 101 height 151
type textarea "hero.moveXY(40, 34)"
click at [403, 163] on button "Submit" at bounding box center [394, 158] width 55 height 12
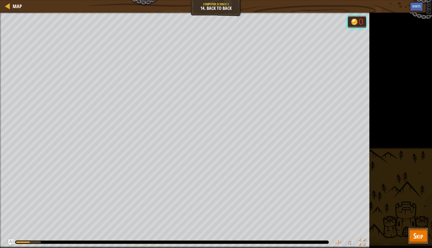
click at [417, 234] on span "Skip" at bounding box center [418, 235] width 10 height 10
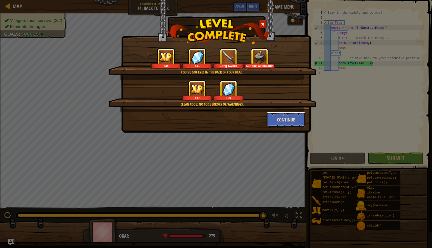
click at [272, 121] on button "Continue" at bounding box center [285, 119] width 39 height 15
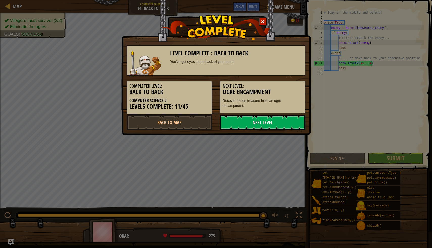
click at [240, 119] on link "Next Level" at bounding box center [263, 122] width 86 height 15
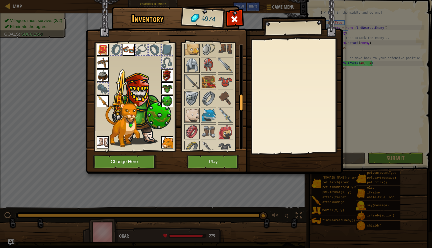
scroll to position [325, 0]
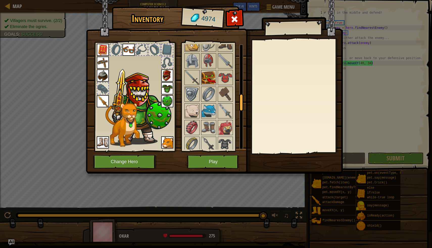
click at [209, 83] on img at bounding box center [208, 77] width 14 height 14
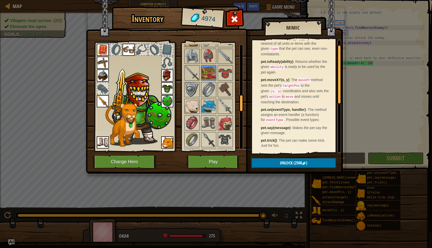
scroll to position [0, 0]
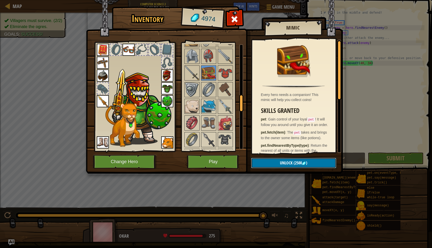
click at [293, 163] on span "(2500" at bounding box center [296, 163] width 9 height 6
click at [257, 160] on button "Confirm" at bounding box center [293, 163] width 85 height 10
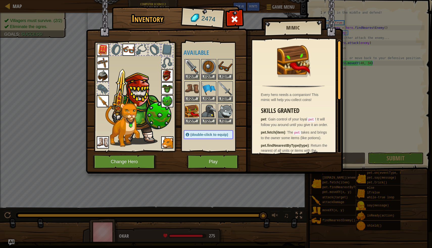
scroll to position [21, 0]
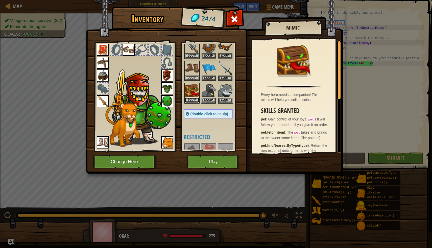
click at [193, 97] on button "Equip" at bounding box center [192, 99] width 14 height 5
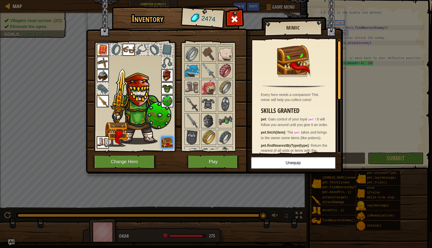
scroll to position [310, 0]
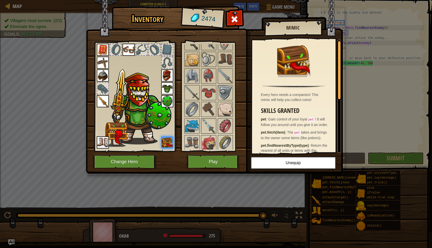
click at [207, 126] on img at bounding box center [208, 126] width 14 height 14
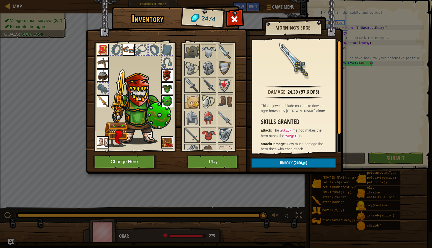
click at [207, 104] on img at bounding box center [208, 102] width 14 height 14
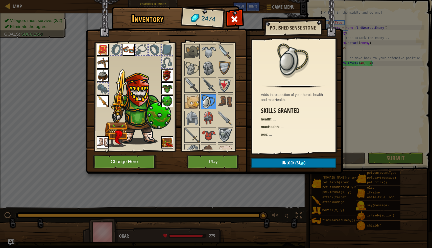
scroll to position [227, 0]
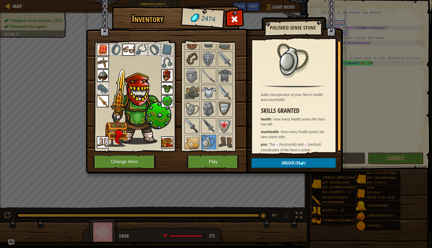
click at [204, 87] on img at bounding box center [208, 92] width 14 height 14
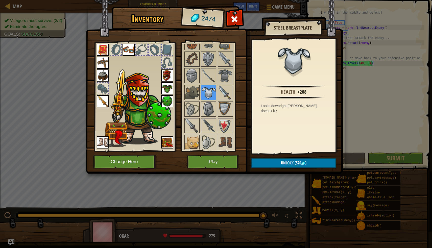
scroll to position [202, 0]
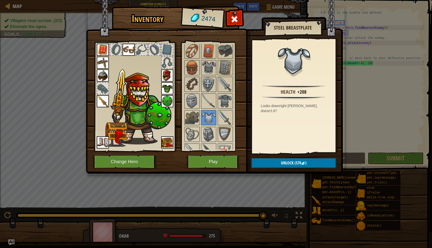
click at [204, 89] on img at bounding box center [208, 84] width 14 height 14
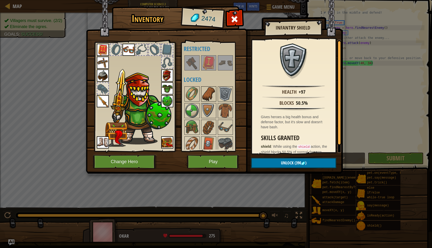
scroll to position [111, 0]
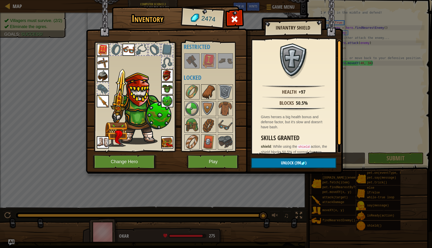
click at [207, 87] on img at bounding box center [208, 92] width 14 height 14
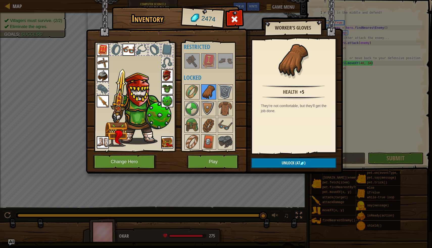
scroll to position [152, 0]
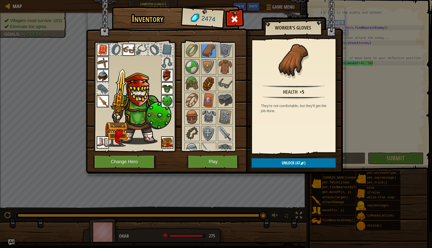
click at [207, 86] on img at bounding box center [208, 83] width 14 height 14
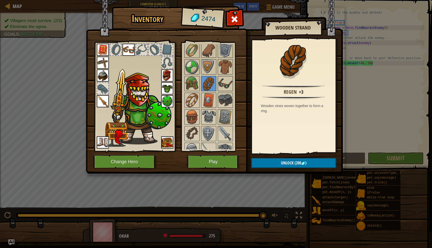
click at [226, 86] on img at bounding box center [225, 83] width 14 height 14
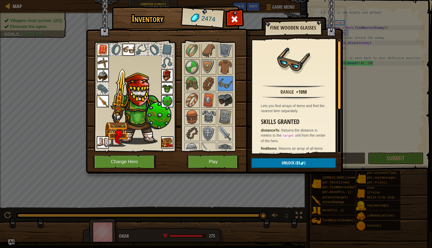
click at [224, 99] on img at bounding box center [225, 100] width 14 height 14
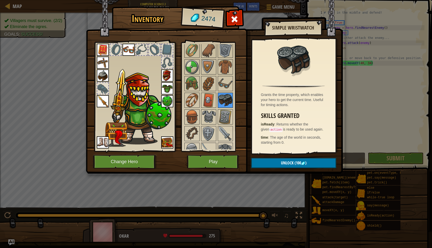
scroll to position [244, 0]
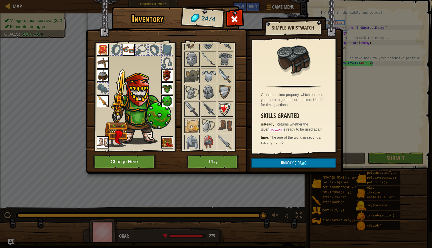
click at [224, 105] on img at bounding box center [225, 109] width 14 height 14
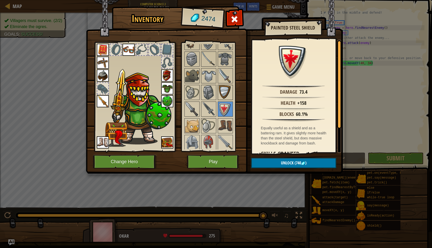
click at [224, 98] on img at bounding box center [225, 92] width 14 height 14
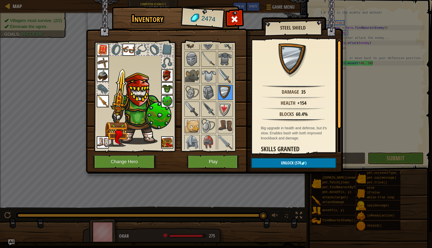
scroll to position [245, 0]
click at [187, 73] on img at bounding box center [192, 74] width 14 height 14
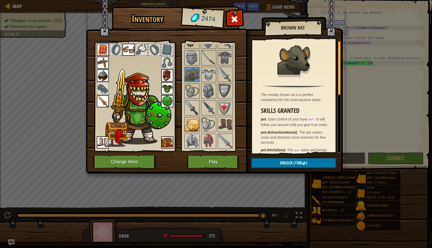
scroll to position [317, 0]
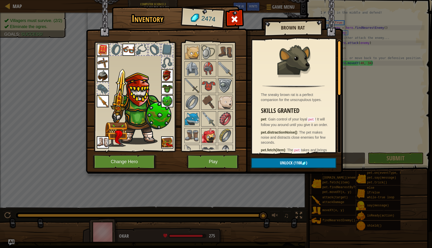
click at [211, 139] on img at bounding box center [208, 135] width 14 height 14
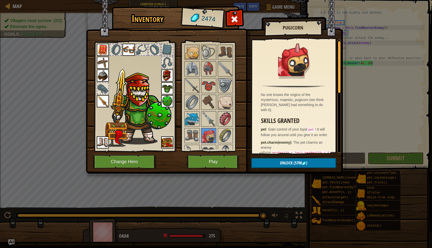
click at [233, 118] on div at bounding box center [213, 152] width 60 height 550
click at [228, 116] on img at bounding box center [225, 119] width 14 height 14
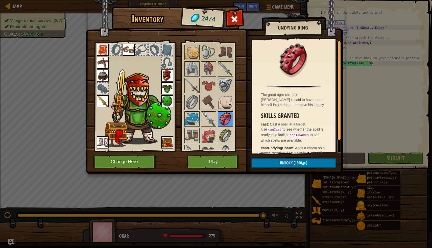
scroll to position [411, 0]
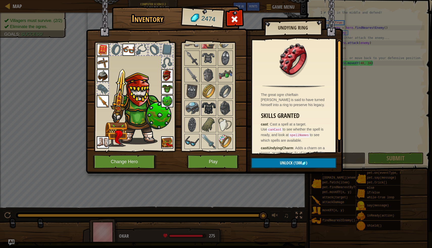
click at [209, 112] on img at bounding box center [208, 108] width 14 height 14
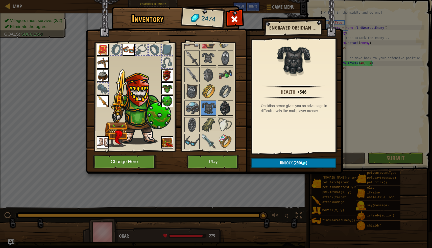
click at [229, 108] on img at bounding box center [225, 108] width 14 height 14
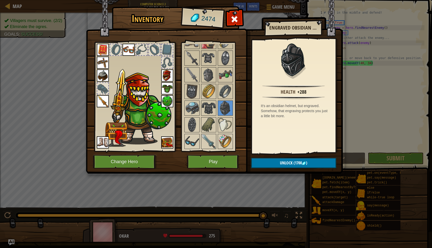
scroll to position [498, 0]
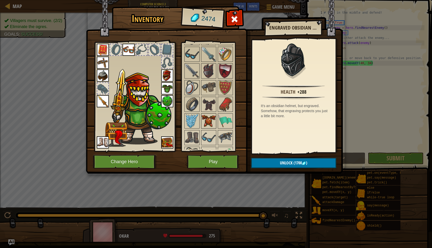
click at [205, 122] on img at bounding box center [208, 121] width 14 height 14
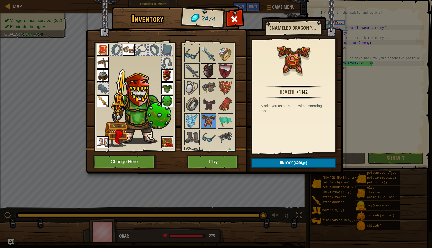
click at [210, 73] on img at bounding box center [208, 71] width 14 height 14
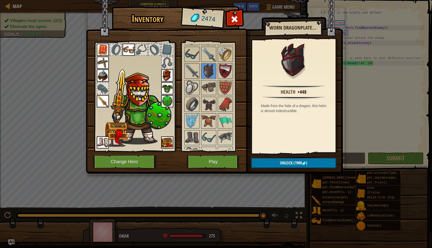
click at [210, 170] on img at bounding box center [214, 81] width 257 height 183
click at [210, 166] on button "Play" at bounding box center [213, 162] width 53 height 14
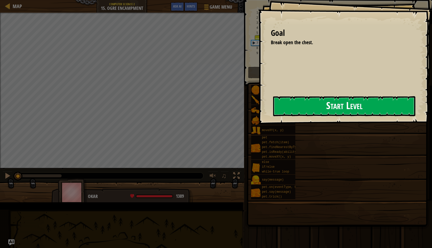
click at [273, 108] on button "Start Level" at bounding box center [344, 106] width 142 height 20
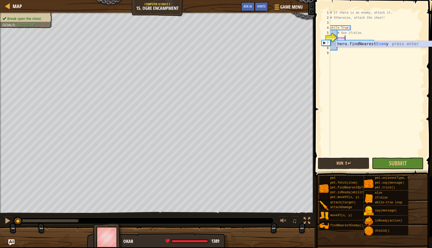
scroll to position [2, 1]
type textarea "enemy = find"
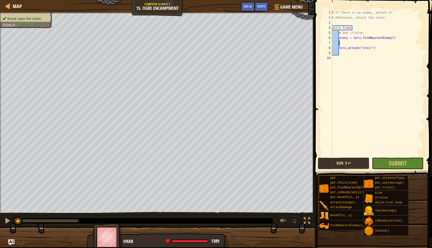
scroll to position [2, 1]
type textarea "if enemy:"
click at [356, 50] on div "# If there is an enemy, attack it. # Otherwise, attack the chest! while True : …" at bounding box center [377, 88] width 94 height 156
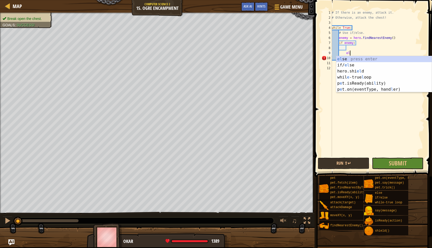
type textarea "e"
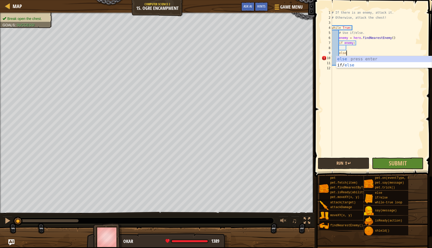
scroll to position [2, 1]
click at [339, 57] on div "# If there is an enemy, attack it. # Otherwise, attack the chest! while True : …" at bounding box center [377, 88] width 94 height 156
type textarea "hero.attack("Chest")"
click at [346, 47] on div "# If there is an enemy, attack it. # Otherwise, attack the chest! while True : …" at bounding box center [377, 88] width 94 height 156
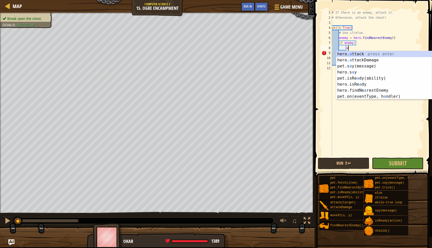
scroll to position [2, 1]
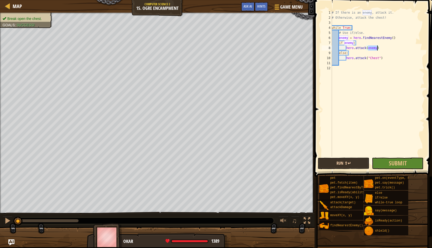
type textarea "hero.attack(enemy)"
click at [355, 166] on button "Run ⇧↵" at bounding box center [342, 163] width 51 height 12
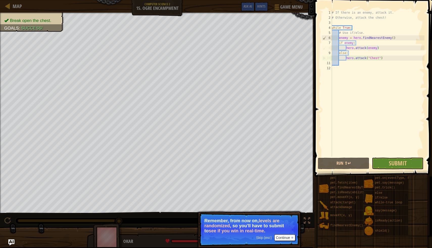
click at [285, 233] on p "Skip (esc) Continue Remember, from now on, levels are randomized , so you'll ha…" at bounding box center [249, 229] width 100 height 33
click at [285, 239] on button "Continue" at bounding box center [284, 237] width 21 height 7
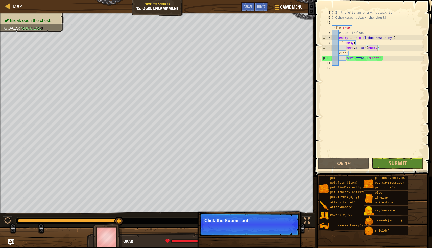
click at [280, 226] on p "Click the Submit butt" at bounding box center [249, 224] width 100 height 23
click at [280, 230] on p "Click the Submit button to try to b" at bounding box center [249, 224] width 100 height 23
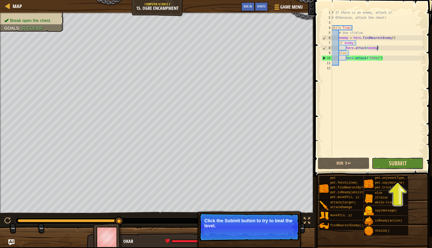
click at [399, 160] on span "Submit" at bounding box center [397, 163] width 18 height 8
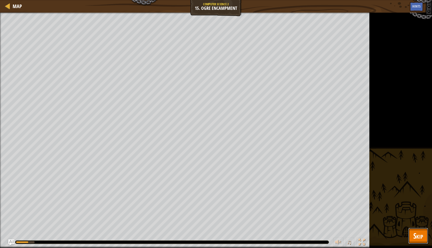
click at [412, 232] on button "Skip" at bounding box center [418, 236] width 20 height 16
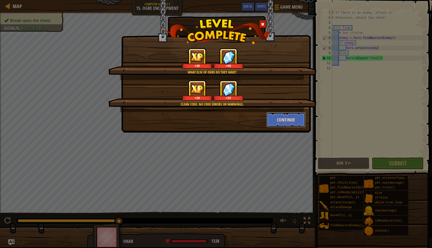
click at [278, 123] on button "Continue" at bounding box center [285, 119] width 39 height 15
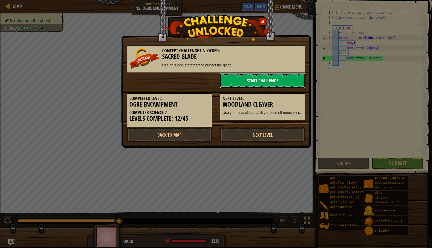
click at [241, 80] on link "Start Challenge" at bounding box center [263, 80] width 86 height 15
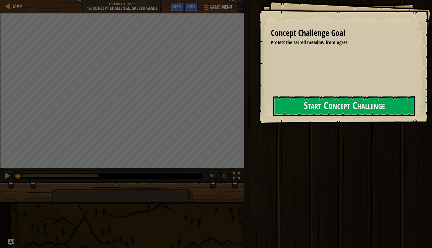
click at [273, 120] on div "Concept Challenge Goal Protect the sacred meadow from ogres. Start Concept Chal…" at bounding box center [345, 62] width 174 height 124
click at [279, 100] on button "Start Concept Challenge" at bounding box center [344, 106] width 142 height 20
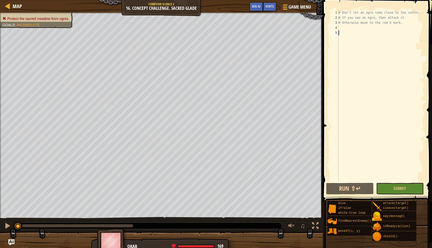
scroll to position [2, 0]
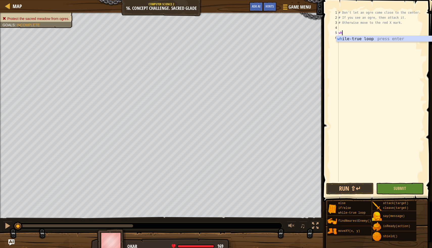
type textarea "while"
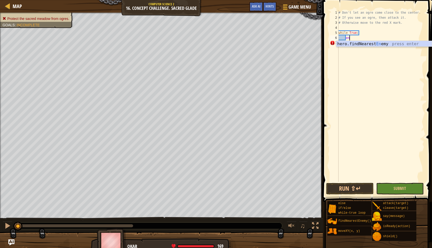
type textarea "enemy"
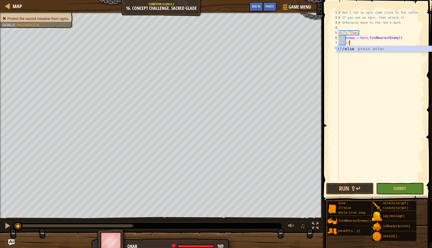
scroll to position [2, 1]
type textarea "if enemy:"
click at [359, 48] on div "# Don't let an ogre come close to the center. # If you see an ogre, then attack…" at bounding box center [380, 101] width 87 height 182
click at [395, 45] on div "# Don't let an ogre come close to the center. # If you see an ogre, then attack…" at bounding box center [380, 101] width 87 height 182
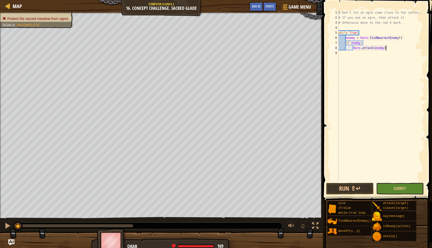
click at [389, 47] on div "# Don't let an ogre come close to the center. # If you see an ogre, then attack…" at bounding box center [380, 101] width 87 height 182
type textarea "hero.attack(enemy)"
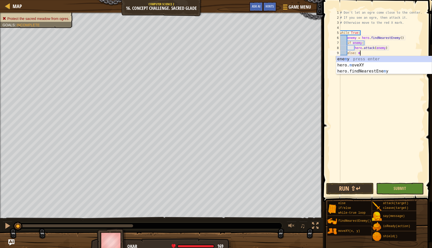
type textarea "else:"
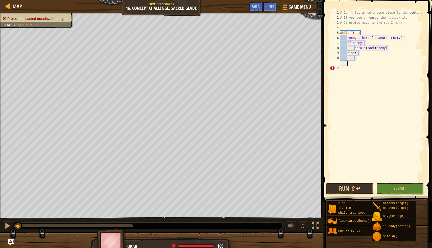
scroll to position [2, 0]
click at [357, 51] on div "# Don't let an ogre come close to the center. # If you see an ogre, then attack…" at bounding box center [381, 101] width 85 height 182
type textarea "else:"
click at [357, 62] on div "# Don't let an ogre come close to the center. # If you see an ogre, then attack…" at bounding box center [381, 101] width 85 height 182
click at [357, 56] on div "# Don't let an ogre come close to the center. # If you see an ogre, then attack…" at bounding box center [381, 101] width 85 height 182
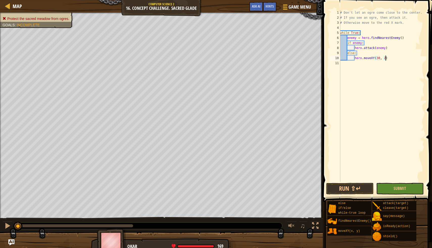
scroll to position [2, 4]
type textarea "hero.moveXY(30, 24)"
click at [361, 186] on button "Run ⇧↵" at bounding box center [349, 189] width 47 height 12
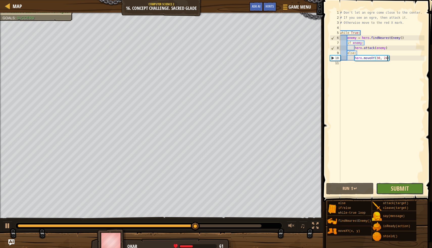
click at [403, 187] on span "Submit" at bounding box center [399, 188] width 18 height 8
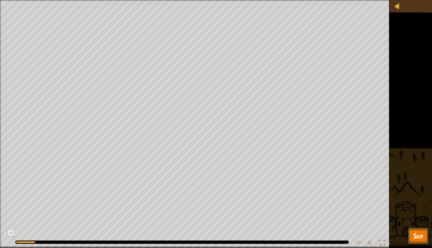
click at [416, 232] on span "Skip" at bounding box center [418, 235] width 10 height 10
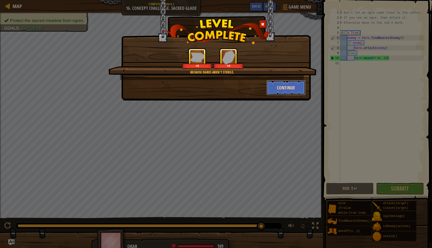
click at [281, 93] on button "Continue" at bounding box center [285, 87] width 39 height 15
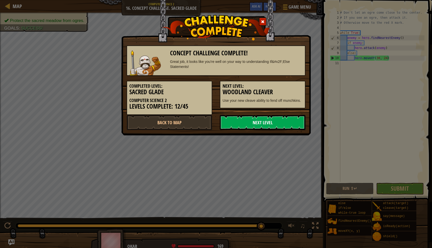
click at [272, 124] on link "Next Level" at bounding box center [263, 122] width 86 height 15
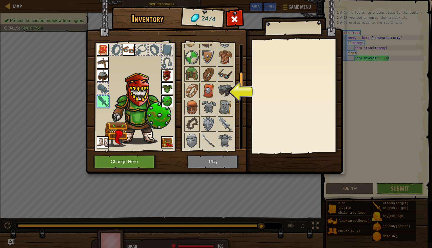
scroll to position [202, 0]
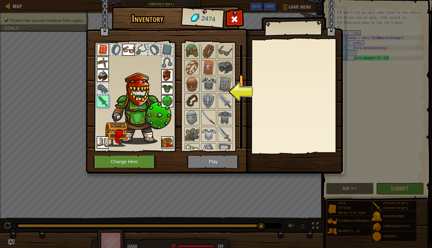
click at [193, 106] on img at bounding box center [192, 101] width 14 height 14
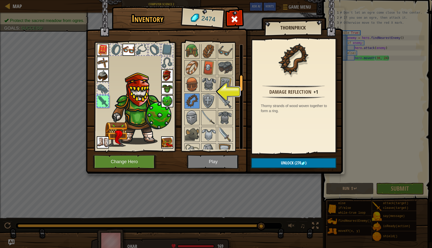
scroll to position [415, 0]
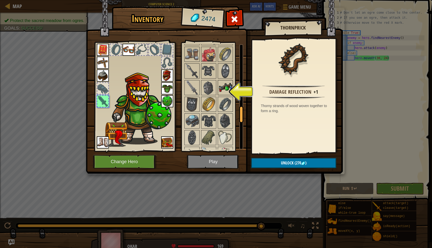
click at [220, 88] on img at bounding box center [225, 87] width 14 height 14
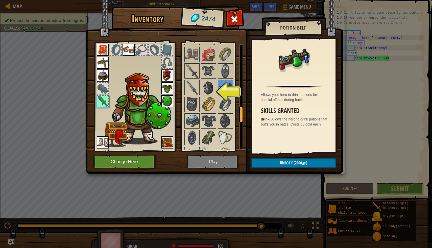
click at [209, 88] on img at bounding box center [208, 87] width 14 height 14
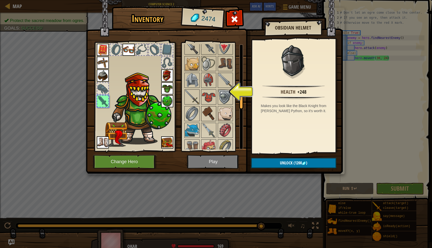
scroll to position [364, 0]
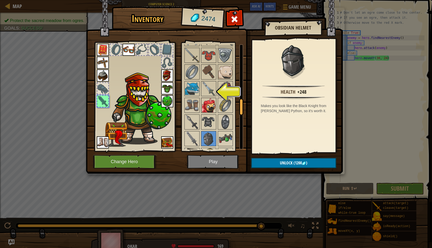
click at [207, 106] on img at bounding box center [208, 105] width 14 height 14
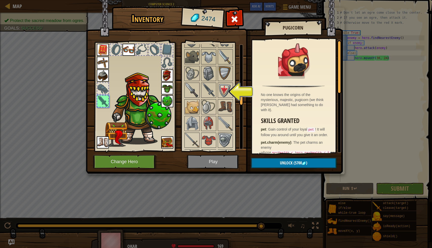
scroll to position [271, 0]
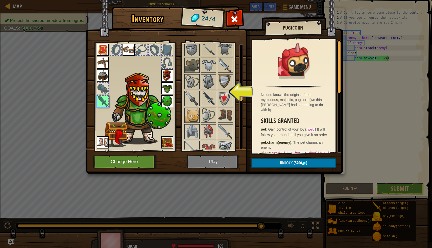
click at [209, 102] on img at bounding box center [208, 98] width 14 height 14
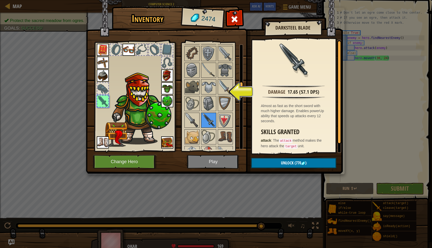
scroll to position [245, 0]
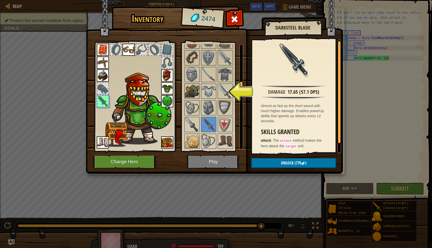
click at [194, 89] on img at bounding box center [192, 91] width 14 height 14
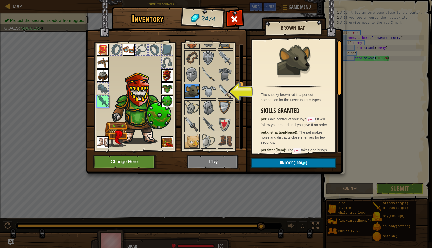
scroll to position [217, 0]
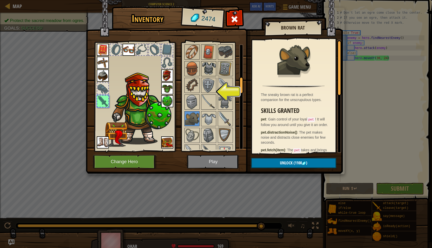
click at [206, 65] on img at bounding box center [208, 69] width 14 height 14
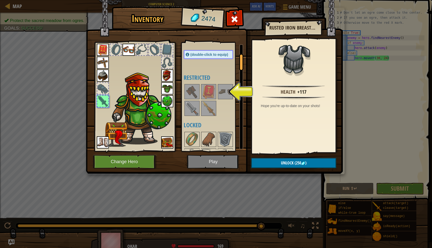
scroll to position [60, 0]
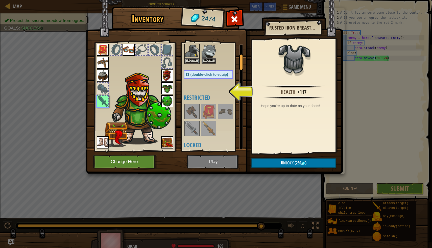
click at [208, 128] on img at bounding box center [208, 128] width 14 height 14
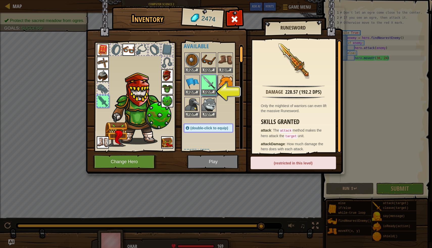
scroll to position [114, 0]
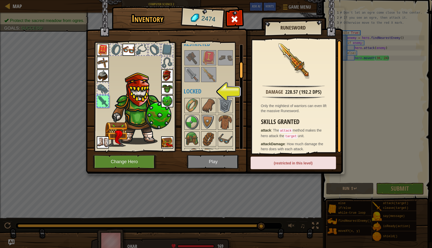
click at [210, 76] on img at bounding box center [208, 74] width 14 height 14
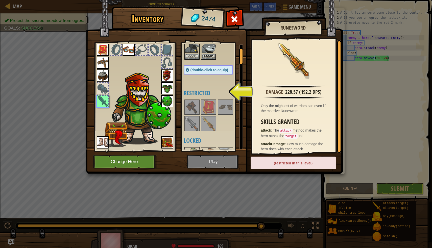
scroll to position [0, 0]
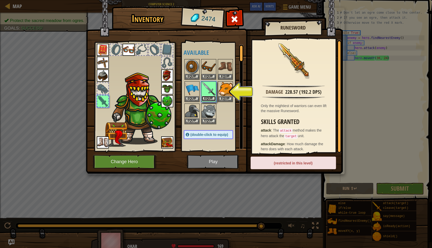
click at [207, 99] on button "Equip" at bounding box center [208, 98] width 14 height 5
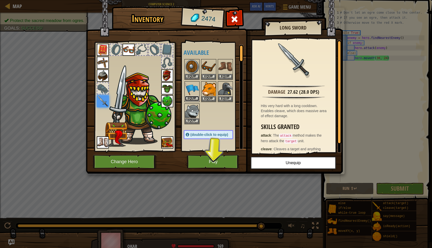
click at [194, 97] on button "Equip" at bounding box center [192, 98] width 14 height 5
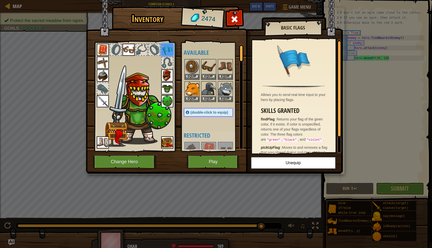
click at [165, 46] on img at bounding box center [167, 50] width 12 height 12
click at [168, 45] on img at bounding box center [167, 50] width 12 height 12
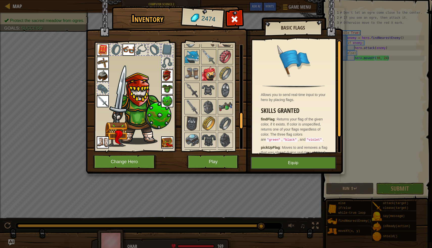
scroll to position [506, 0]
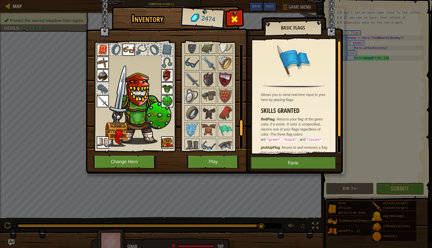
click at [233, 15] on div at bounding box center [234, 21] width 16 height 16
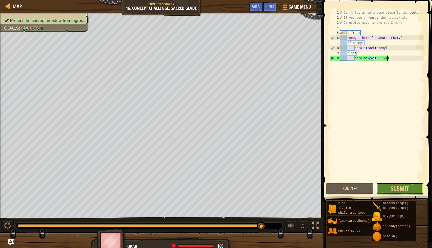
click at [382, 188] on button "Submit" at bounding box center [399, 189] width 47 height 12
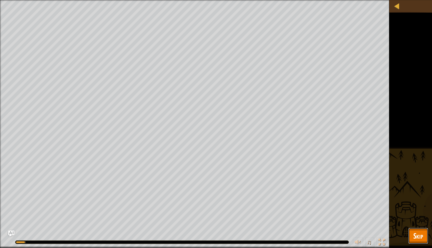
click at [418, 235] on span "Skip" at bounding box center [418, 235] width 10 height 10
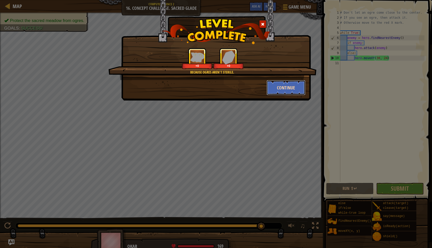
click at [286, 92] on button "Continue" at bounding box center [285, 87] width 39 height 15
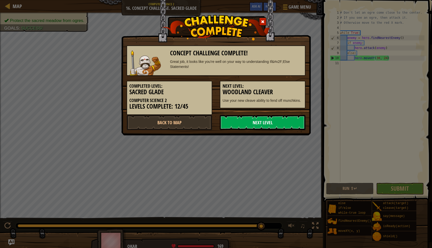
click at [230, 125] on link "Next Level" at bounding box center [263, 122] width 86 height 15
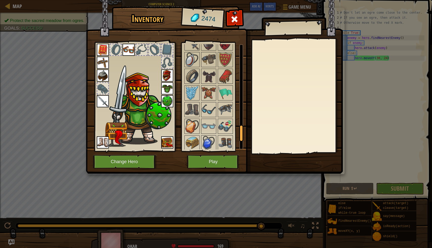
scroll to position [561, 0]
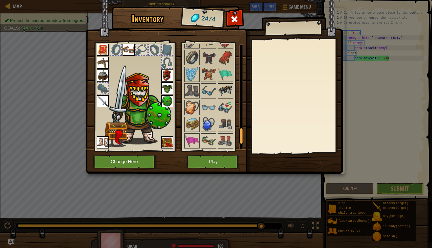
click at [227, 95] on img at bounding box center [225, 91] width 14 height 14
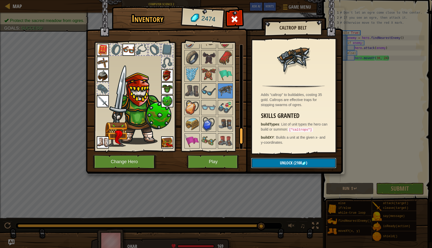
click at [282, 160] on span "Unlock" at bounding box center [286, 163] width 13 height 6
click at [286, 162] on button "Confirm" at bounding box center [293, 163] width 85 height 10
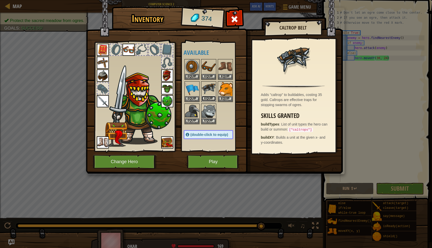
click at [208, 98] on button "Equip" at bounding box center [208, 98] width 14 height 5
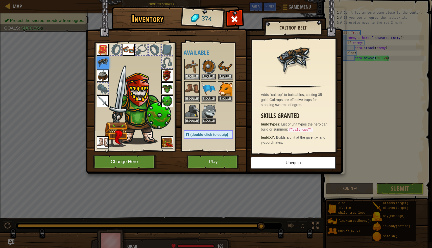
click at [231, 144] on div "Available Equip Equip Equip Equip Equip Equip Equip Equip Equip Equip Equip Equ…" at bounding box center [213, 96] width 60 height 105
click at [228, 157] on button "Play" at bounding box center [213, 162] width 53 height 14
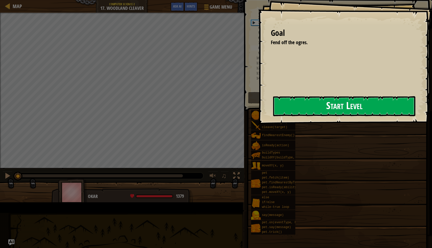
click at [258, 108] on div "Goal Fend off the ogres. Start Level Error loading from server. Try refreshing …" at bounding box center [345, 62] width 174 height 124
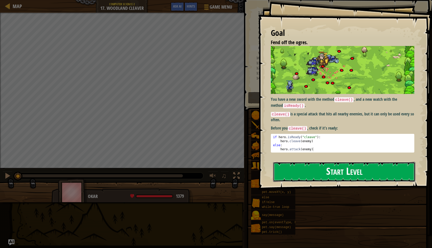
click at [311, 162] on button "Start Level" at bounding box center [344, 172] width 142 height 20
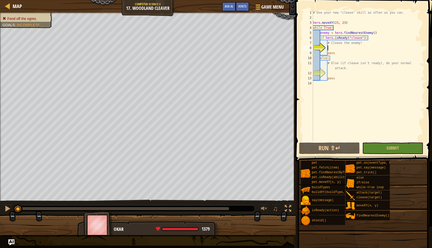
click at [335, 48] on div "# Use your new "cleave" skill as often as you can. hero . moveXY ( 23 , 23 ) wh…" at bounding box center [368, 80] width 112 height 141
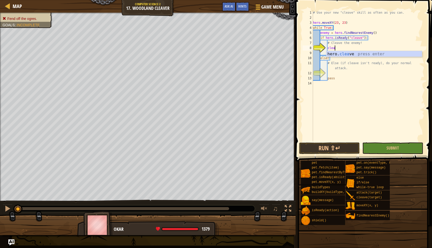
scroll to position [2, 2]
type textarea "hero.cleave(enemy)"
click at [333, 72] on div "# Use your new "cleave" skill as often as you can. hero . moveXY ( 23 , 23 ) wh…" at bounding box center [368, 80] width 112 height 141
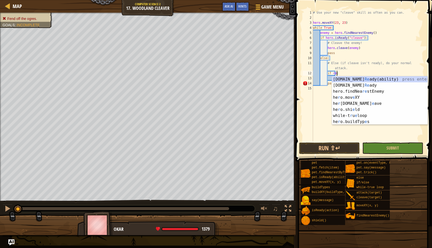
scroll to position [2, 2]
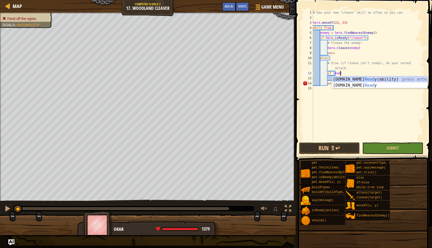
click at [349, 87] on div "[DOMAIN_NAME] Read y(ability) press enter [DOMAIN_NAME] Read y press enter" at bounding box center [379, 88] width 95 height 24
type textarea "if hero.isReady("cleave"):"
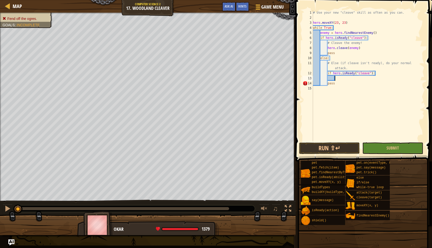
click at [358, 79] on div "# Use your new "cleave" skill as often as you can. hero . moveXY ( 23 , 23 ) wh…" at bounding box center [368, 80] width 112 height 141
type textarea "hero.attack(enemy)"
click at [337, 144] on button "Run ⇧↵" at bounding box center [329, 148] width 61 height 12
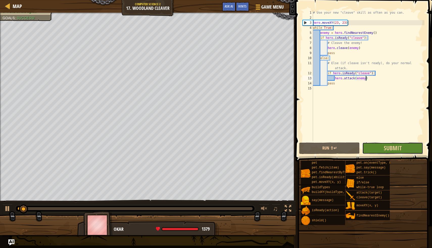
click at [379, 147] on button "Submit" at bounding box center [392, 148] width 61 height 12
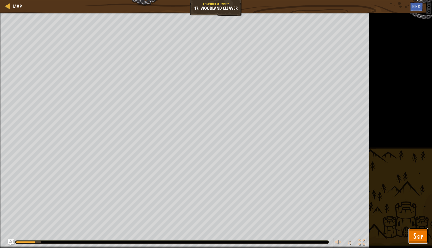
click at [412, 232] on button "Skip" at bounding box center [418, 236] width 20 height 16
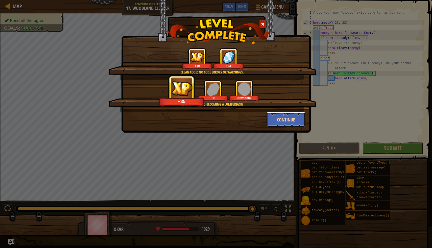
click at [279, 117] on button "Continue" at bounding box center [285, 119] width 39 height 15
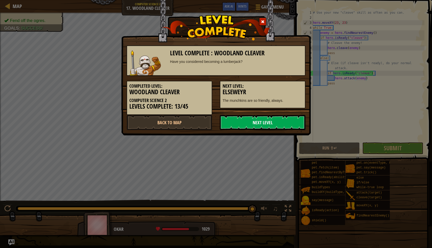
click at [279, 125] on link "Next Level" at bounding box center [263, 122] width 86 height 15
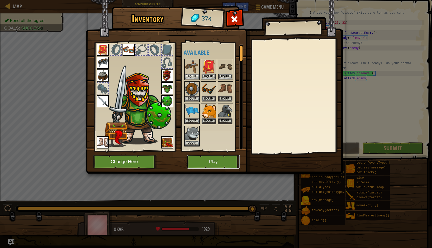
click at [218, 158] on button "Play" at bounding box center [213, 162] width 53 height 14
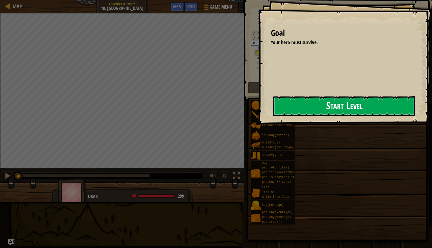
click at [283, 105] on button "Start Level" at bounding box center [344, 106] width 142 height 20
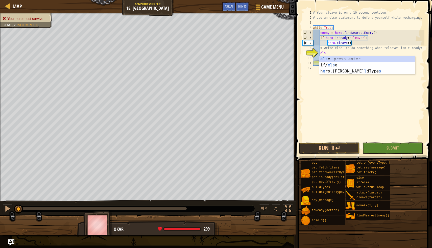
type textarea "else"
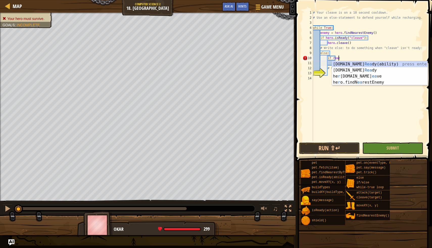
scroll to position [2, 2]
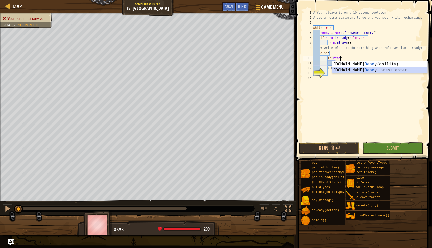
click at [348, 72] on div "[DOMAIN_NAME] Read y(ability) press enter [DOMAIN_NAME] Read y press enter" at bounding box center [379, 73] width 95 height 24
type textarea "if hero.isReady("cleave"):"
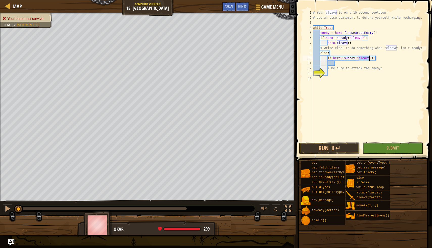
click at [348, 73] on div "# Your cleave is on a 10 second cooldown. # Use an else-statement to defend you…" at bounding box center [368, 80] width 112 height 141
drag, startPoint x: 338, startPoint y: 65, endPoint x: 327, endPoint y: 58, distance: 13.2
click at [327, 58] on div "# Your cleave is on a 10 second cooldown. # Use an else-statement to defend you…" at bounding box center [368, 80] width 112 height 141
type textarea "if hero.isReady("cleave"):"
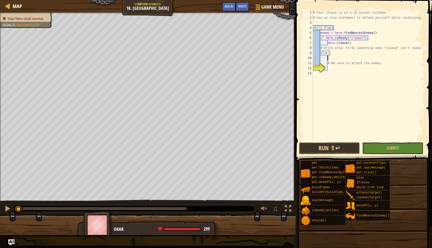
click at [331, 66] on div "# Your cleave is on a 10 second cooldown. # Use an else-statement to defend you…" at bounding box center [368, 80] width 112 height 141
click at [329, 58] on div "# Your cleave is on a 10 second cooldown. # Use an else-statement to defend you…" at bounding box center [368, 80] width 112 height 141
click at [329, 69] on div "# Your cleave is on a 10 second cooldown. # Use an else-statement to defend you…" at bounding box center [368, 80] width 112 height 141
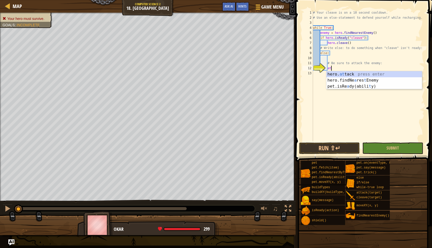
scroll to position [2, 1]
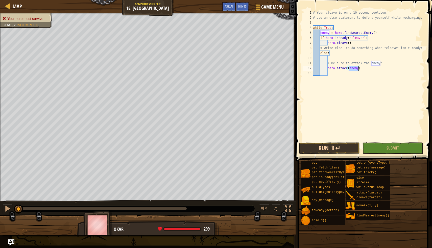
type textarea "hero.attack(enemy)"
click at [344, 143] on button "Run ⇧↵" at bounding box center [329, 148] width 61 height 12
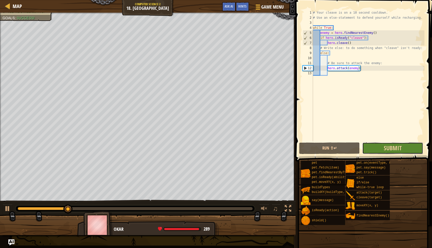
click at [371, 146] on button "Submit" at bounding box center [392, 148] width 61 height 12
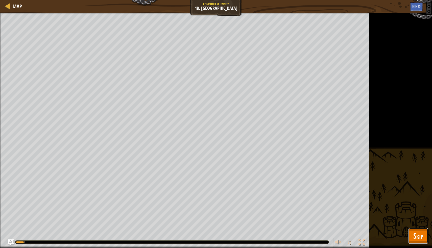
click at [420, 235] on span "Skip" at bounding box center [418, 235] width 10 height 10
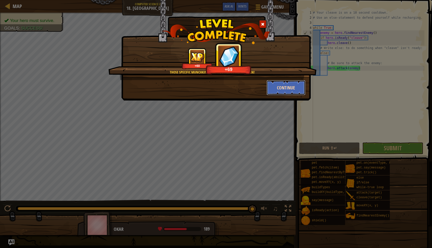
click at [275, 85] on button "Continue" at bounding box center [285, 87] width 39 height 15
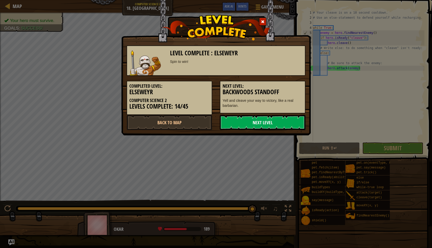
click at [250, 117] on link "Next Level" at bounding box center [263, 122] width 86 height 15
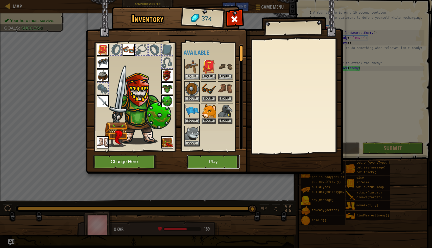
click at [209, 162] on button "Play" at bounding box center [213, 162] width 53 height 14
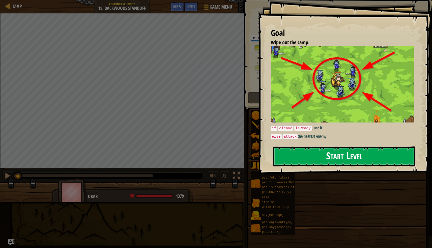
click at [320, 146] on button "Start Level" at bounding box center [344, 156] width 142 height 20
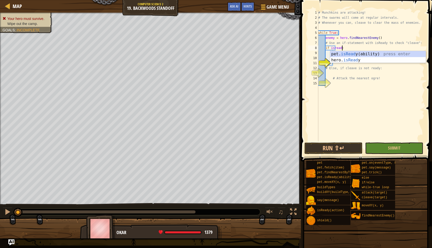
scroll to position [2, 2]
click at [343, 60] on div "pet. isRead y(ability) press enter hero. isRead y press enter" at bounding box center [377, 63] width 95 height 24
type textarea "if hero.isReady("cleave"):"
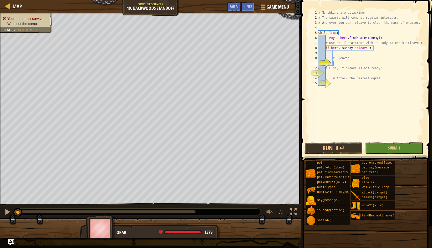
click at [338, 62] on div "# Munchkins are attacking! # The swarms will come at regular intervals. # Whene…" at bounding box center [370, 80] width 107 height 141
type textarea "hero.cleave(enemy)"
click at [337, 72] on div "# Munchkins are attacking! # The swarms will come at regular intervals. # Whene…" at bounding box center [370, 80] width 107 height 141
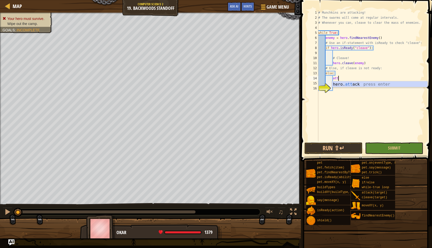
scroll to position [2, 1]
type textarea "hero.attack(enemy)"
click at [354, 149] on button "Run ⇧↵" at bounding box center [333, 148] width 58 height 12
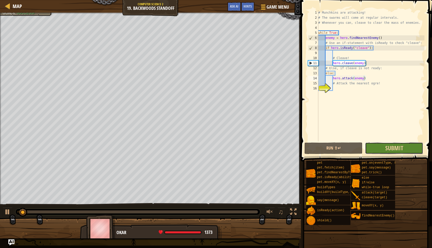
click at [379, 149] on button "Submit" at bounding box center [394, 148] width 58 height 12
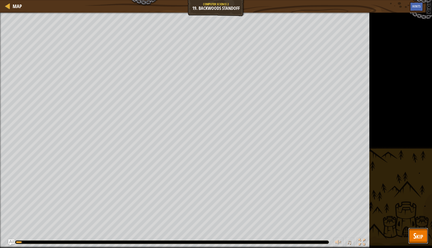
click at [415, 231] on span "Skip" at bounding box center [418, 235] width 10 height 10
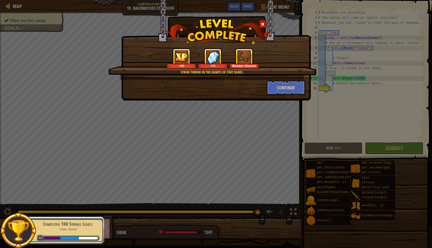
click at [64, 232] on div "Completed 100 Strings Levels "Hello, World!" 30" at bounding box center [64, 230] width 79 height 28
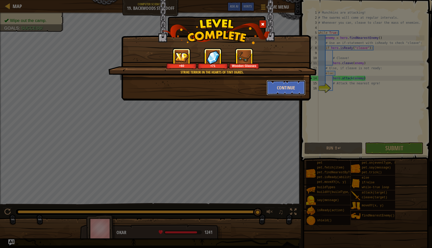
click at [284, 90] on button "Continue" at bounding box center [285, 87] width 39 height 15
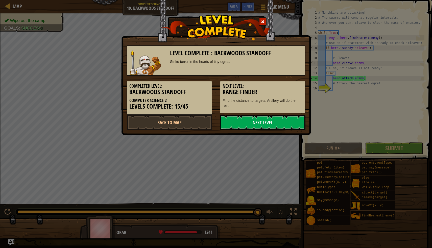
click at [267, 118] on link "Next Level" at bounding box center [263, 122] width 86 height 15
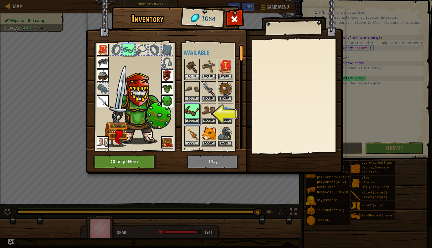
click at [369, 72] on div "Inventory 1064 Available Equip Equip Equip Equip Equip Equip Equip Equip Equip …" at bounding box center [216, 124] width 432 height 248
click at [235, 16] on span at bounding box center [234, 19] width 8 height 8
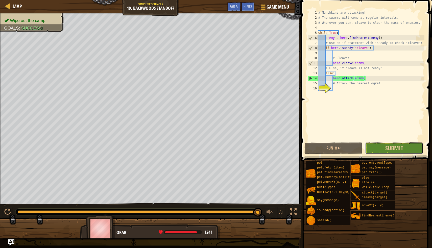
click at [372, 147] on button "Submit" at bounding box center [394, 148] width 58 height 12
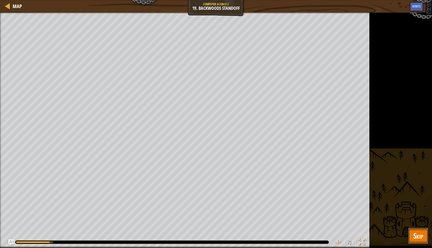
click at [418, 236] on span "Skip" at bounding box center [418, 235] width 10 height 10
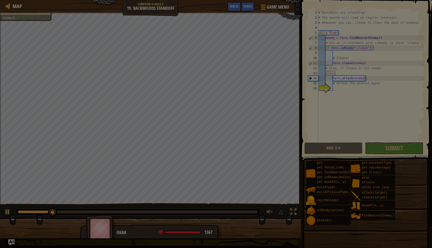
click at [0, 0] on div "Loading..." at bounding box center [0, 0] width 0 height 0
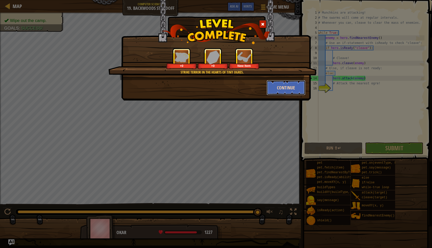
click at [290, 87] on button "Continue" at bounding box center [285, 87] width 39 height 15
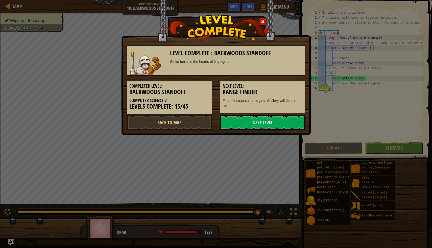
click at [271, 123] on link "Next Level" at bounding box center [263, 122] width 86 height 15
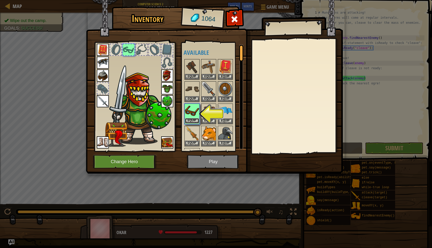
click at [196, 122] on button "Equip" at bounding box center [192, 120] width 14 height 5
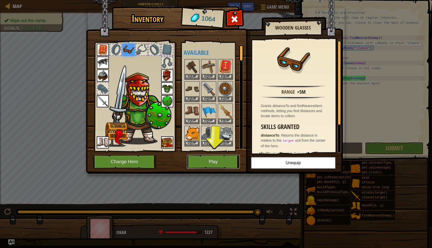
click at [203, 157] on button "Play" at bounding box center [213, 162] width 53 height 14
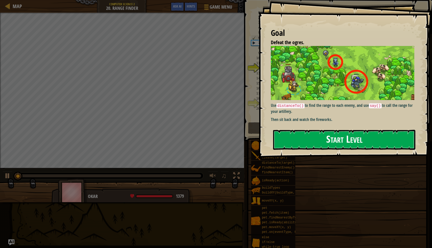
click at [283, 130] on button "Start Level" at bounding box center [344, 140] width 142 height 20
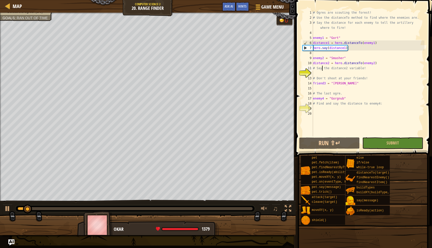
click at [322, 69] on div "# Ogres are scouting the forest! # Use the distanceTo method to find where the …" at bounding box center [368, 78] width 112 height 136
type textarea "# Say the distance2 variable!"
click at [319, 73] on div "# Ogres are scouting the forest! # Use the distanceTo method to find where the …" at bounding box center [368, 78] width 112 height 136
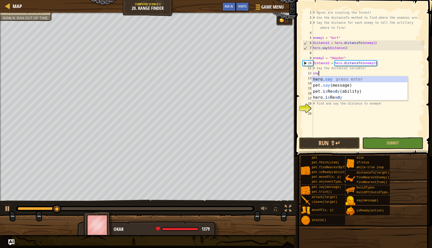
scroll to position [2, 0]
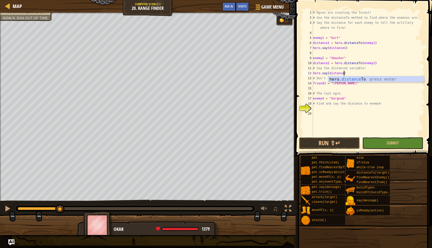
type textarea "hero.say(distance2)"
click at [319, 109] on div "# Ogres are scouting the forest! # Use the distanceTo method to find where the …" at bounding box center [368, 78] width 112 height 136
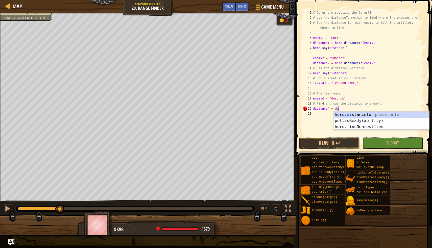
scroll to position [2, 2]
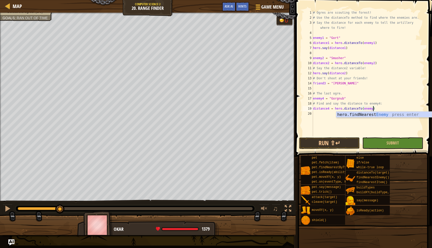
type textarea "distance4 = hero.distanceTo(enemy4)"
click at [388, 109] on div "# Ogres are scouting the forest! # Use the distanceTo method to find where the …" at bounding box center [368, 78] width 112 height 136
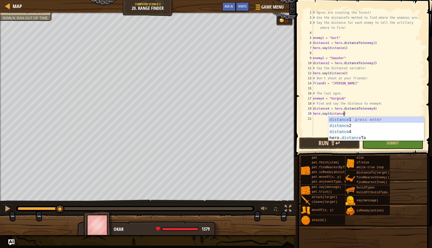
scroll to position [2, 3]
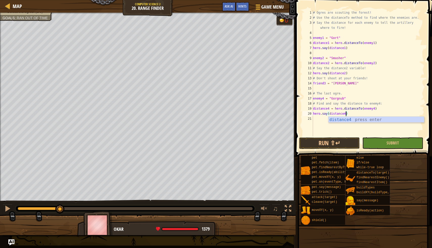
type textarea "hero.say(distance4)"
click at [378, 140] on button "Submit" at bounding box center [392, 143] width 61 height 12
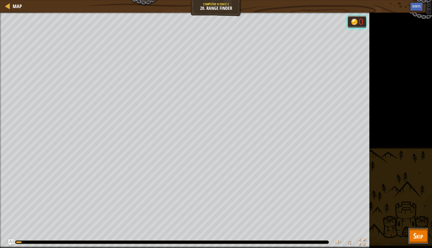
click at [415, 237] on span "Skip" at bounding box center [418, 235] width 10 height 10
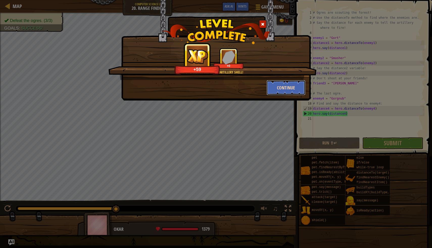
click at [276, 88] on button "Continue" at bounding box center [285, 87] width 39 height 15
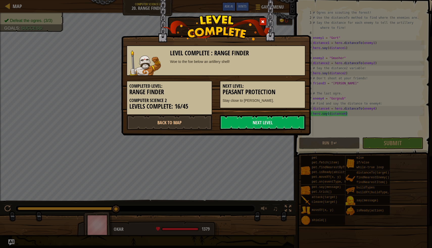
click at [264, 19] on div at bounding box center [263, 21] width 8 height 8
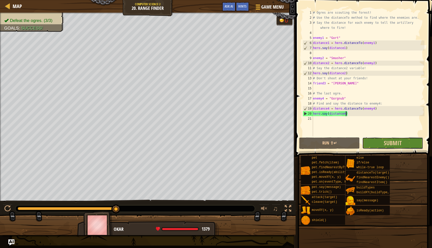
click at [371, 139] on button "Submit" at bounding box center [392, 143] width 61 height 12
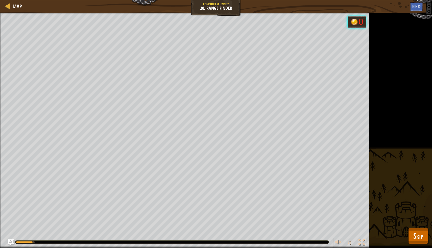
click at [421, 159] on div "Defeat the ogres. (3/3) Goals : Running... 0 ♫ Okar 1379 x: 9 y: 27 No target" at bounding box center [216, 130] width 432 height 235
click at [413, 231] on span "Skip" at bounding box center [418, 235] width 10 height 10
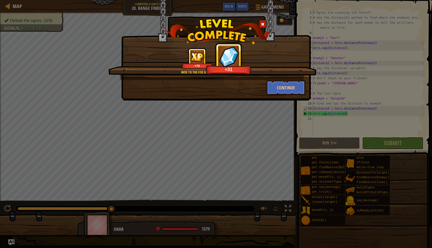
click at [261, 23] on span at bounding box center [263, 24] width 4 height 4
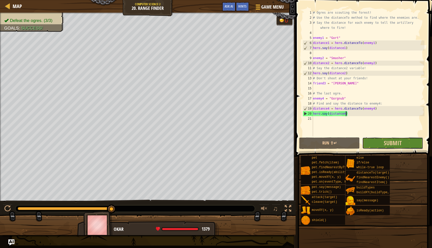
click at [371, 138] on button "Submit" at bounding box center [392, 143] width 61 height 12
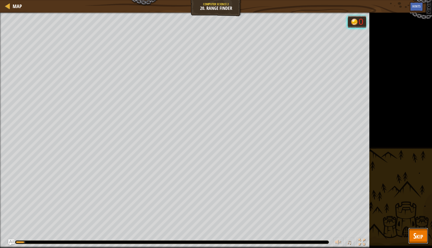
click at [415, 231] on span "Skip" at bounding box center [418, 235] width 10 height 10
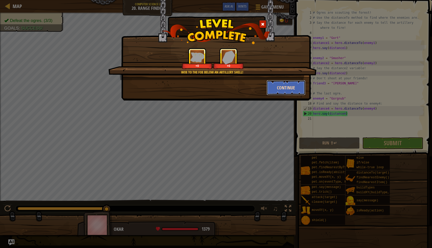
click at [281, 85] on button "Continue" at bounding box center [285, 87] width 39 height 15
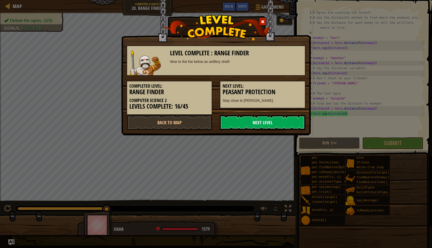
click at [283, 121] on link "Next Level" at bounding box center [263, 122] width 86 height 15
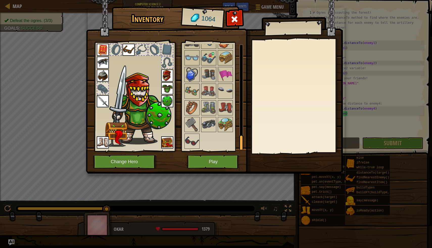
scroll to position [576, 0]
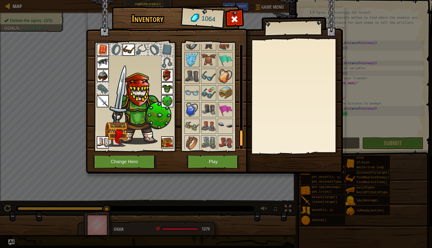
click at [192, 56] on img at bounding box center [192, 59] width 14 height 14
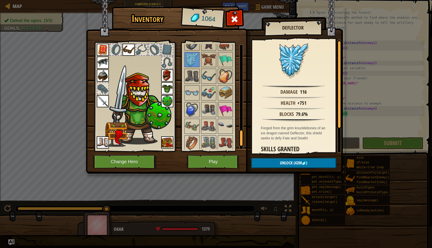
click at [224, 107] on img at bounding box center [225, 109] width 14 height 14
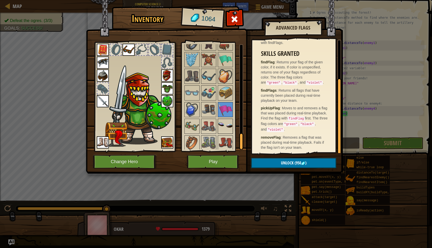
scroll to position [611, 0]
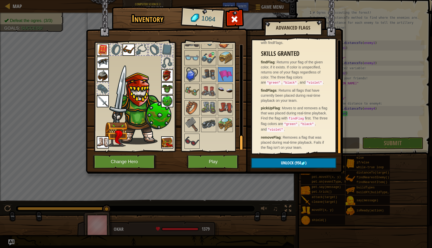
click at [228, 85] on img at bounding box center [225, 91] width 14 height 14
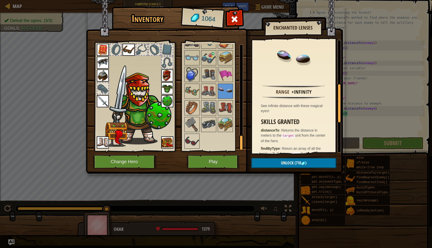
scroll to position [220, 0]
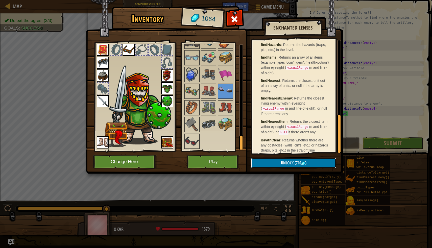
click at [281, 165] on span "Unlock" at bounding box center [287, 163] width 13 height 6
click at [279, 165] on button "Confirm" at bounding box center [293, 163] width 85 height 10
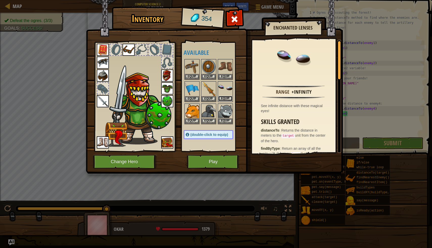
click at [224, 98] on button "Equip" at bounding box center [225, 98] width 14 height 5
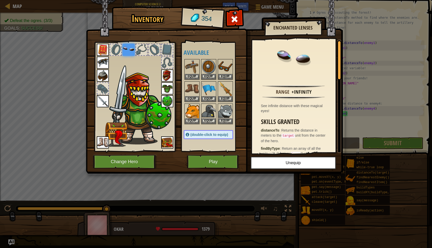
scroll to position [225, 0]
